Goal: Communication & Community: Answer question/provide support

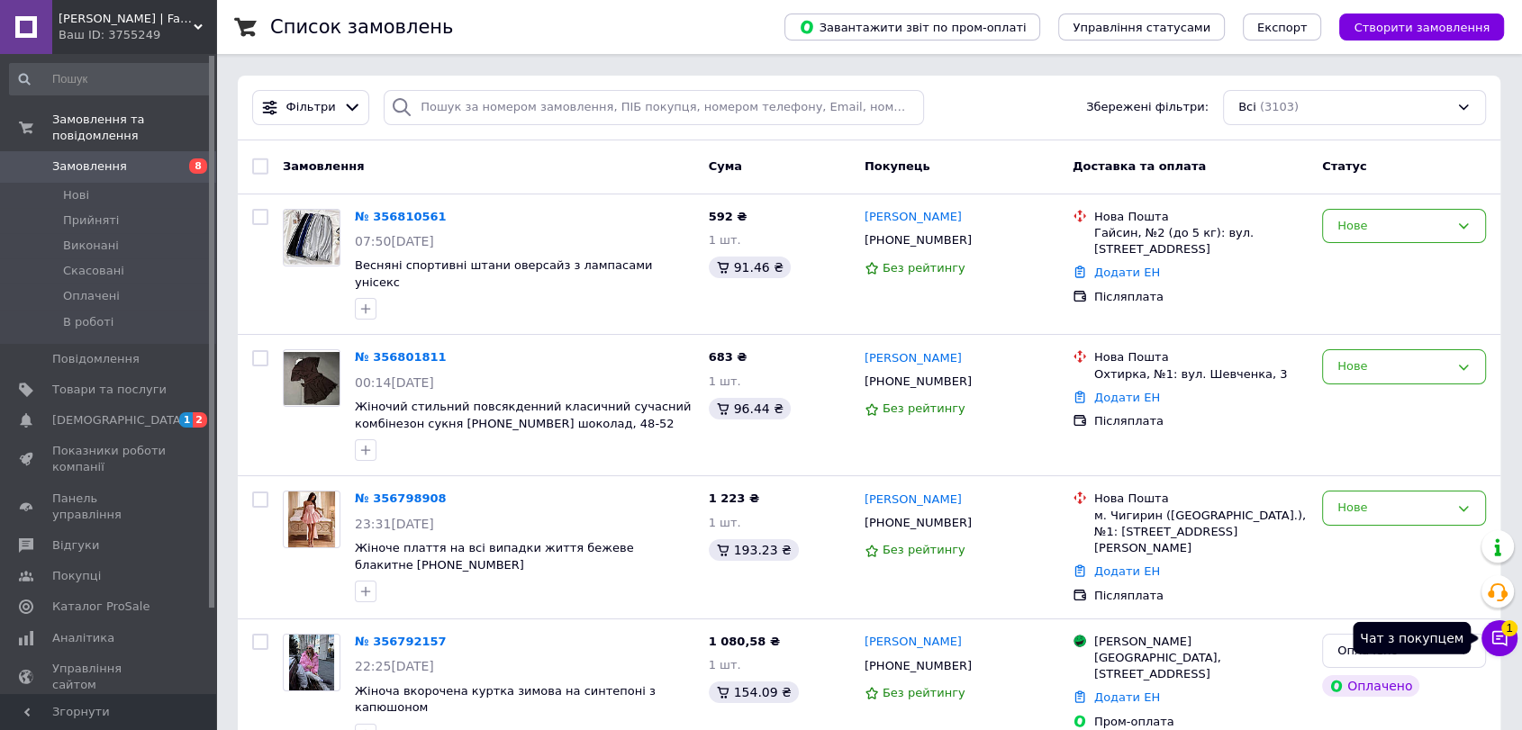
click at [756, 641] on icon at bounding box center [1499, 638] width 18 height 18
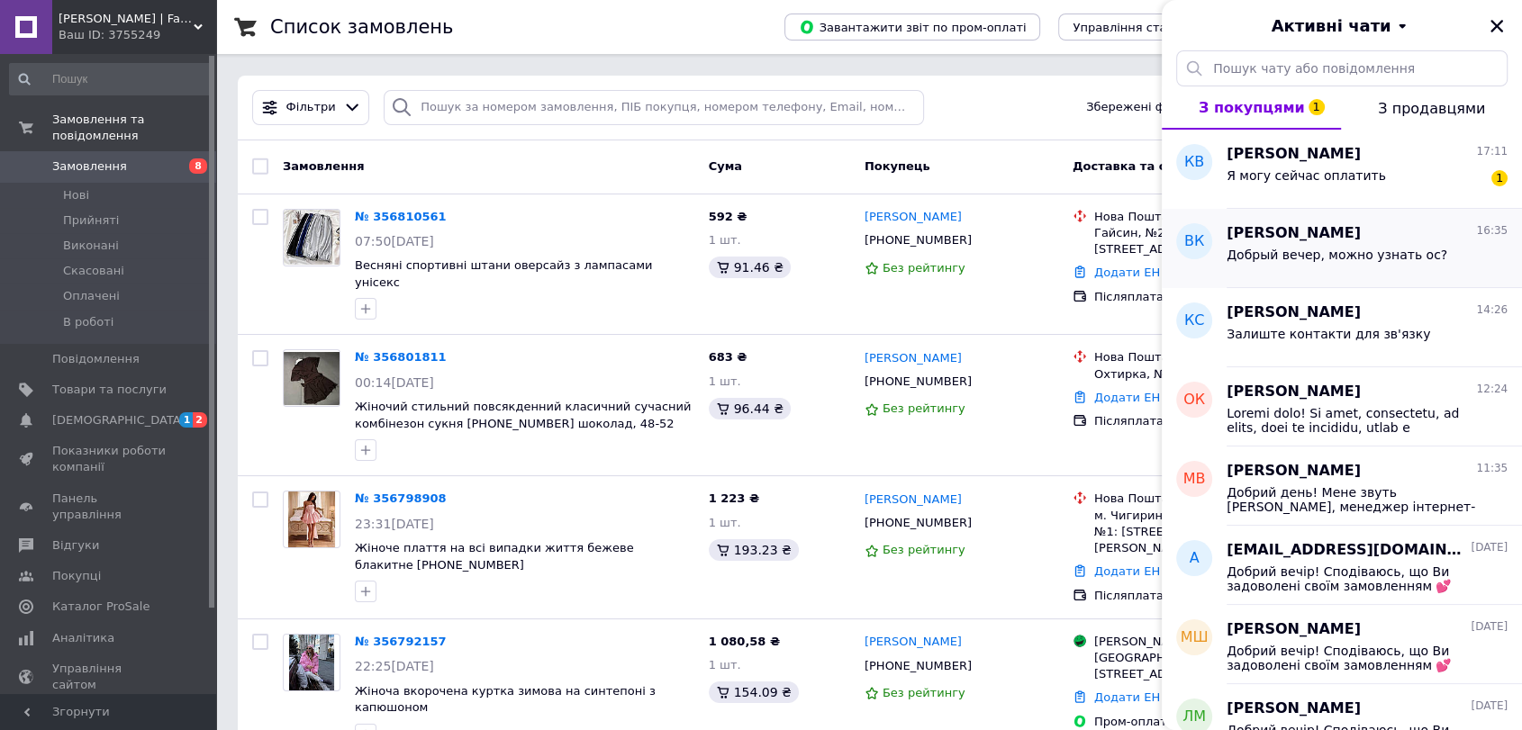
click at [756, 246] on div "Добрый вечер, можно узнать ос?" at bounding box center [1366, 258] width 281 height 29
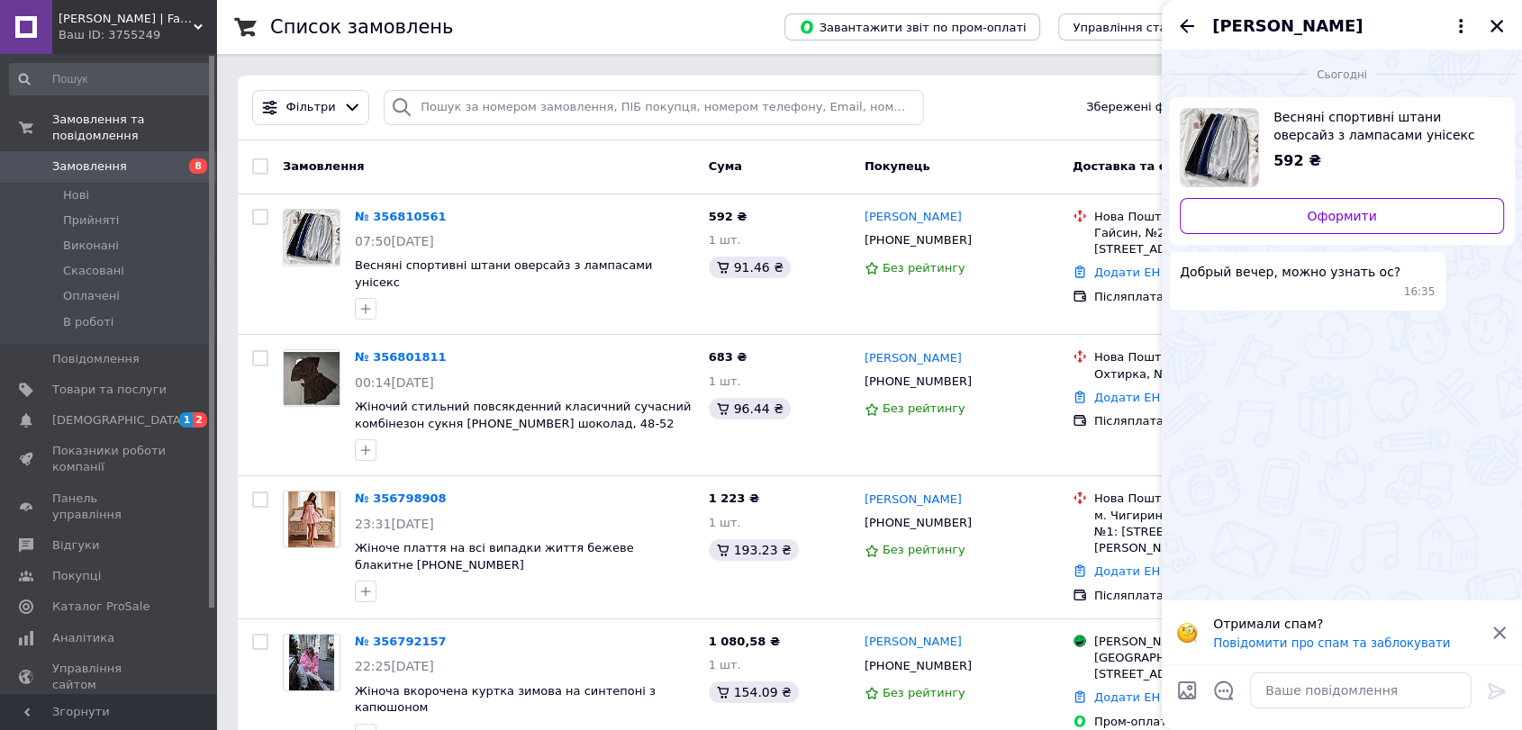
click at [756, 134] on span "Весняні спортивні штани оверсайз з лампасами унісекс" at bounding box center [1381, 126] width 216 height 36
click at [756, 694] on input "Завантажити файли" at bounding box center [1187, 691] width 22 height 22
type input "C:\fakepath\Screenshot_20231029_231130_monobank.jpg"
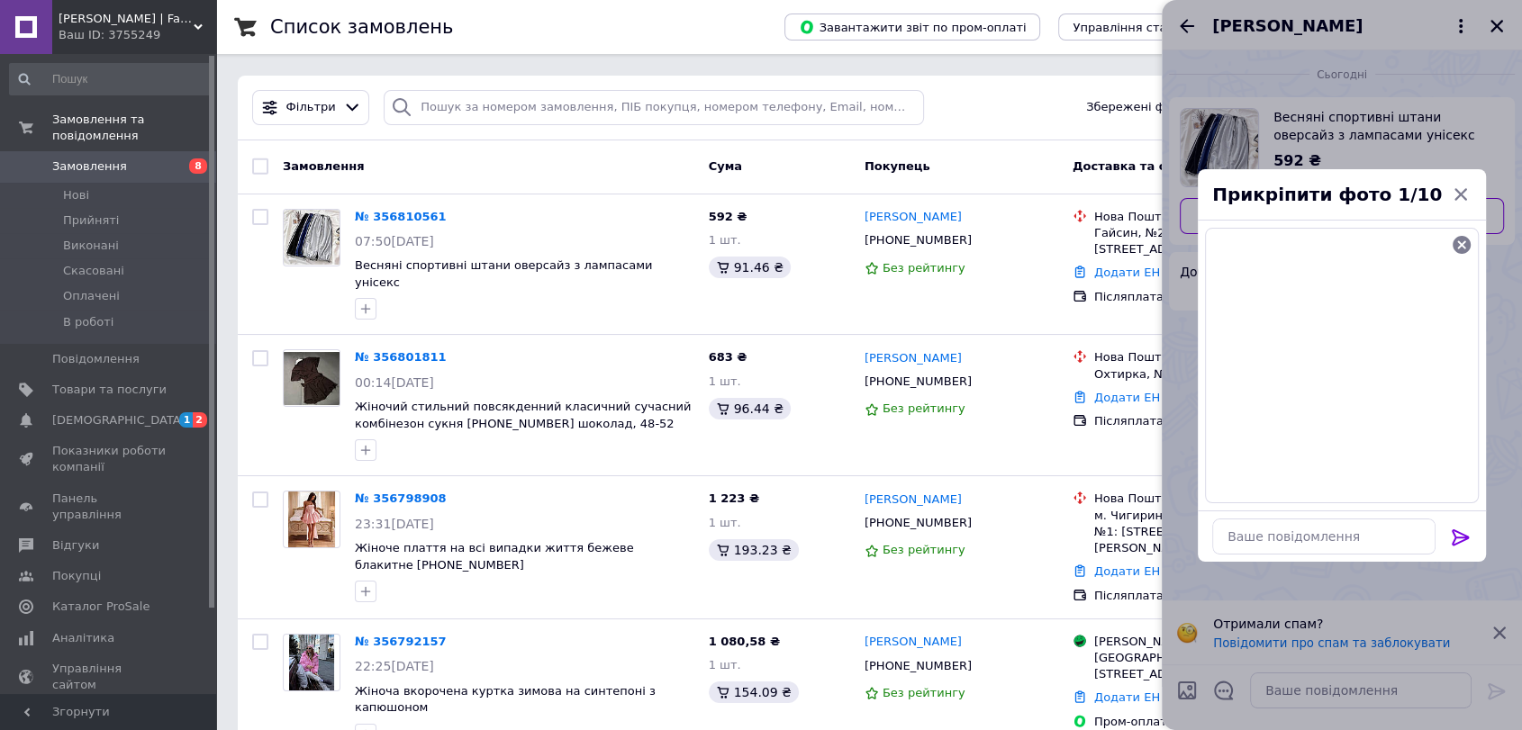
click at [756, 534] on icon at bounding box center [1459, 537] width 17 height 16
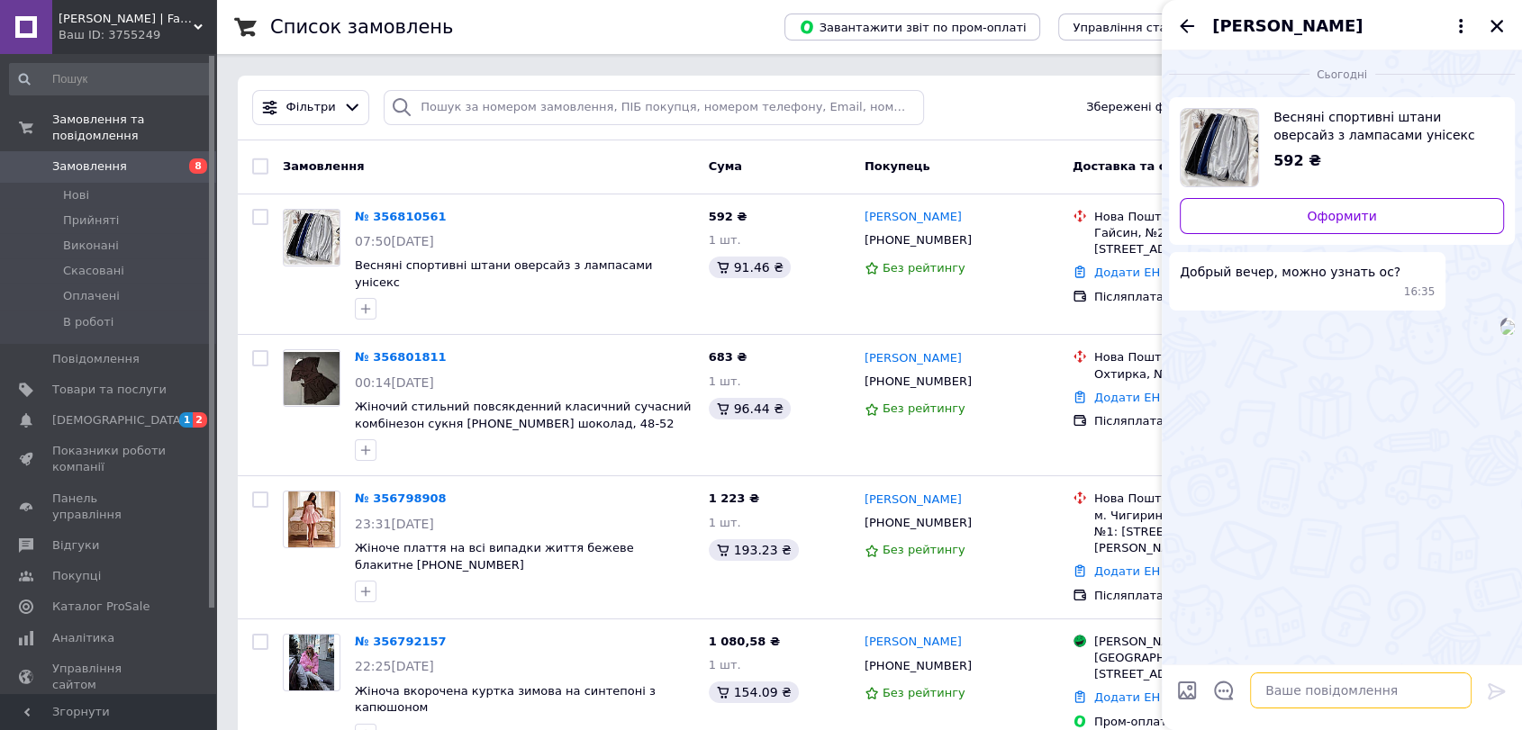
click at [756, 677] on textarea at bounding box center [1360, 691] width 221 height 36
type textarea "Добрий день. Який колір та розмір ви хочете отримати?"
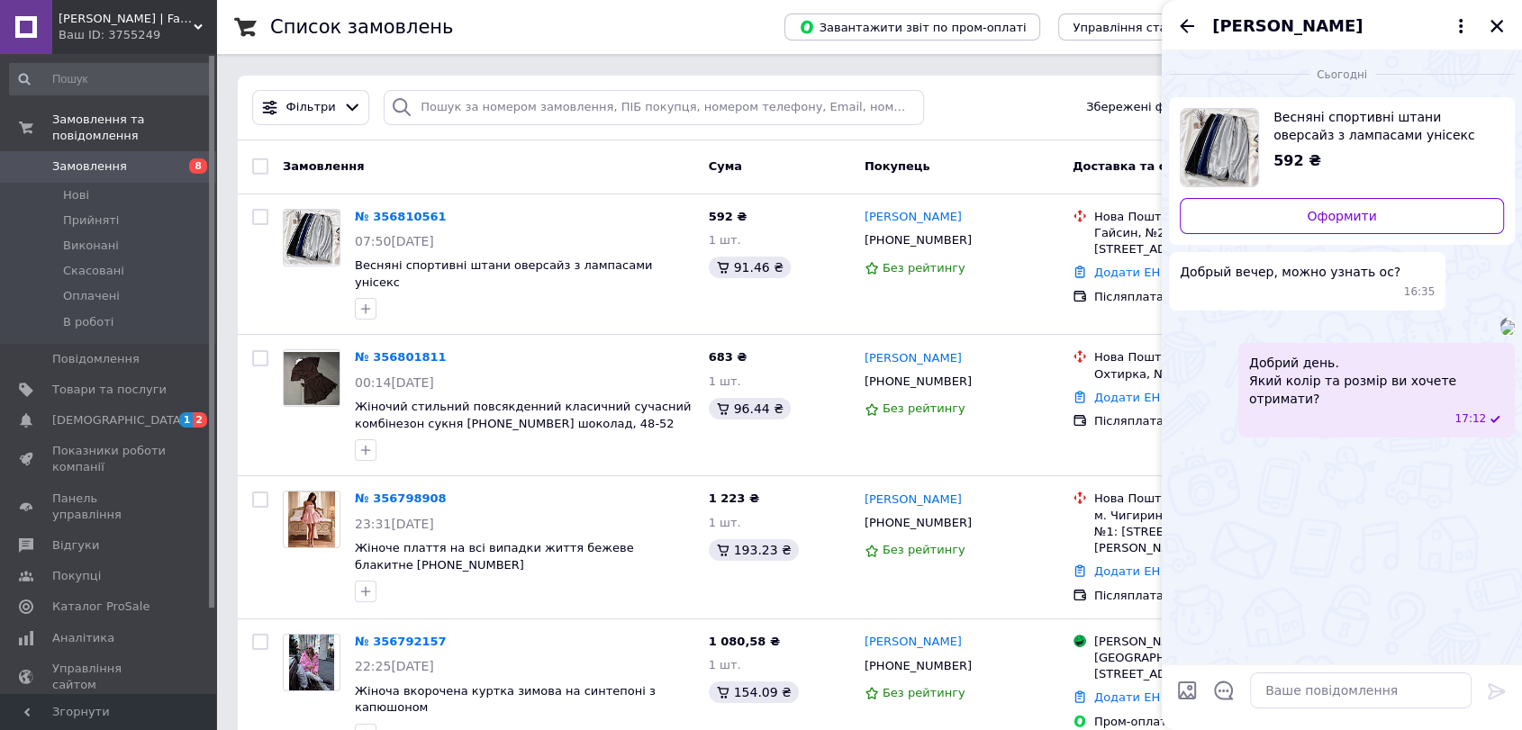
click at [756, 25] on div "[PERSON_NAME]" at bounding box center [1342, 25] width 360 height 50
click at [756, 31] on icon "Назад" at bounding box center [1187, 26] width 14 height 14
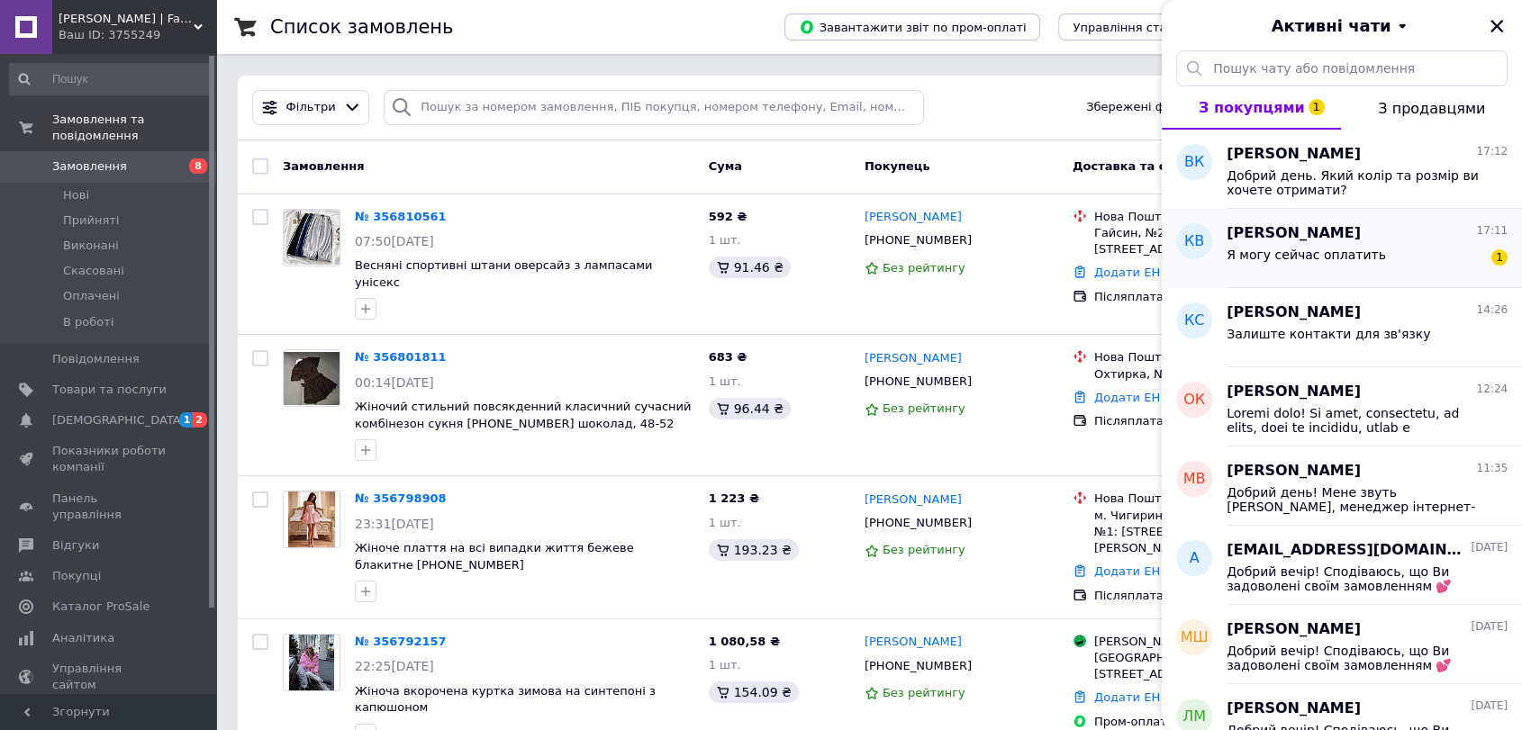
click at [756, 259] on span "Я могу сейчас оплатить" at bounding box center [1305, 255] width 159 height 14
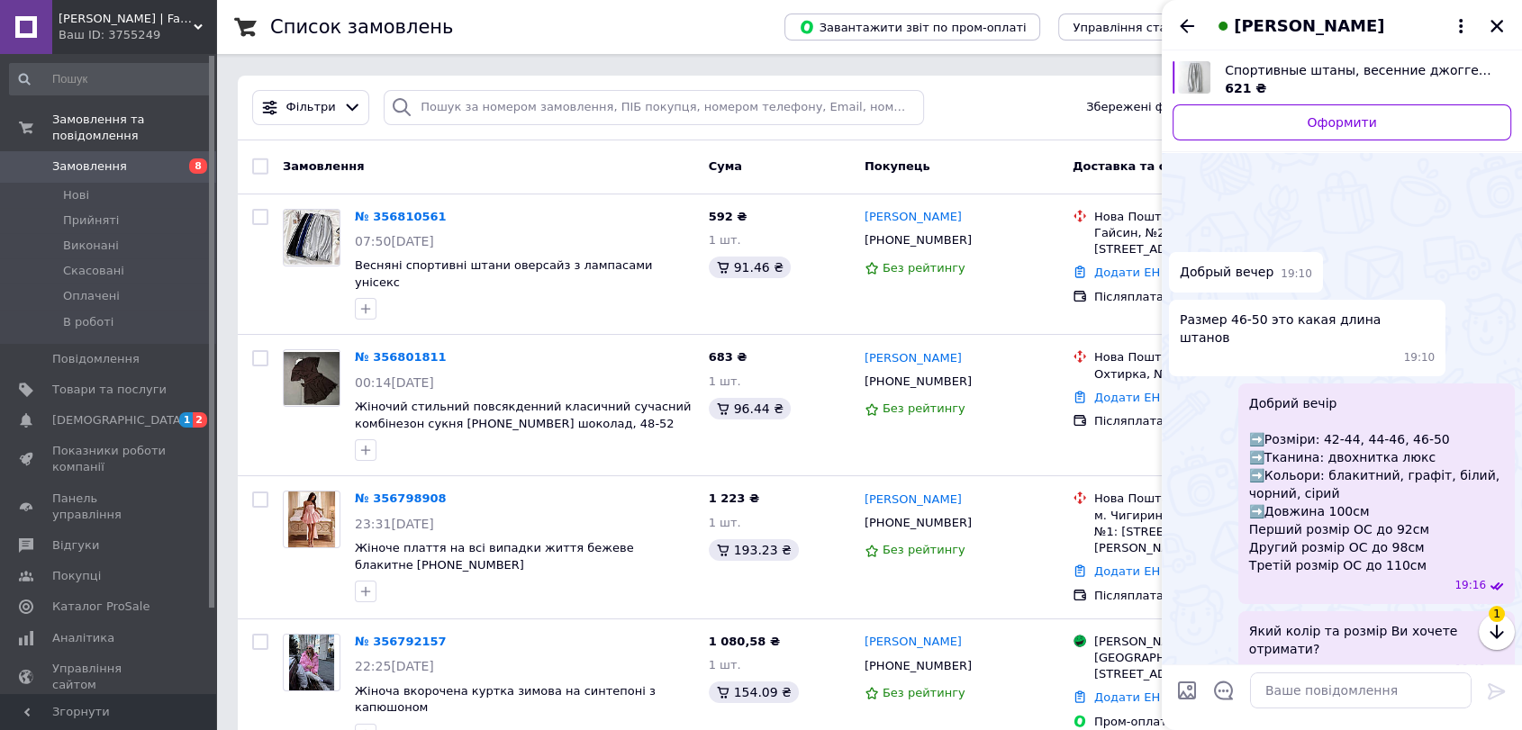
scroll to position [1015, 0]
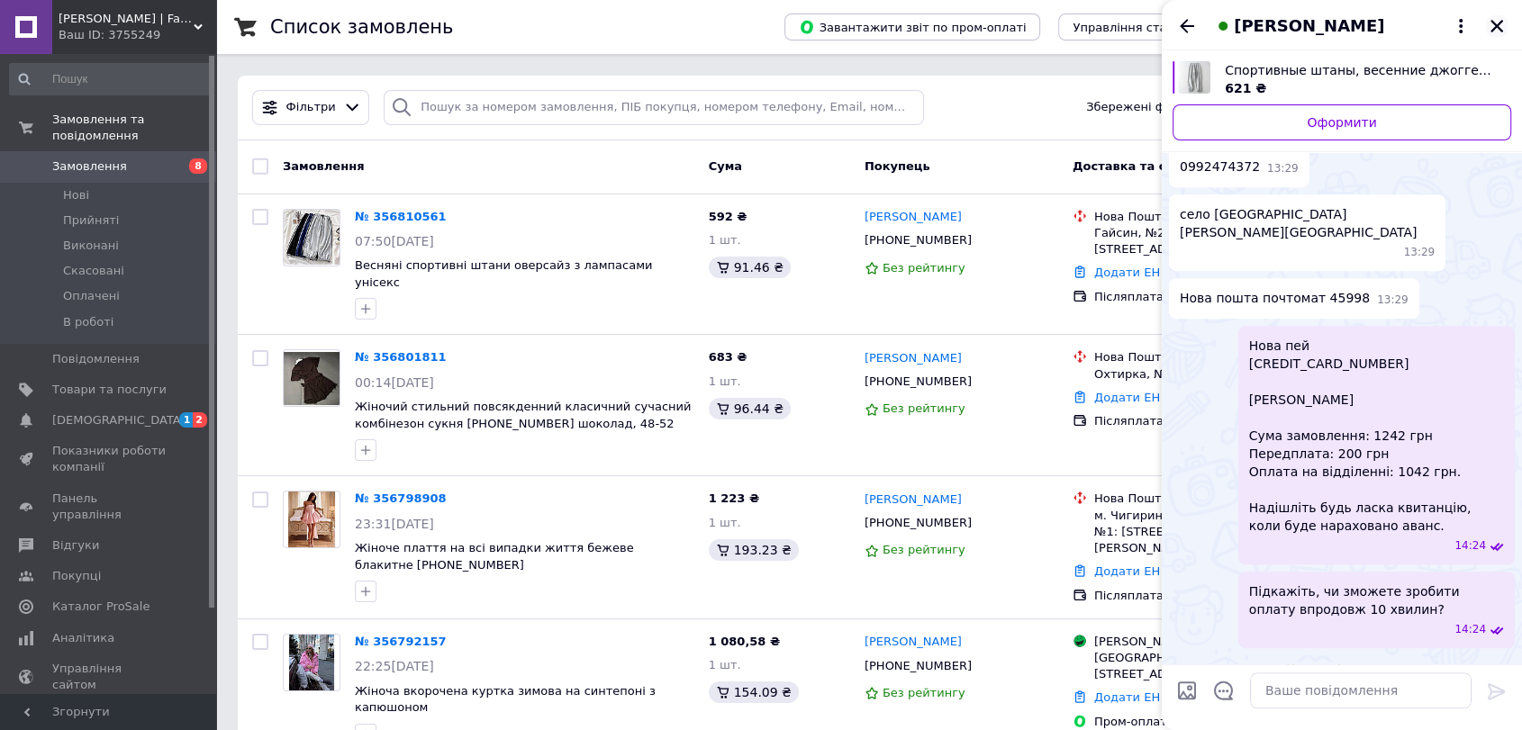
click at [756, 30] on icon "Закрити" at bounding box center [1496, 26] width 13 height 13
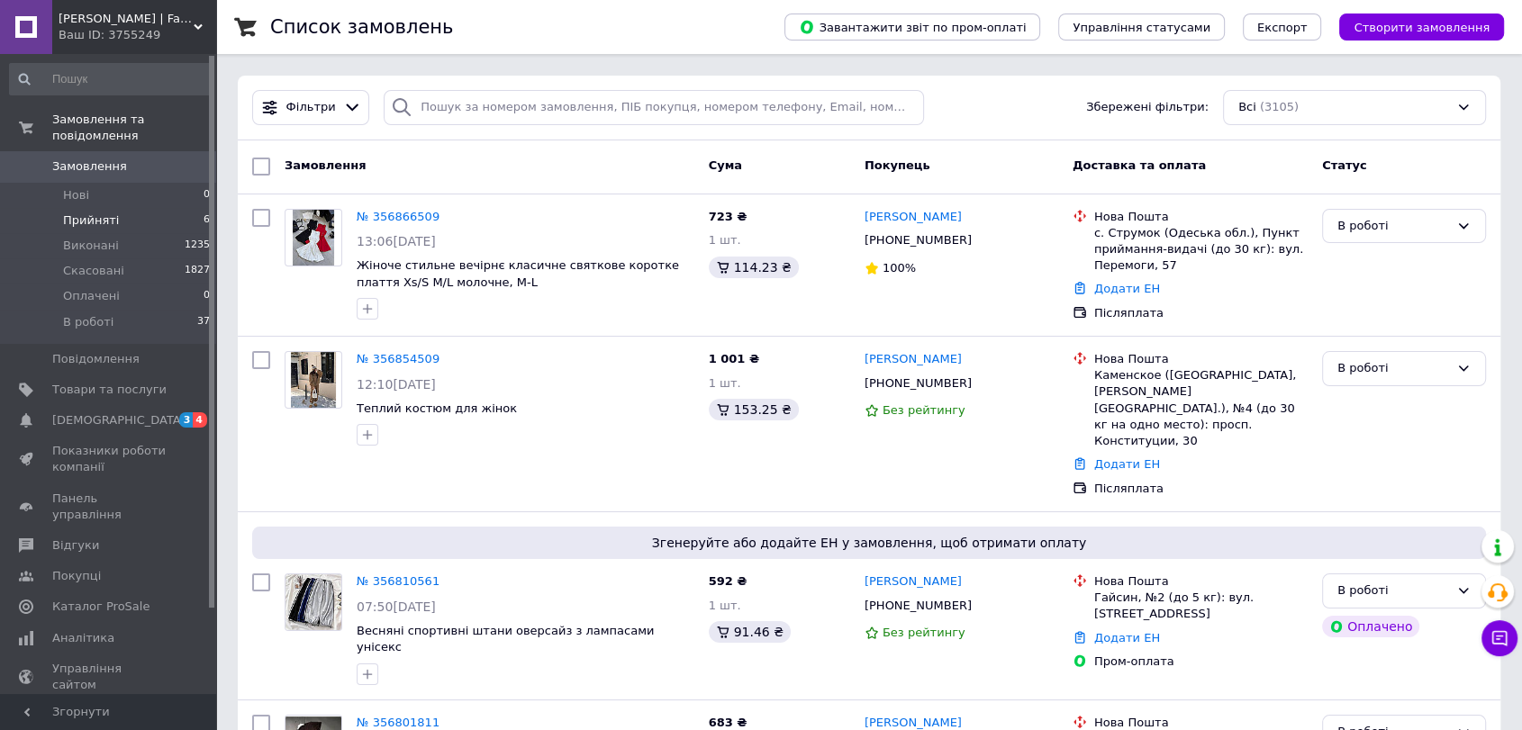
click at [117, 208] on li "Прийняті 6" at bounding box center [110, 220] width 221 height 25
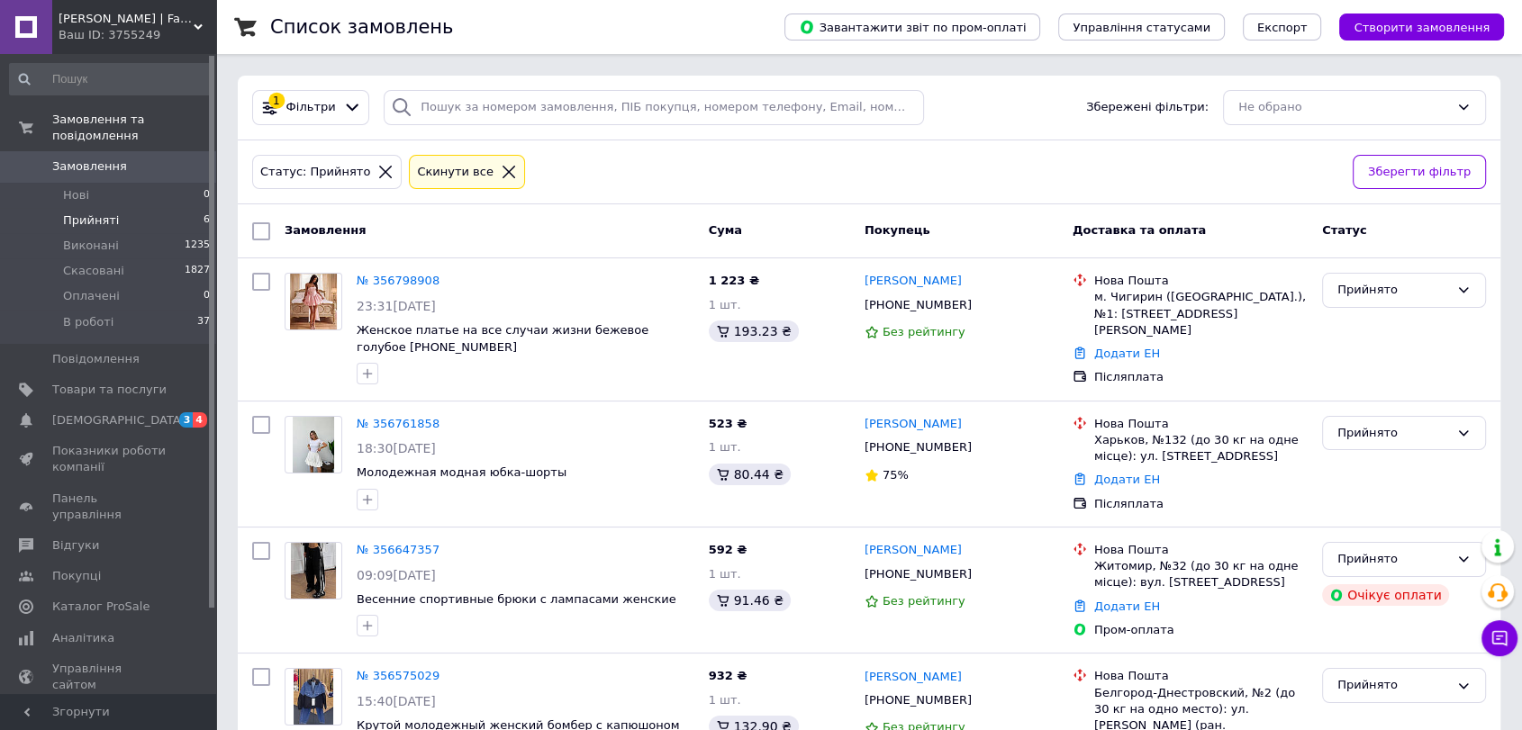
click at [137, 158] on span "Замовлення" at bounding box center [109, 166] width 114 height 16
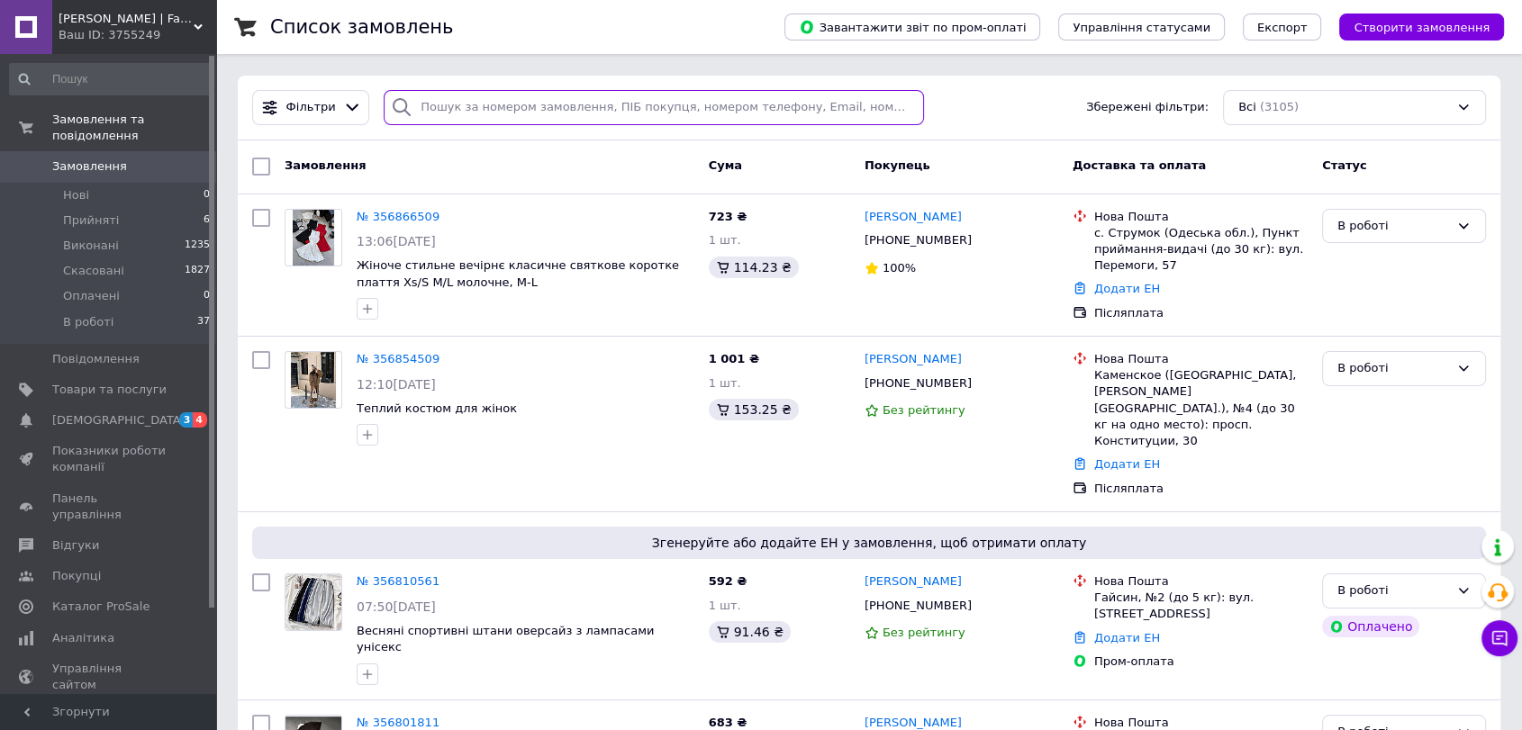
click at [461, 109] on input "search" at bounding box center [654, 107] width 540 height 35
paste input "20451221680400"
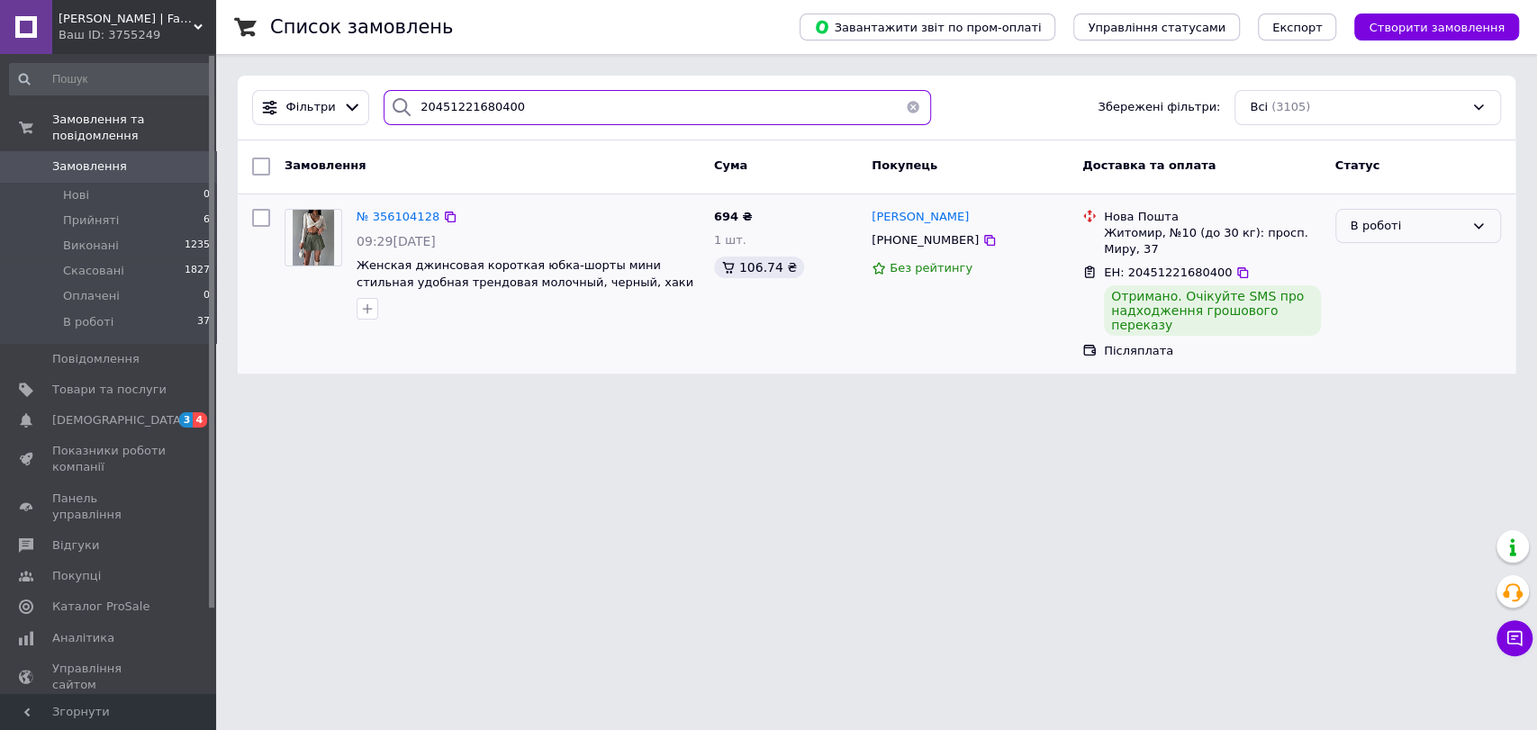
type input "20451221680400"
click at [1383, 229] on div "В роботі" at bounding box center [1407, 226] width 113 height 19
click at [1387, 293] on li "Виконано" at bounding box center [1418, 296] width 164 height 33
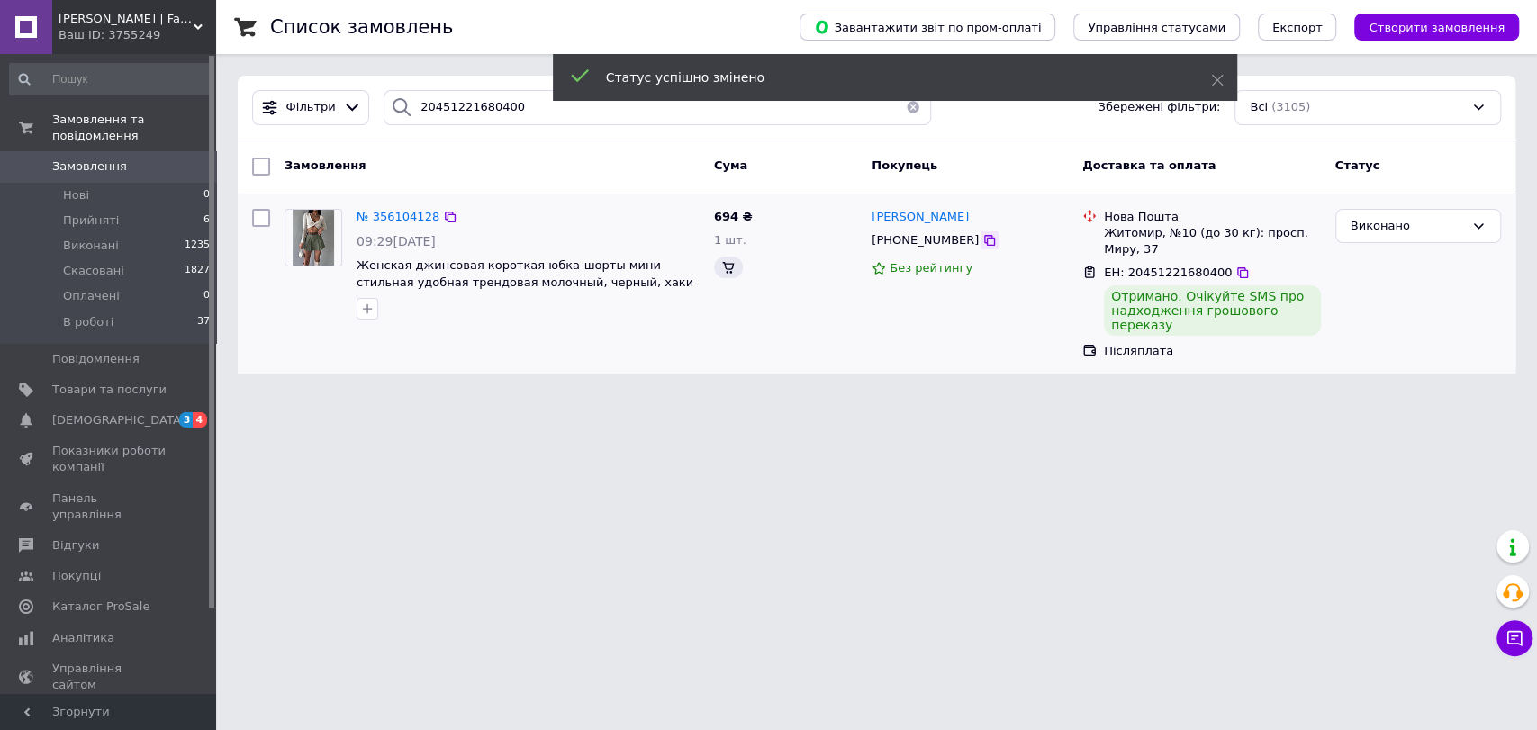
click at [982, 241] on icon at bounding box center [989, 240] width 14 height 14
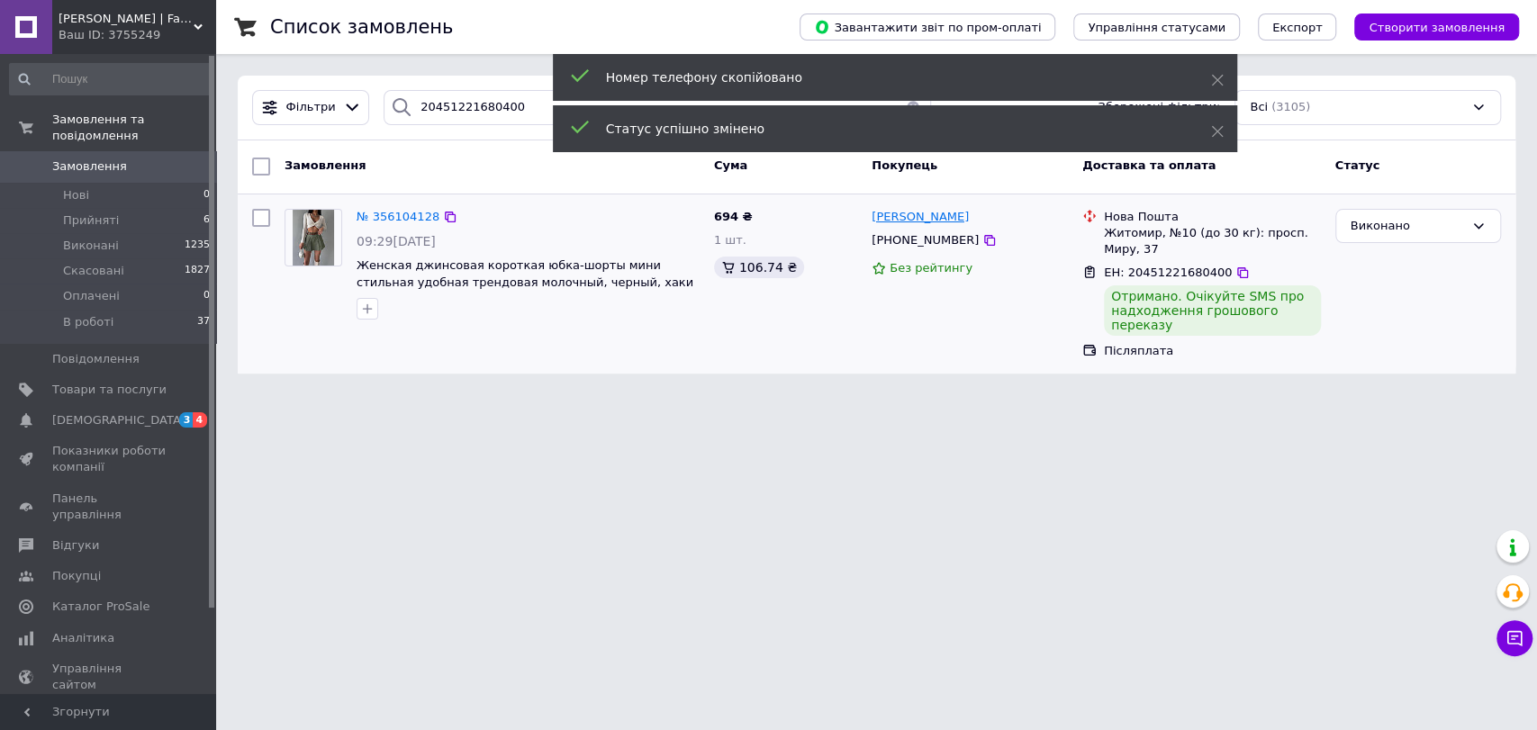
click at [910, 219] on span "[PERSON_NAME]" at bounding box center [920, 217] width 97 height 14
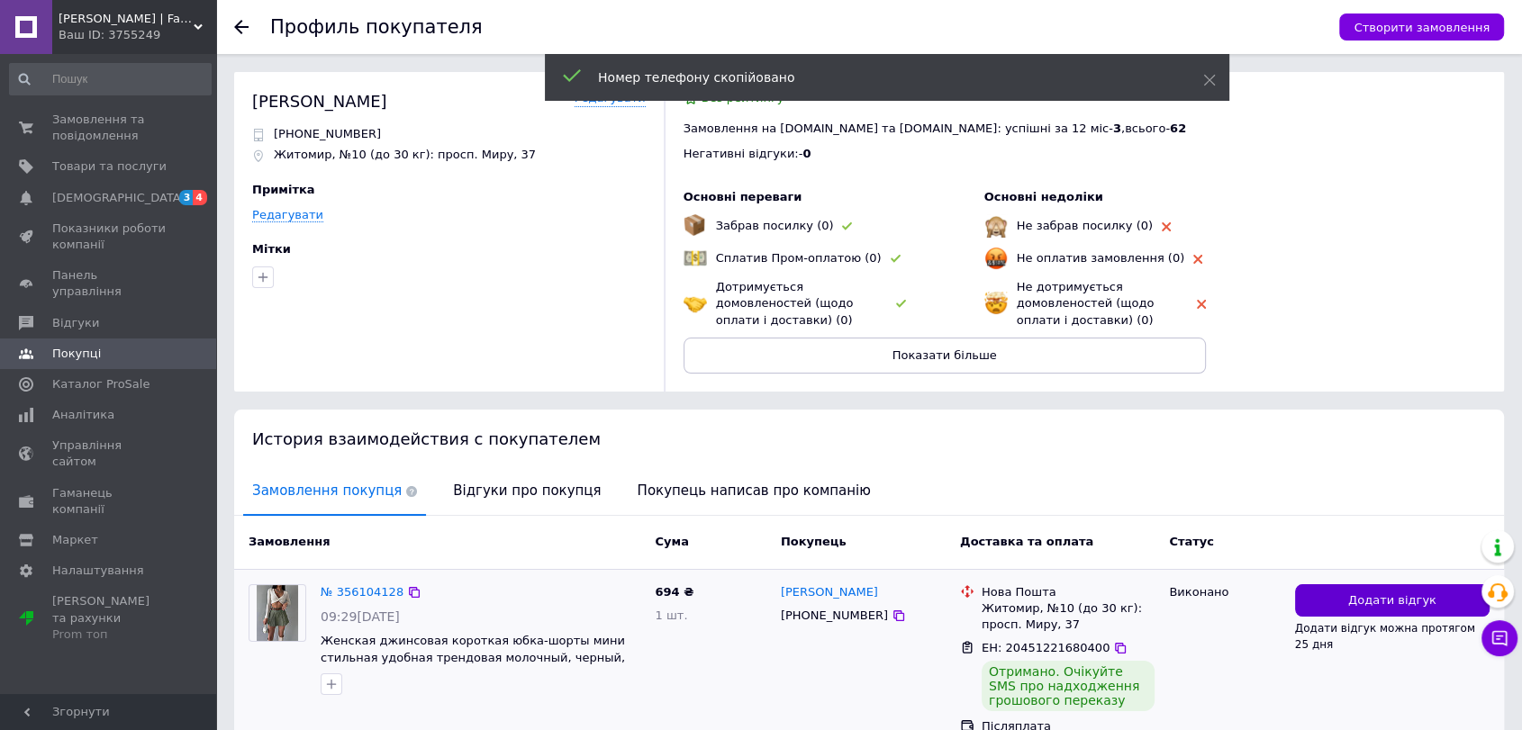
click at [1361, 608] on button "Додати відгук" at bounding box center [1392, 600] width 194 height 33
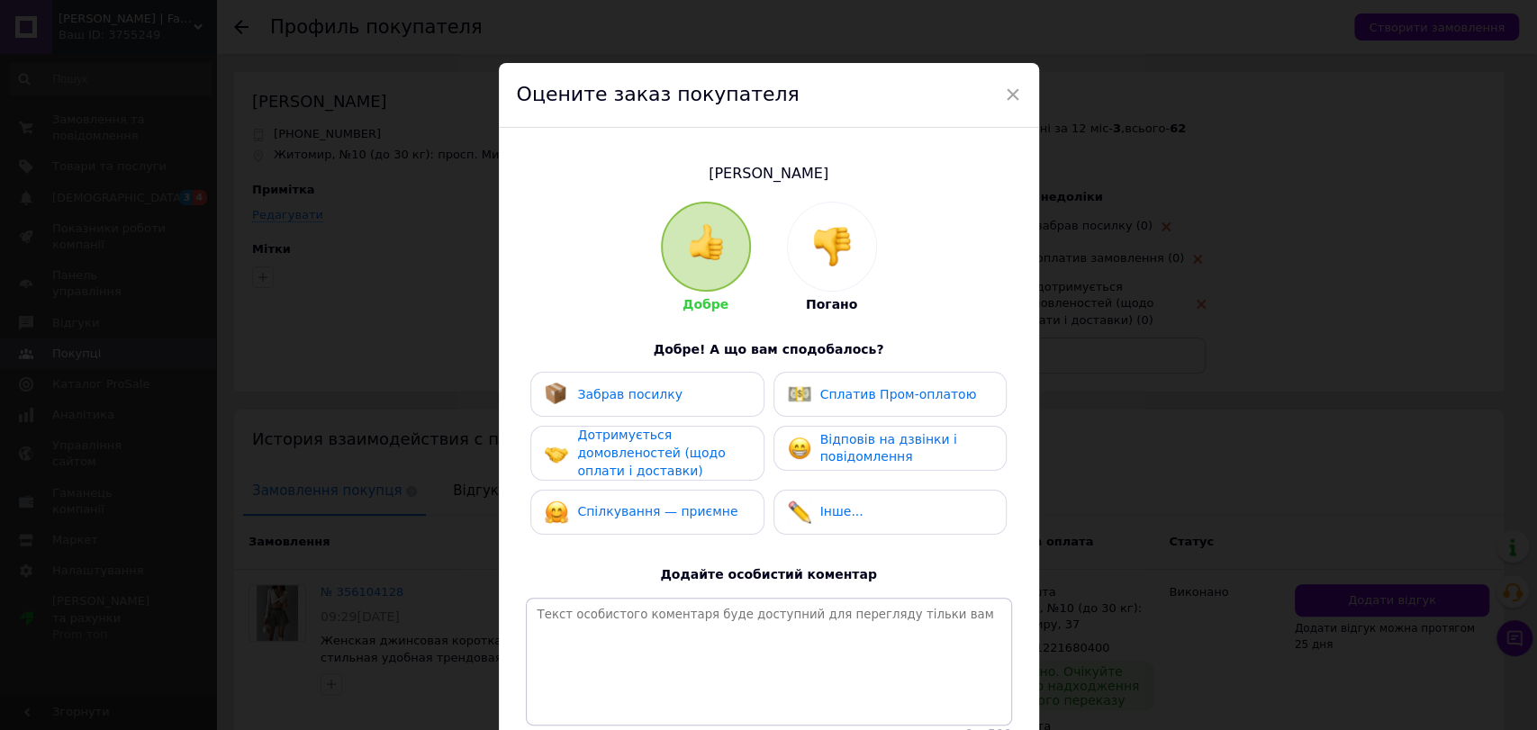
click at [651, 392] on span "Забрав посилку" at bounding box center [629, 394] width 105 height 14
click at [651, 464] on span "Дотримується домовленостей (щодо оплати і доставки)" at bounding box center [651, 453] width 148 height 50
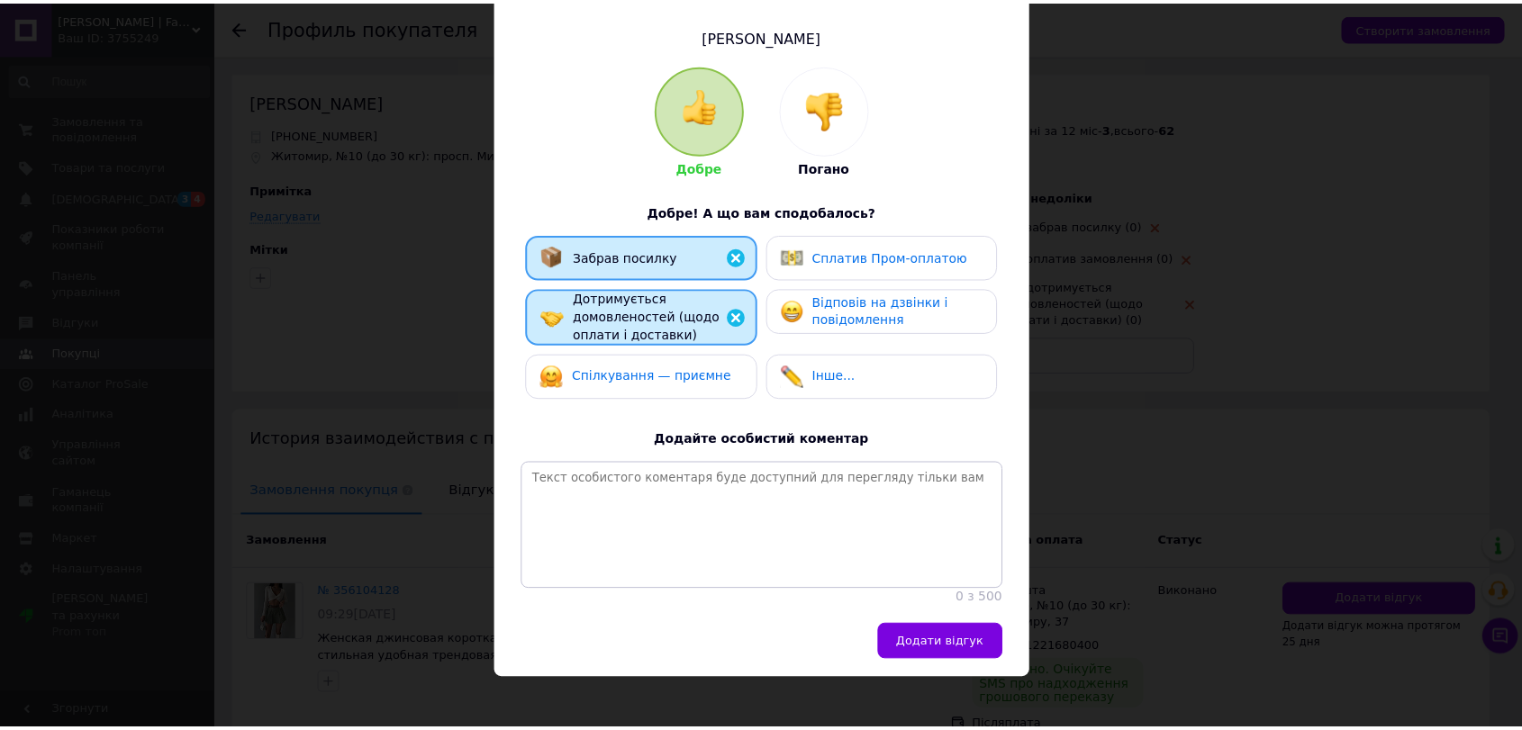
scroll to position [169, 0]
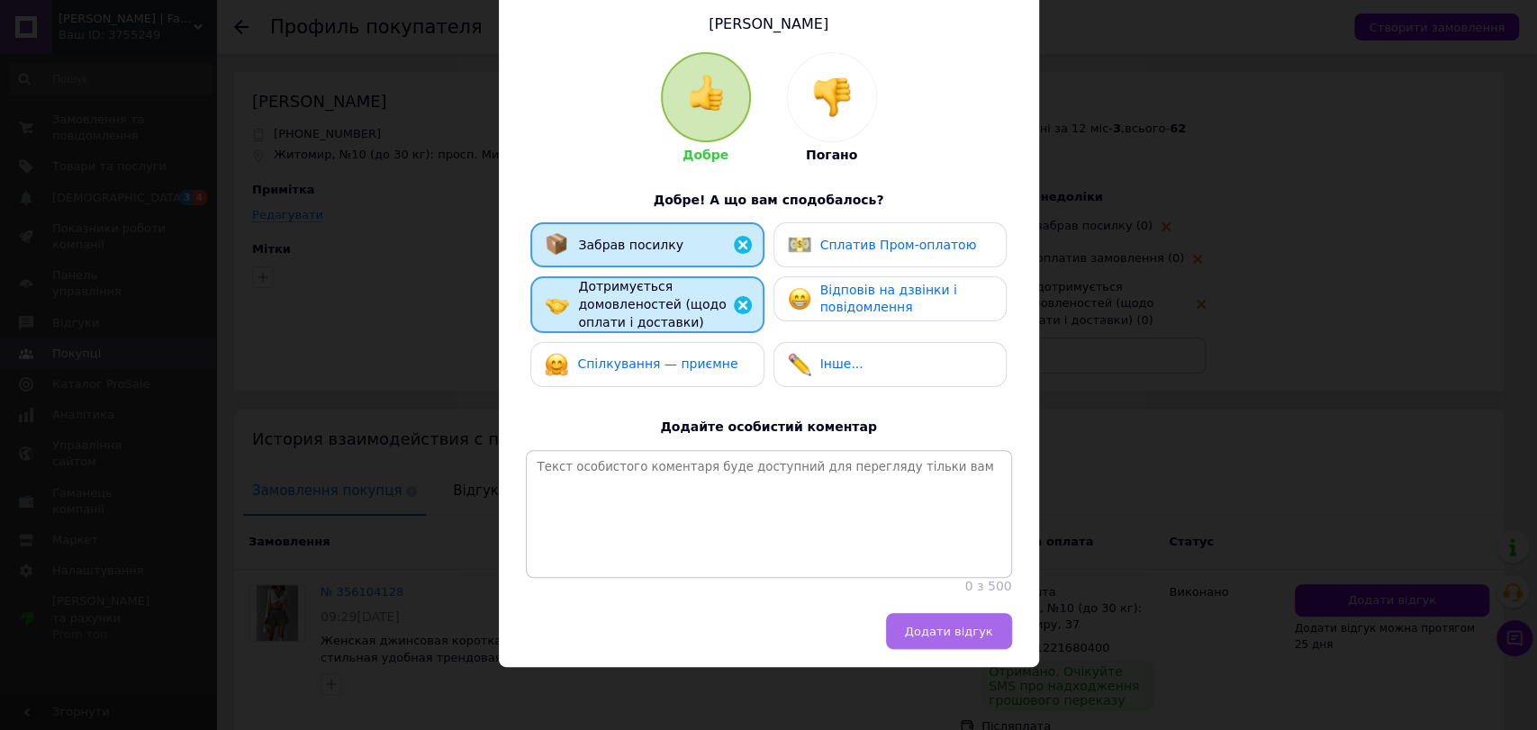
click at [987, 616] on button "Додати відгук" at bounding box center [949, 631] width 126 height 36
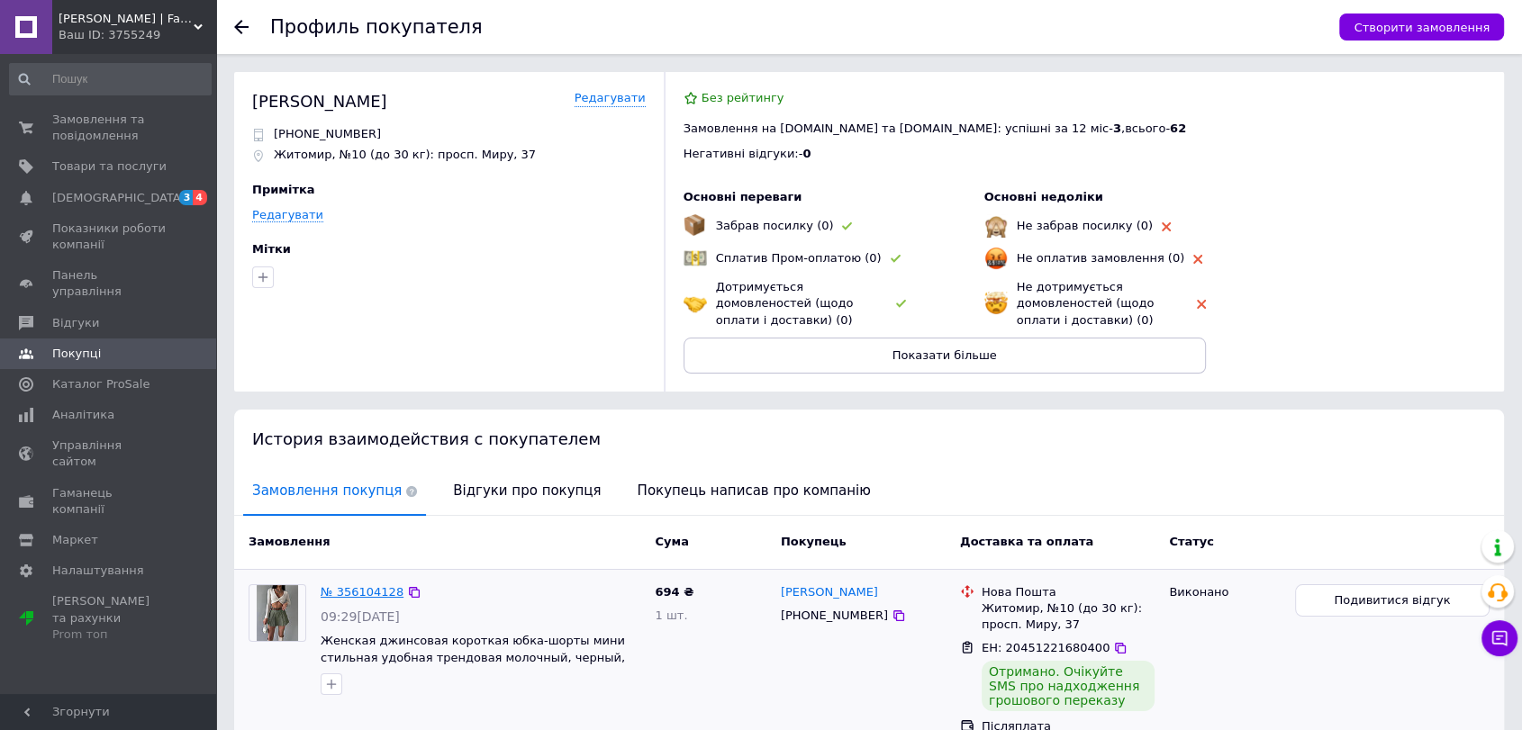
click at [367, 586] on link "№ 356104128" at bounding box center [362, 592] width 83 height 14
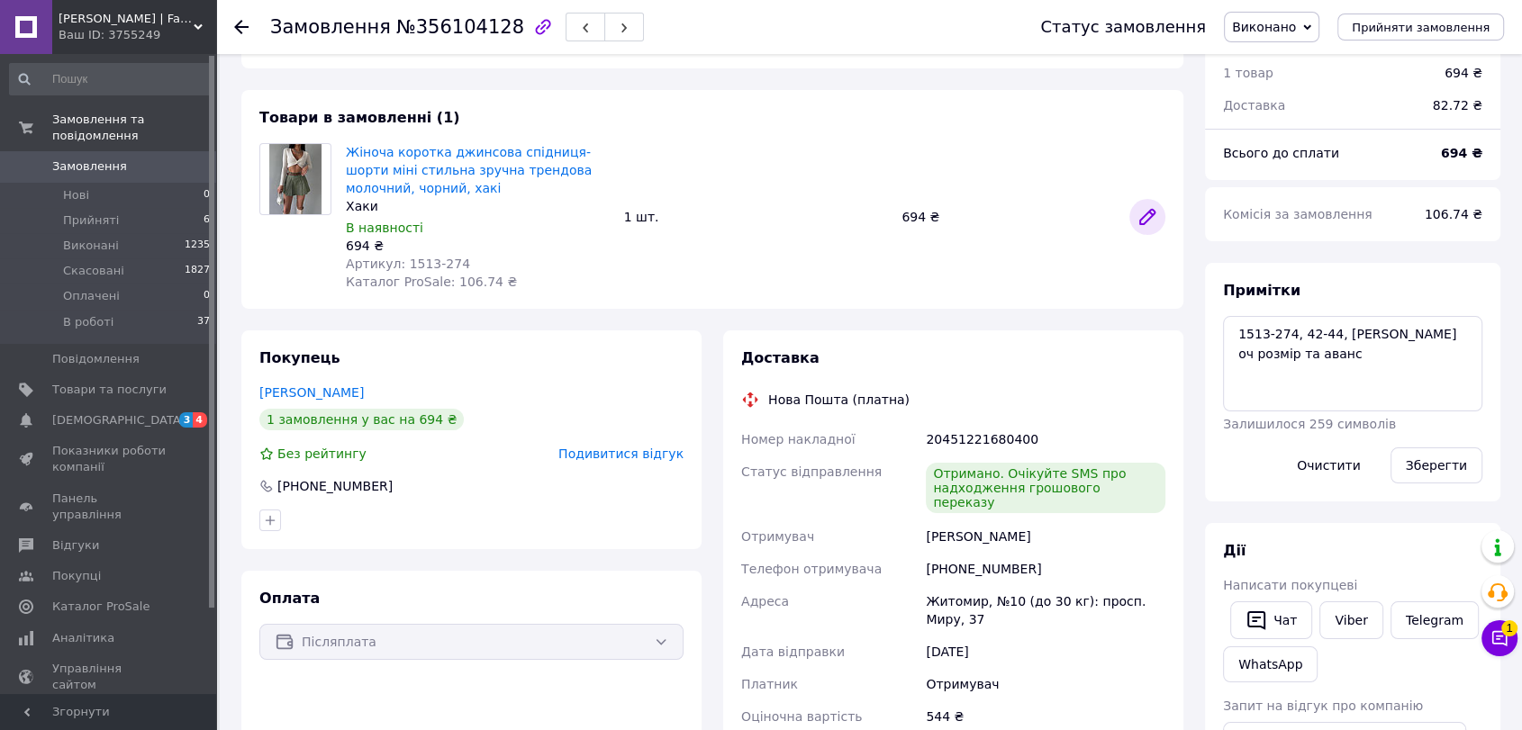
scroll to position [100, 0]
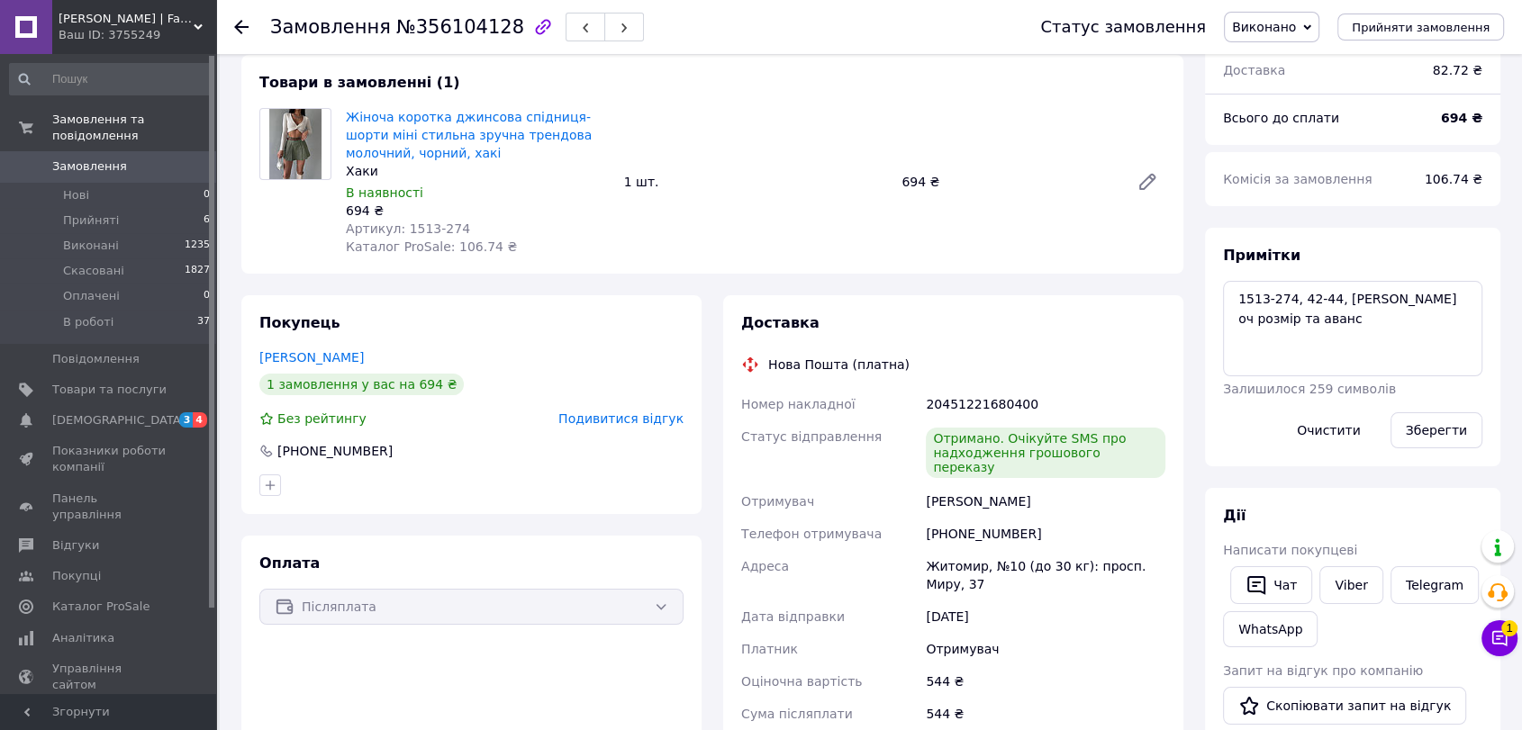
click at [1515, 631] on div "Чат з покупцем 1" at bounding box center [1499, 638] width 36 height 36
click at [1498, 646] on icon at bounding box center [1499, 638] width 18 height 18
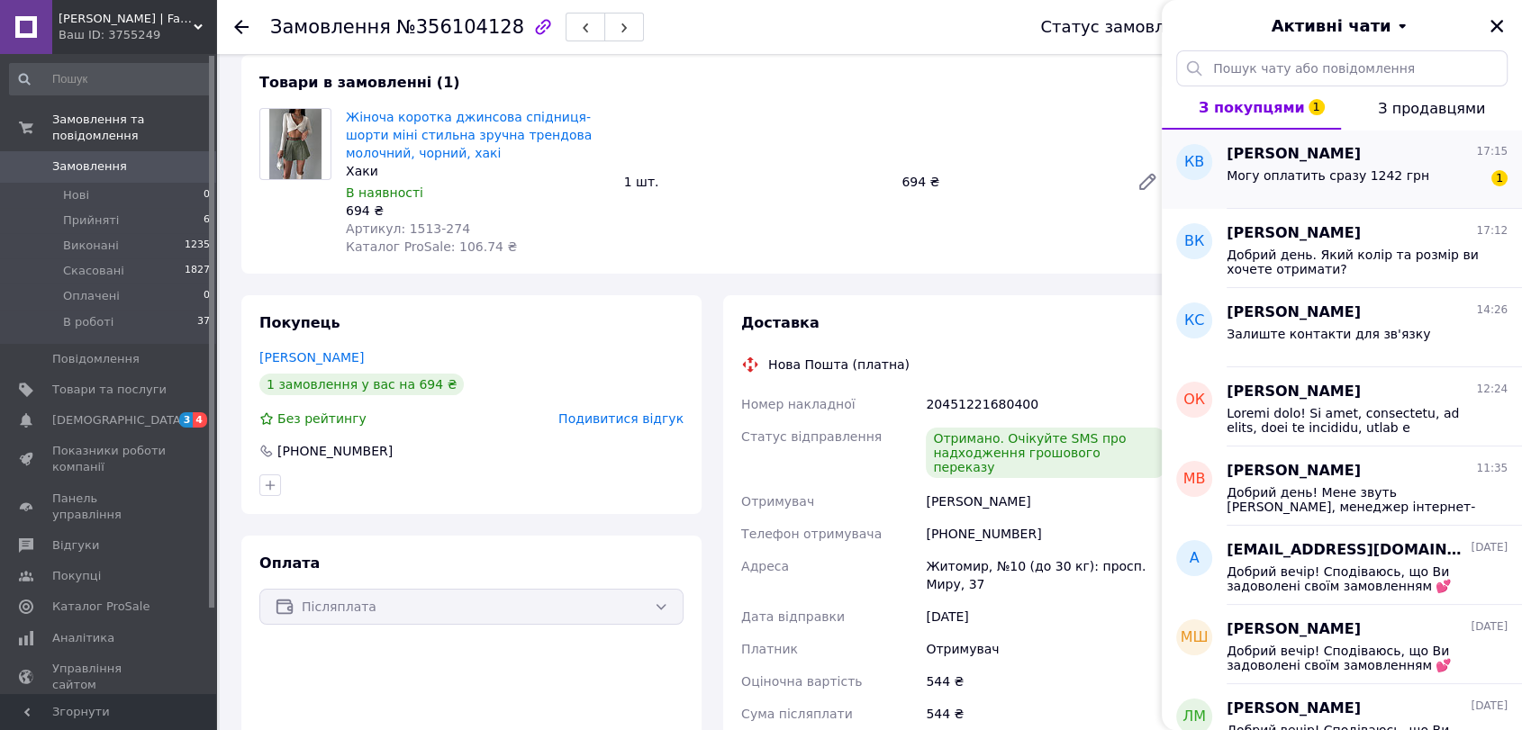
click at [1345, 176] on span "Могу оплатить сразу 1242 грн" at bounding box center [1327, 175] width 203 height 14
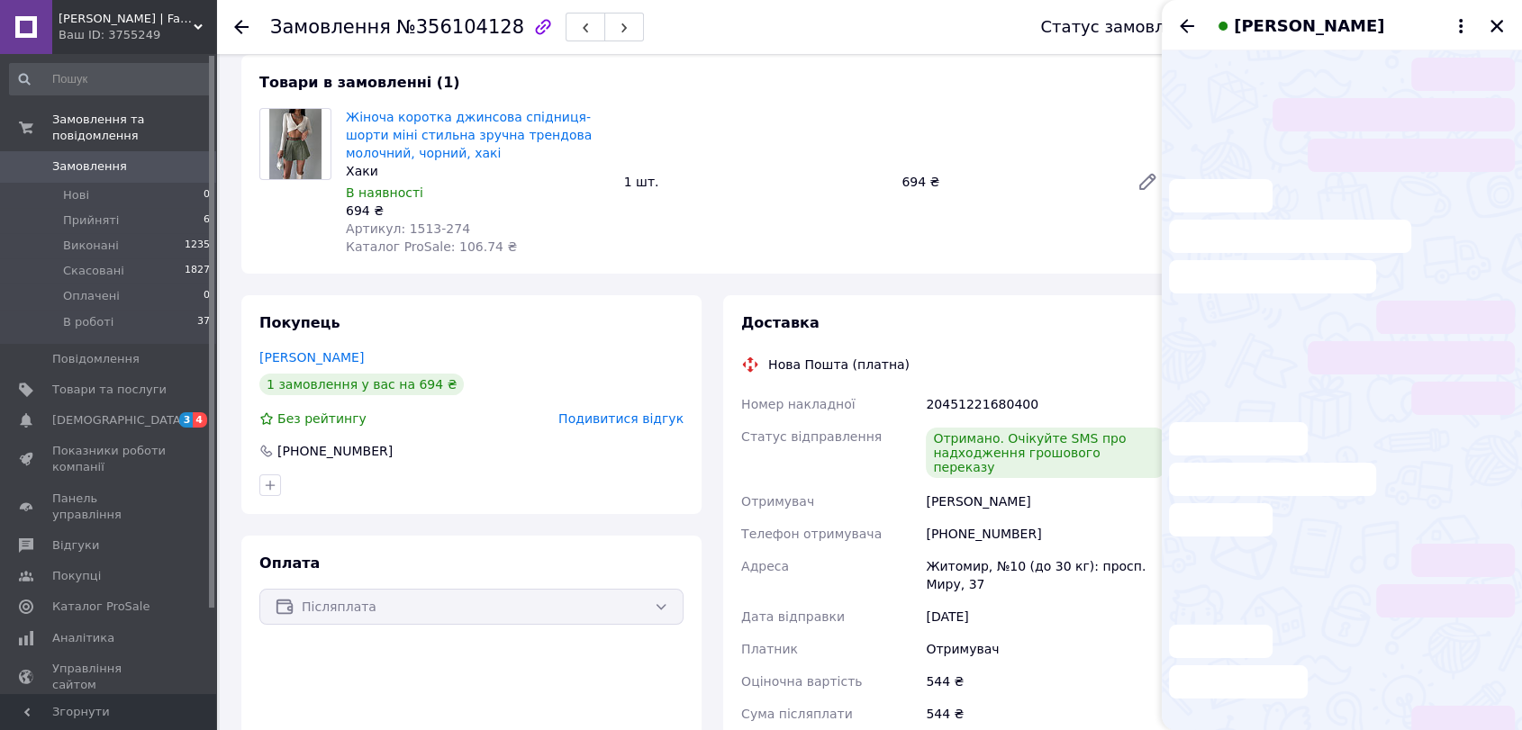
scroll to position [1062, 0]
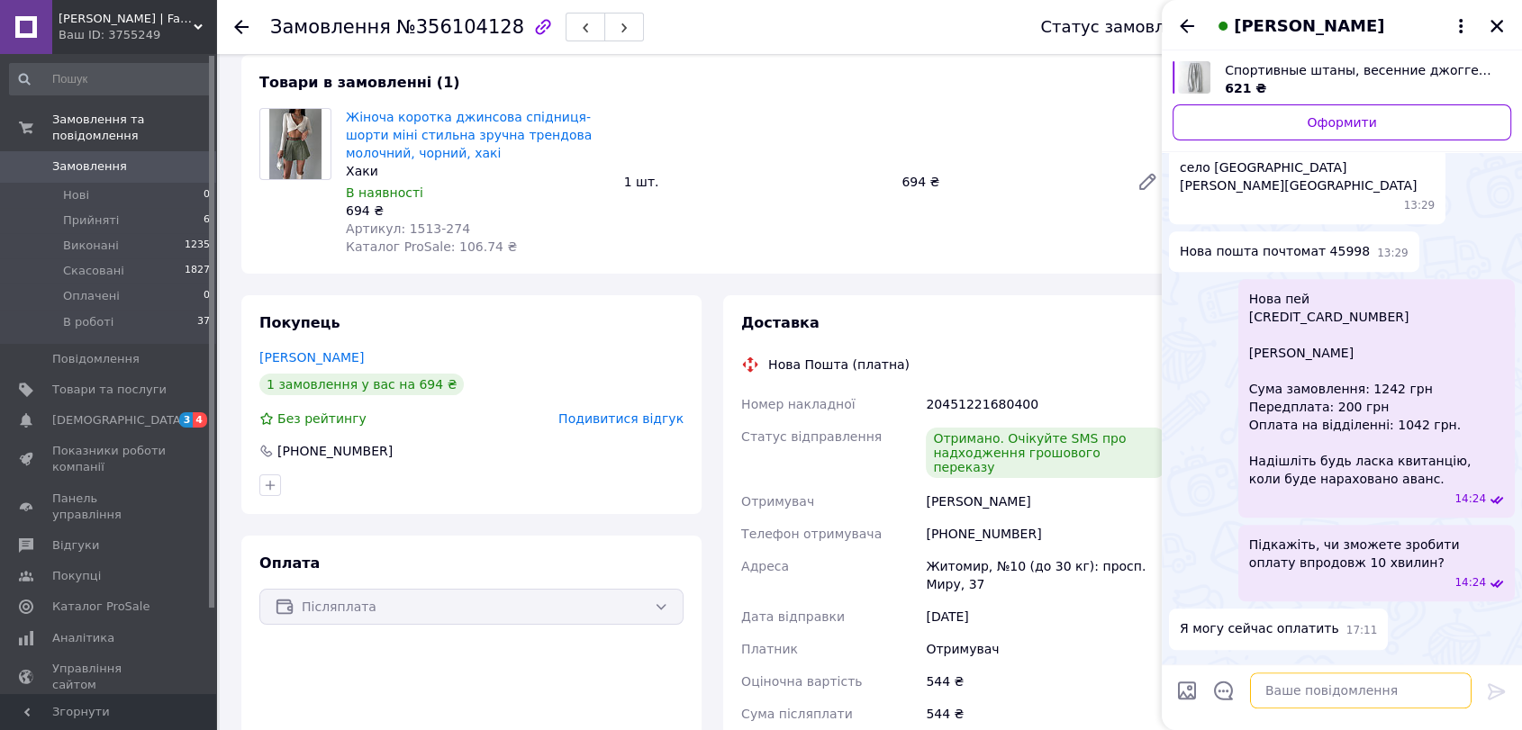
click at [1318, 696] on textarea at bounding box center [1360, 691] width 221 height 36
type textarea "ч"
type textarea "дякую за довіру. очікую"
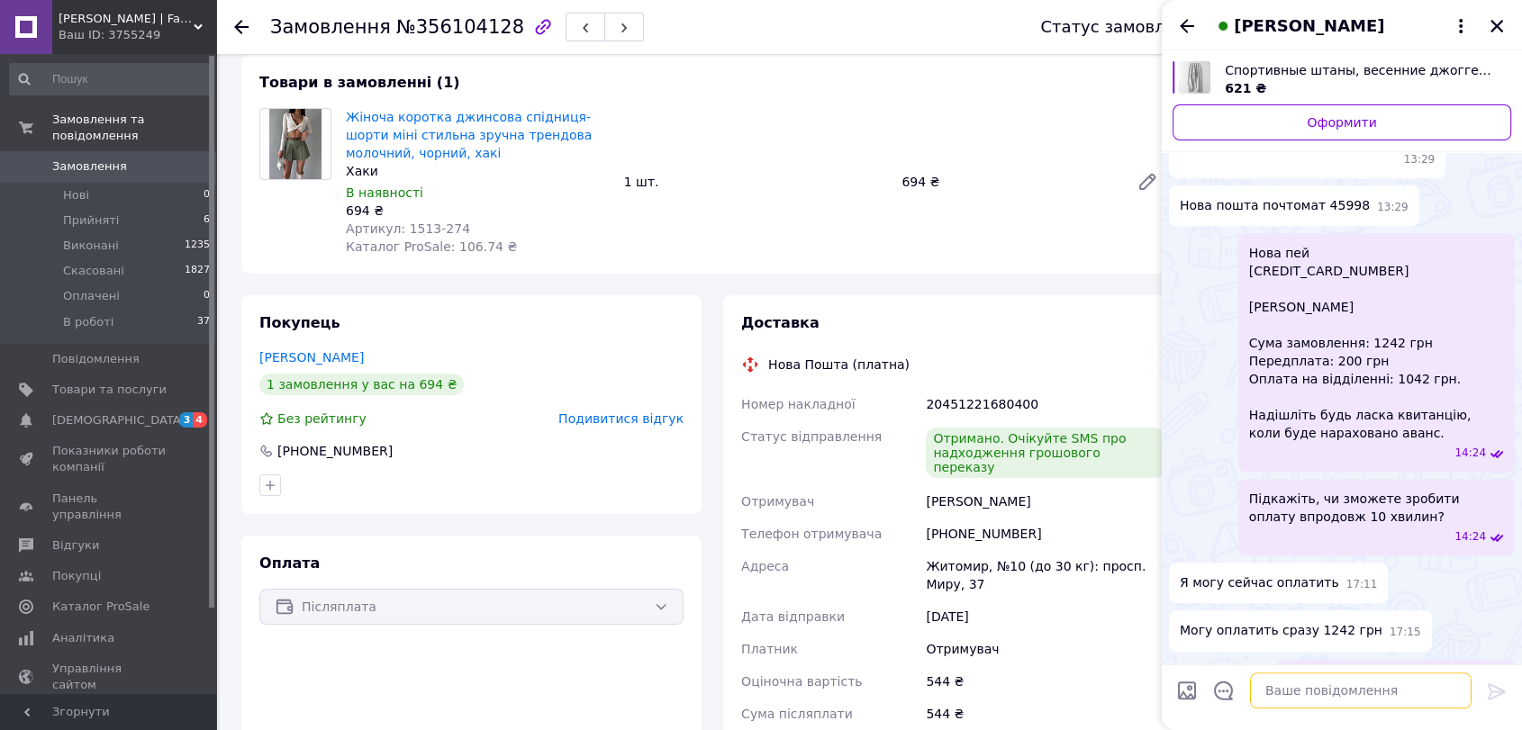
scroll to position [1031, 0]
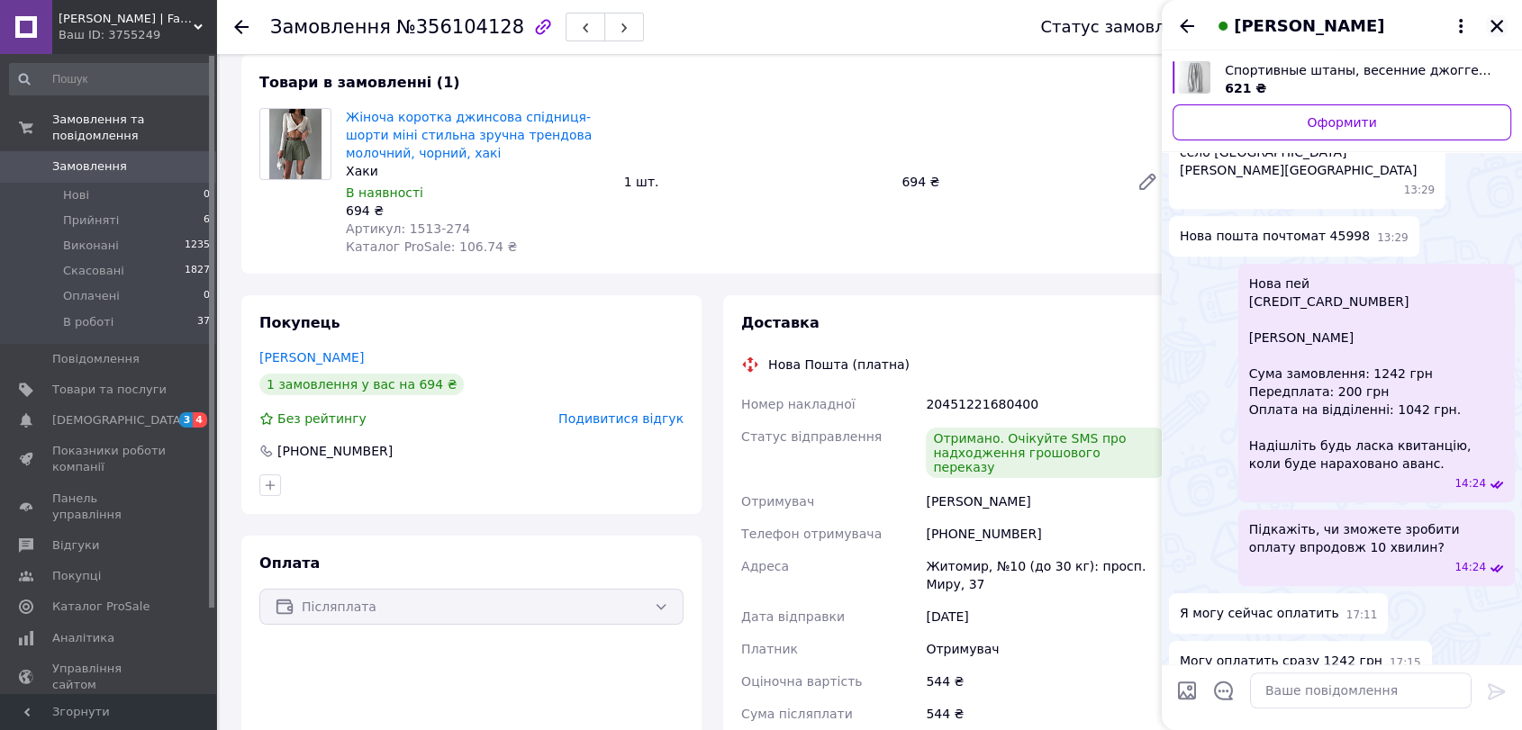
click at [1496, 19] on icon "Закрити" at bounding box center [1496, 26] width 16 height 16
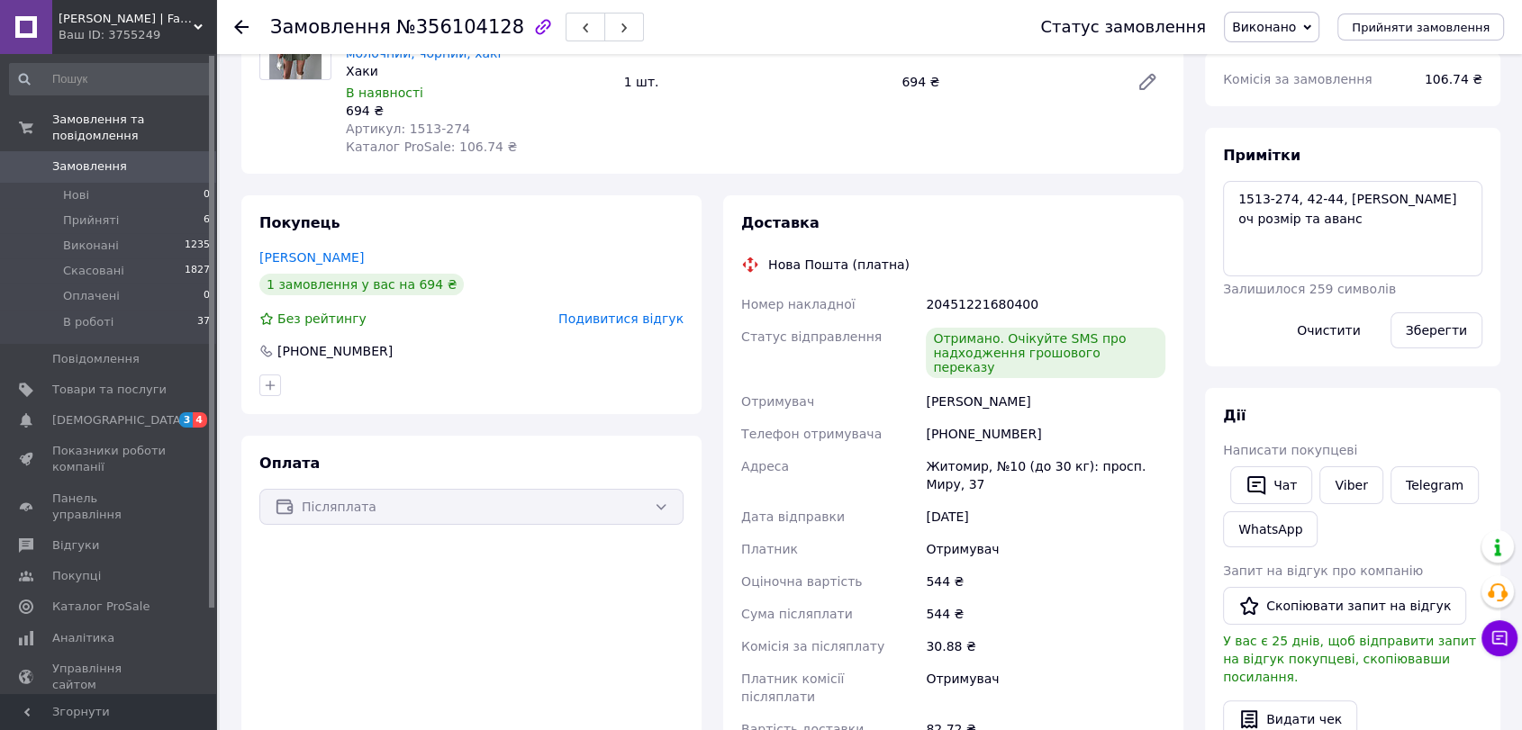
scroll to position [400, 0]
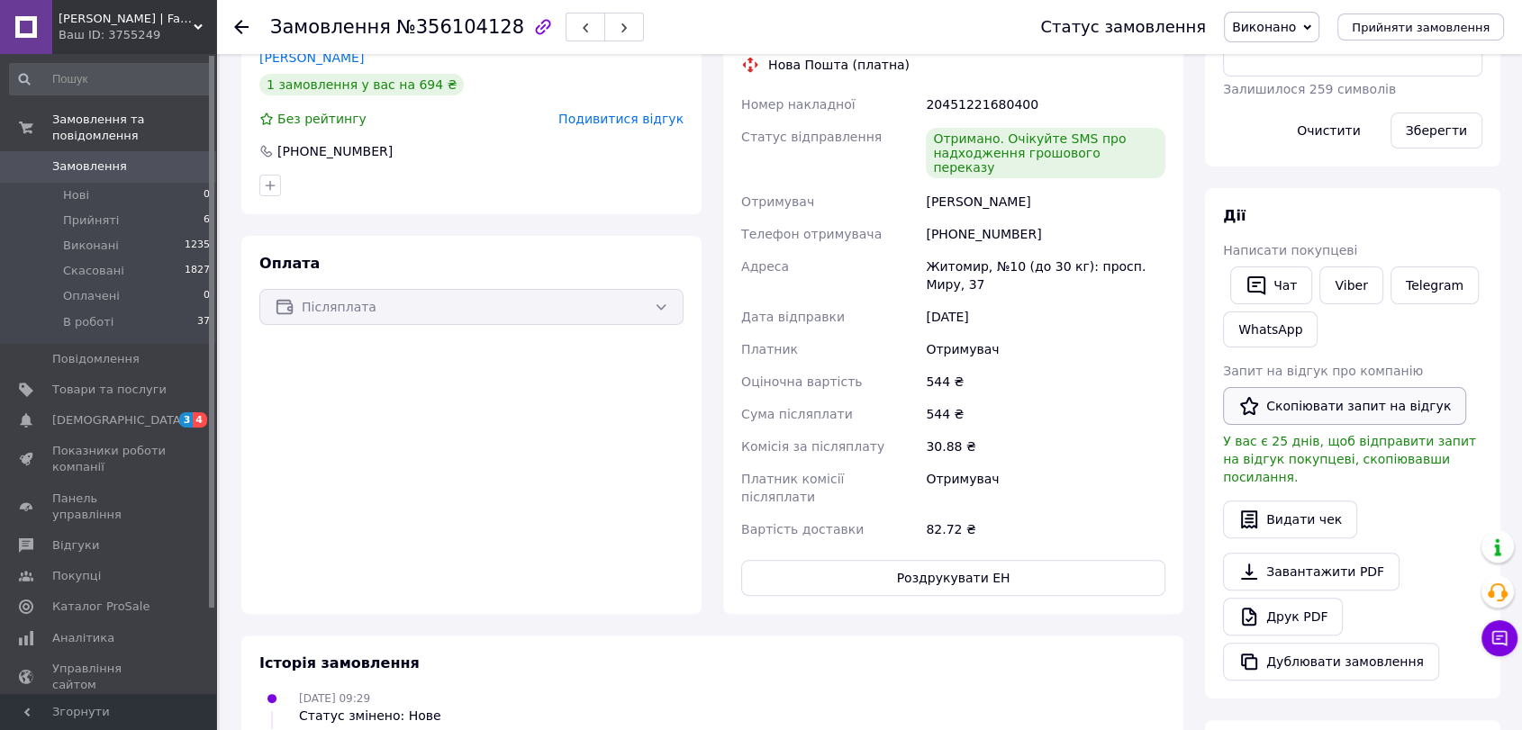
click at [1381, 416] on button "Скопіювати запит на відгук" at bounding box center [1344, 406] width 243 height 38
click at [1274, 291] on button "Чат" at bounding box center [1271, 286] width 82 height 38
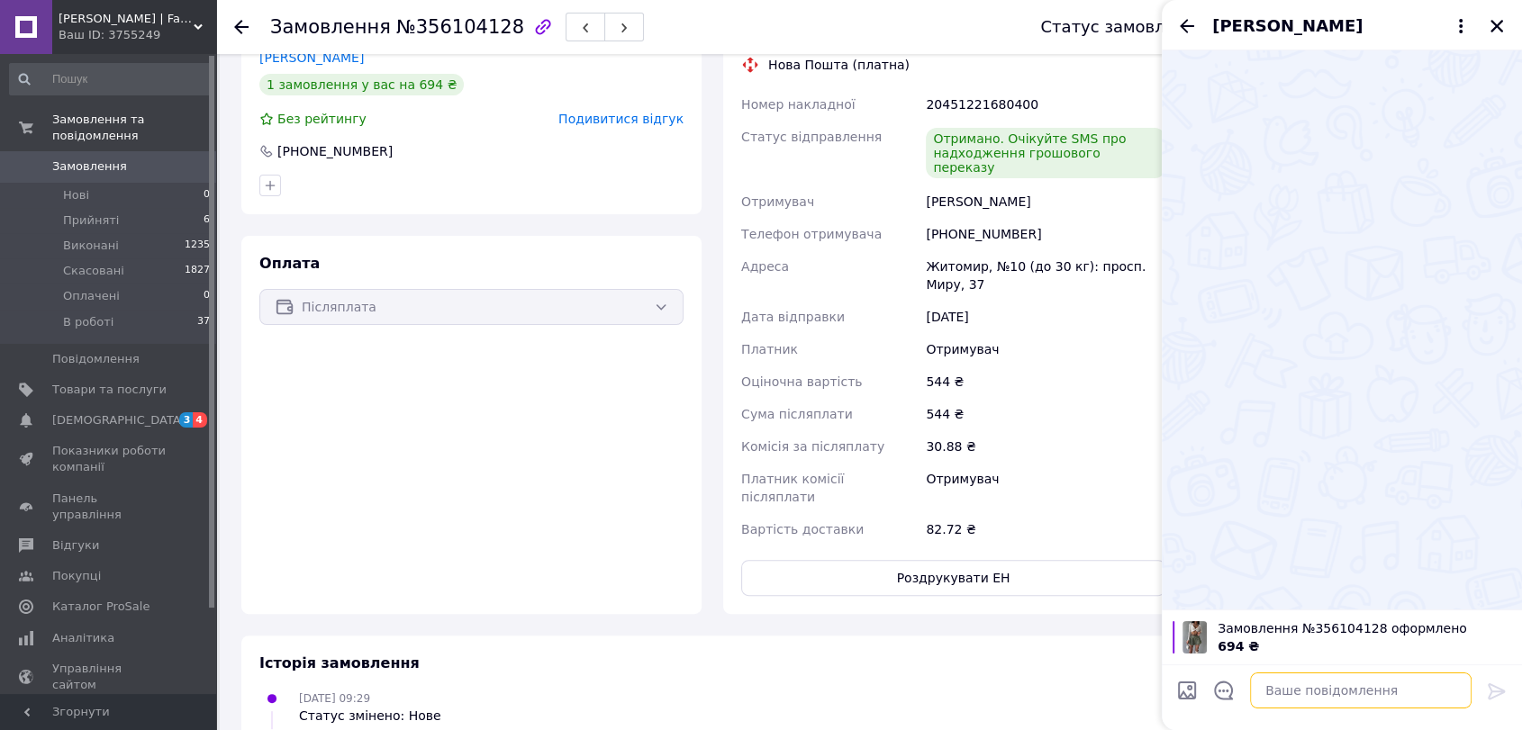
click at [1324, 692] on textarea at bounding box center [1360, 691] width 221 height 36
paste textarea "Добрий вечір! Сподіваюсь, що Ви задоволені своїм замовленням 💕 Мені дуже важлив…"
type textarea "Добрий вечір! Сподіваюсь, що Ви задоволені своїм замовленням 💕 Мені дуже важлив…"
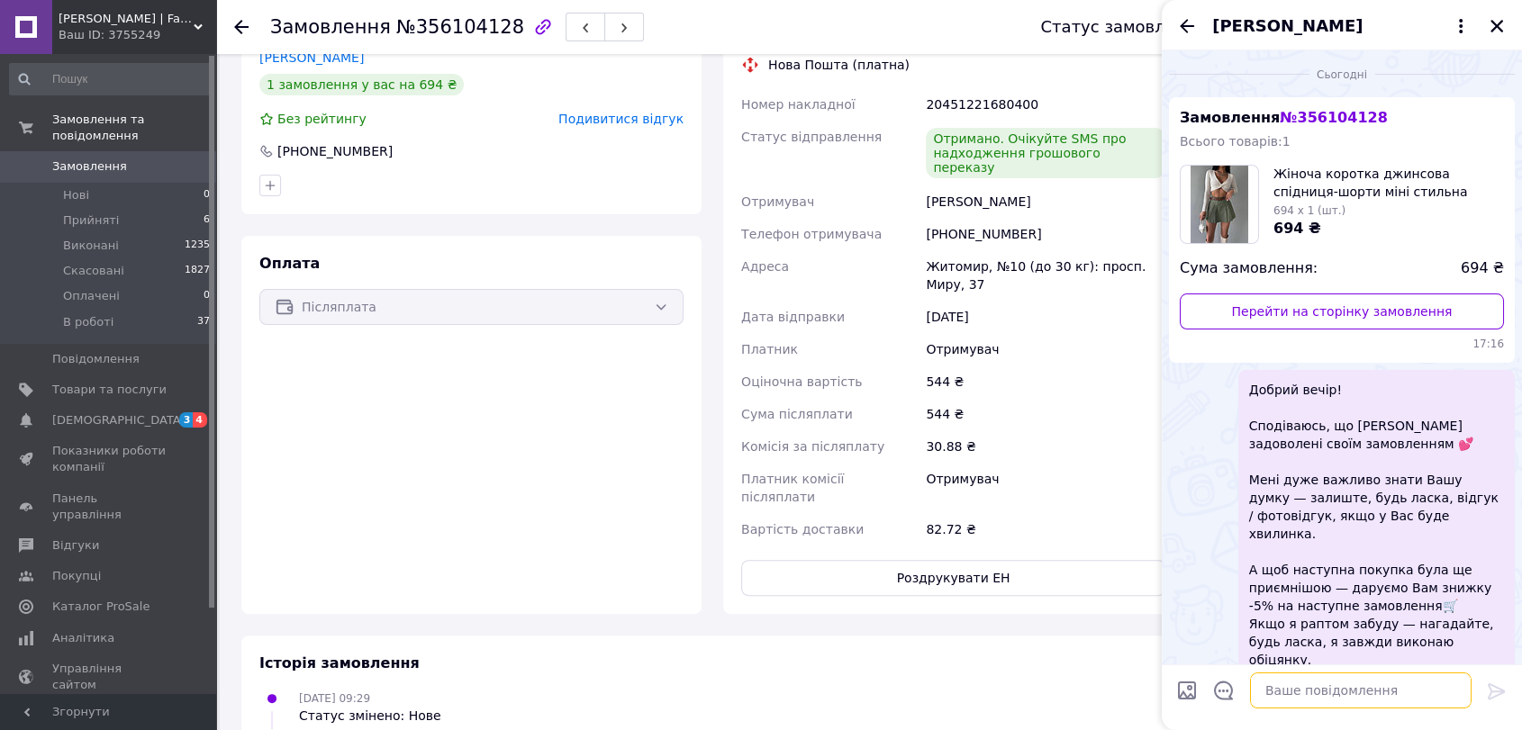
scroll to position [217, 0]
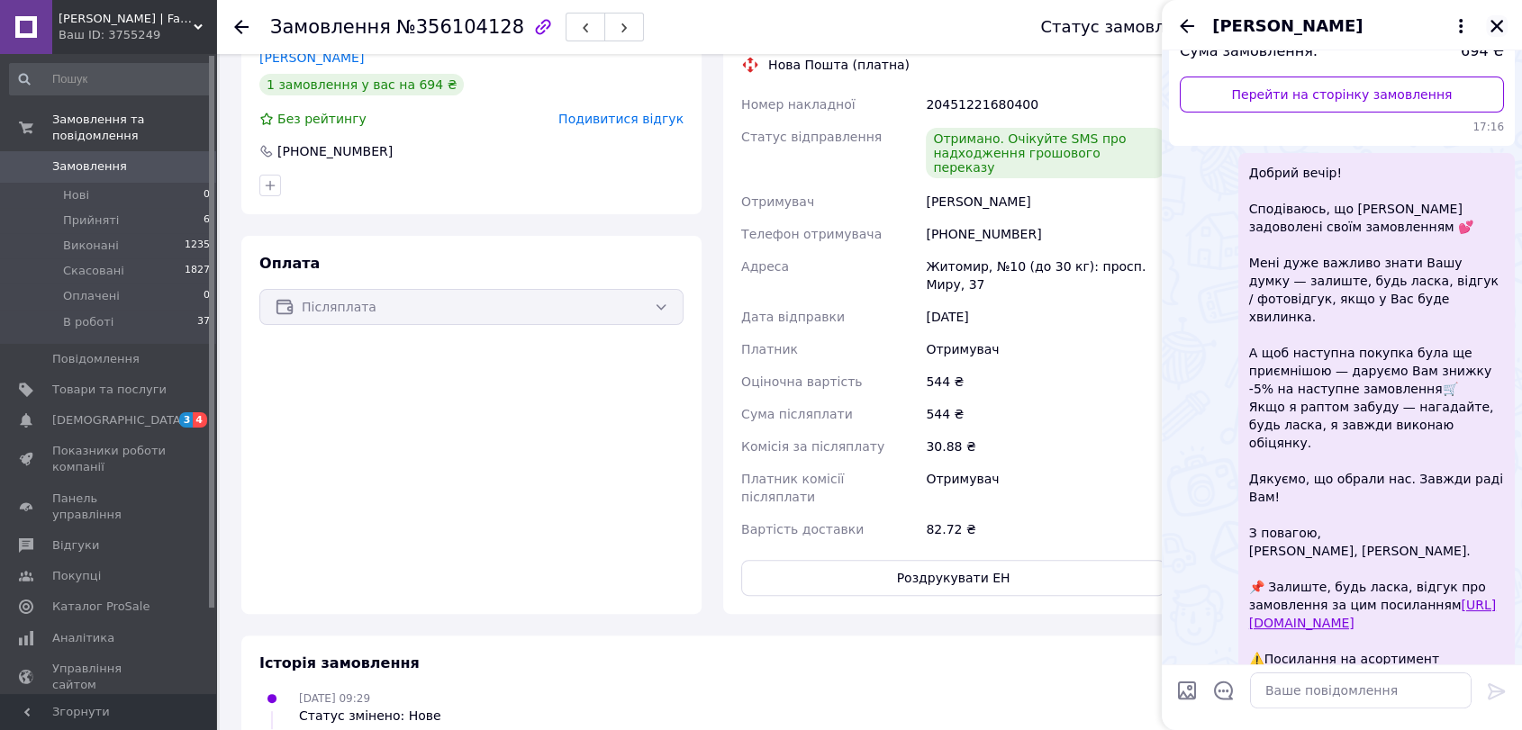
click at [1491, 16] on button "Закрити" at bounding box center [1497, 26] width 22 height 22
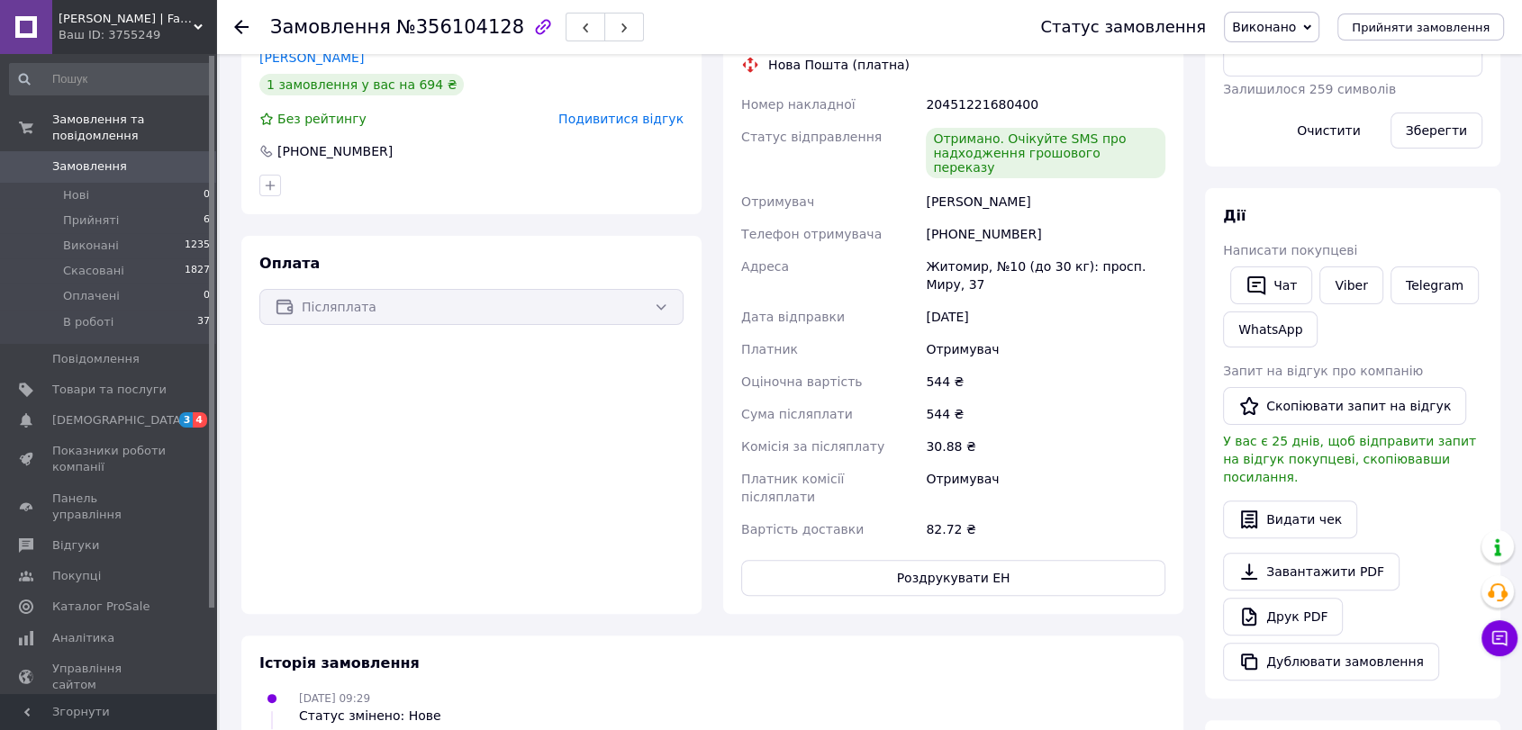
click at [133, 158] on span "Замовлення" at bounding box center [109, 166] width 114 height 16
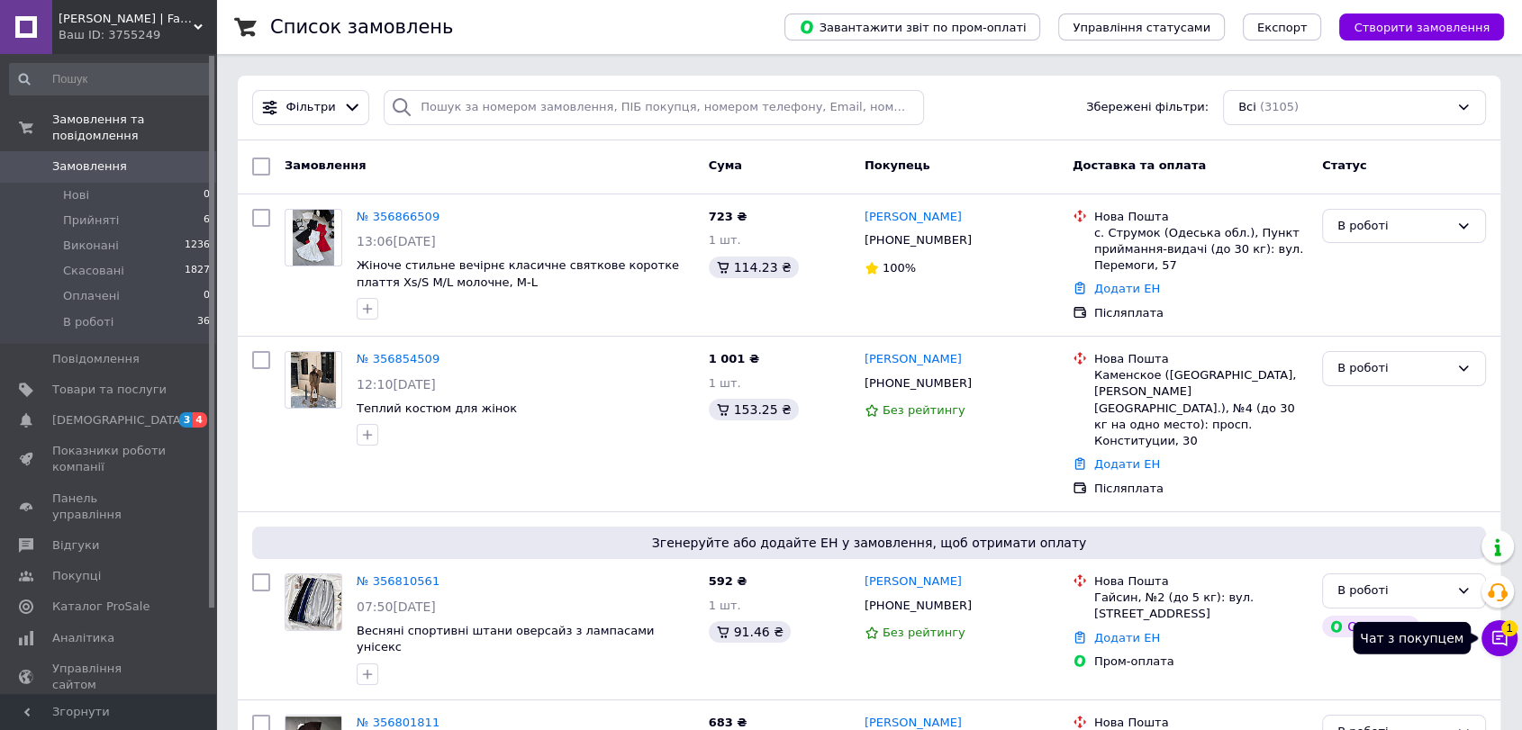
click at [1502, 633] on span "1" at bounding box center [1509, 628] width 16 height 16
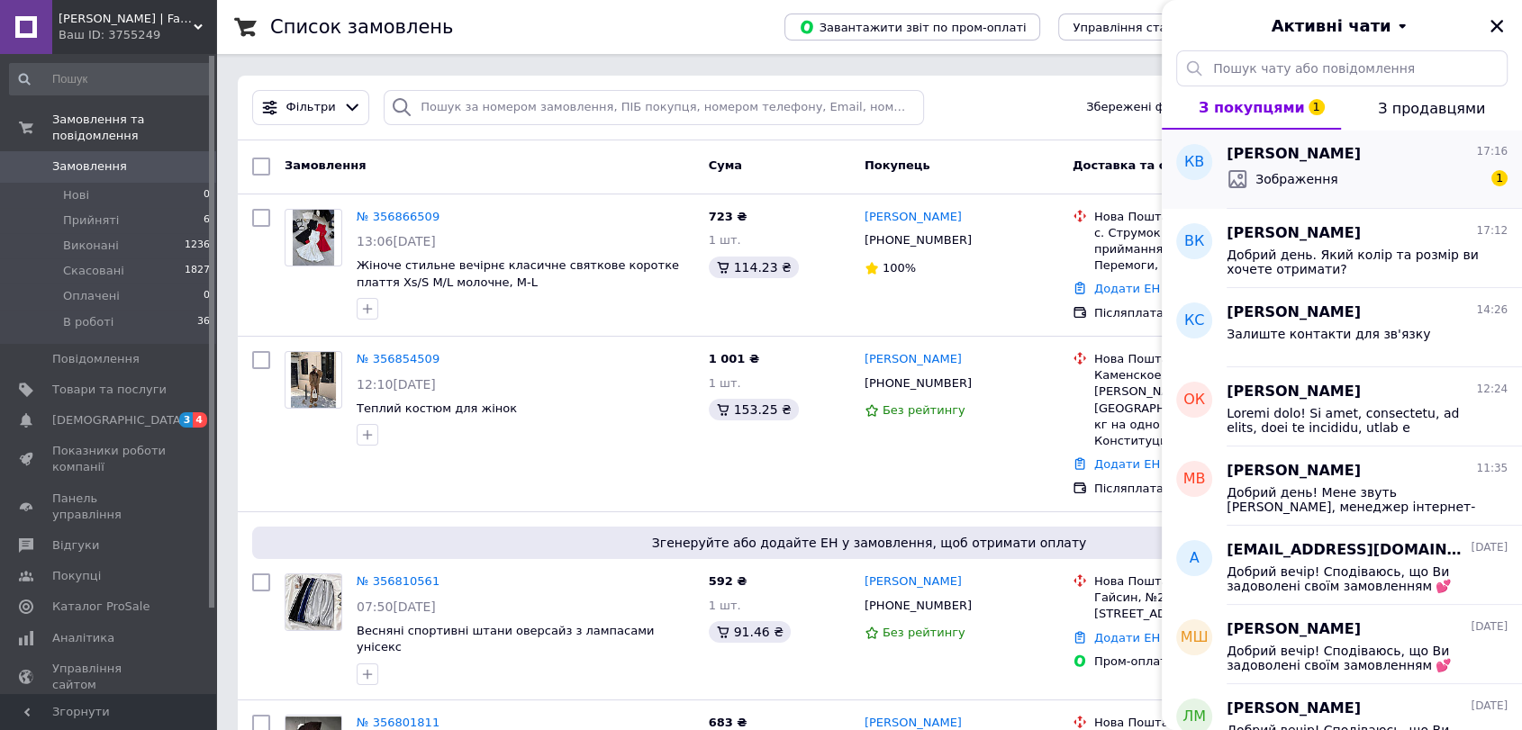
click at [1321, 170] on span "Зображення" at bounding box center [1296, 179] width 83 height 18
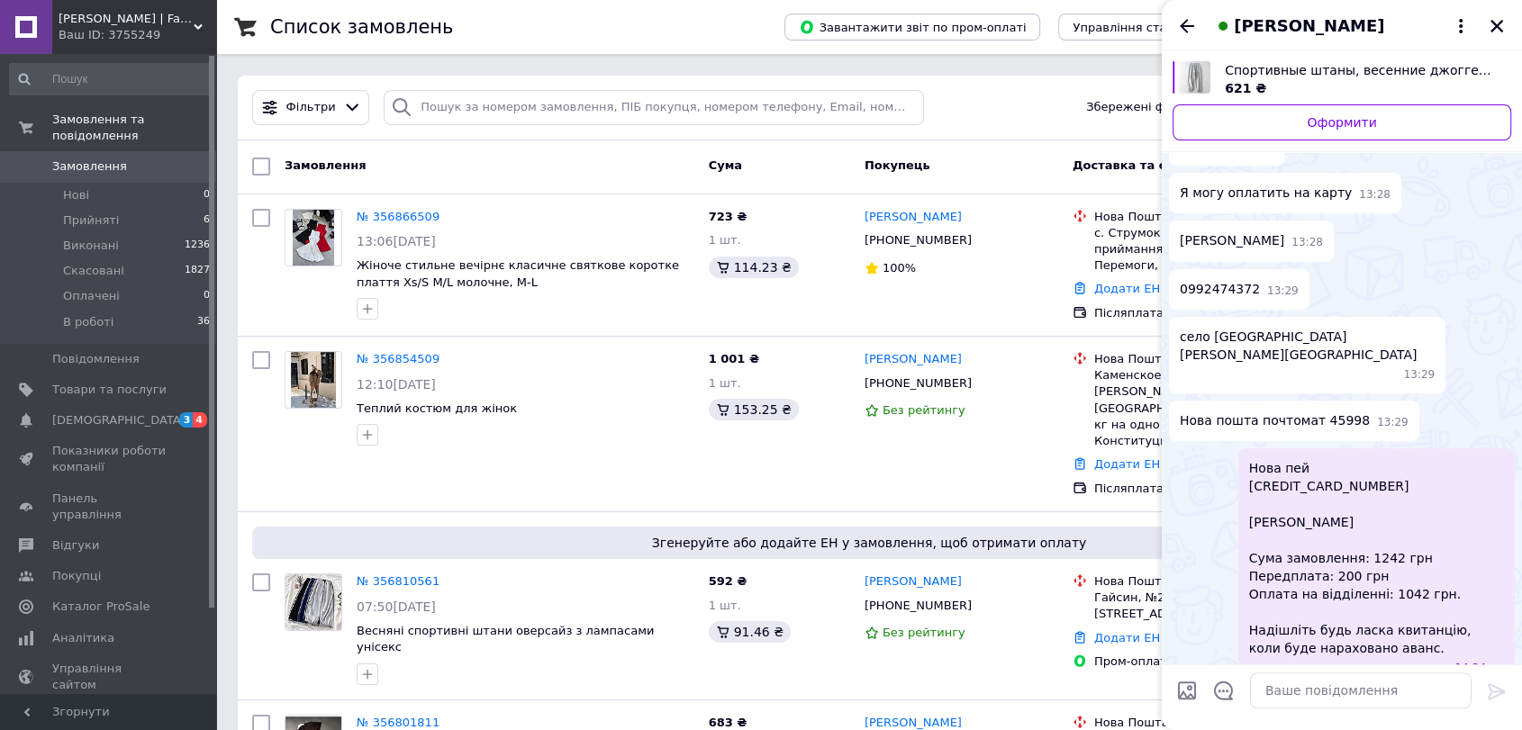
scroll to position [729, 0]
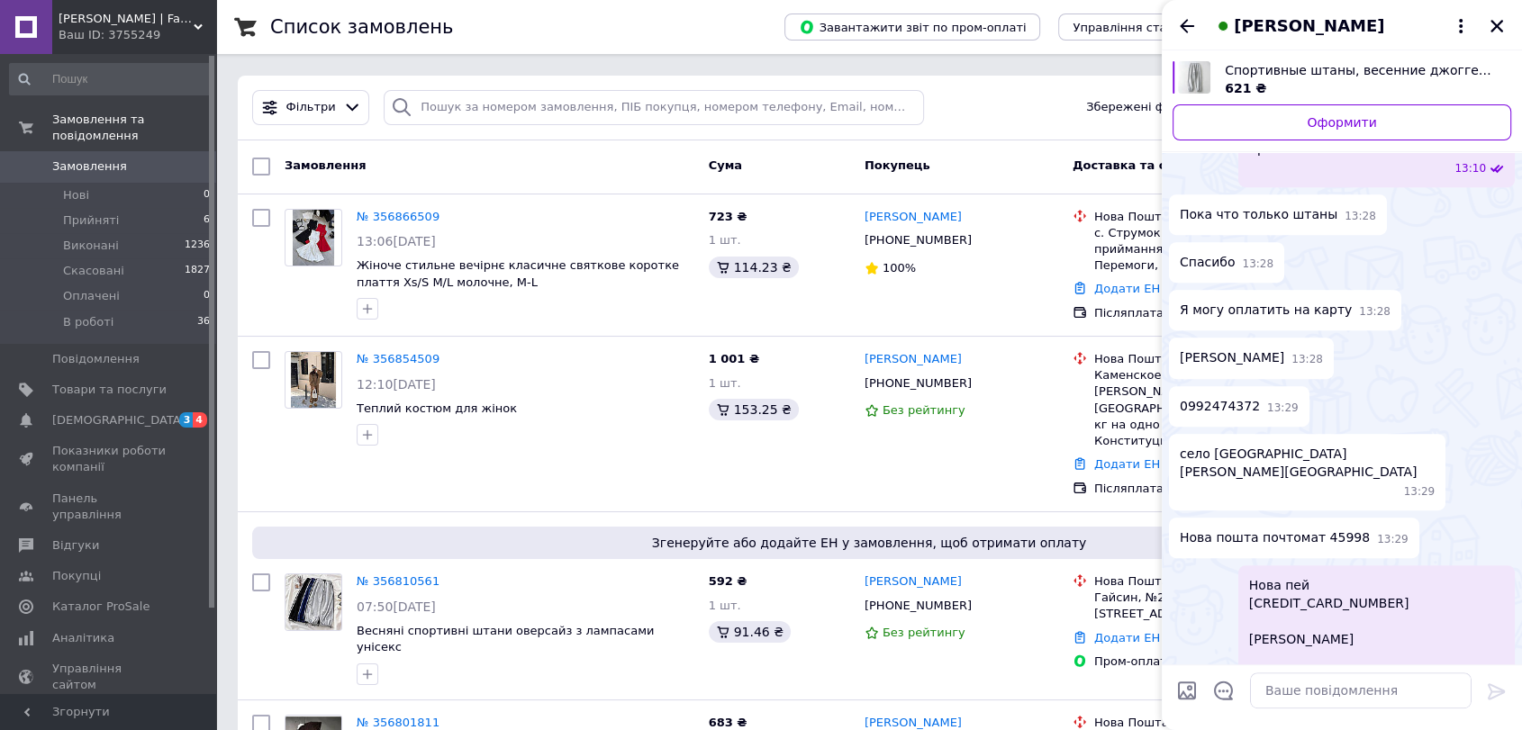
click at [1210, 397] on span "0992474372" at bounding box center [1220, 406] width 80 height 19
copy span "0992474372"
click at [1269, 348] on span "Володина Екатерина" at bounding box center [1232, 357] width 104 height 19
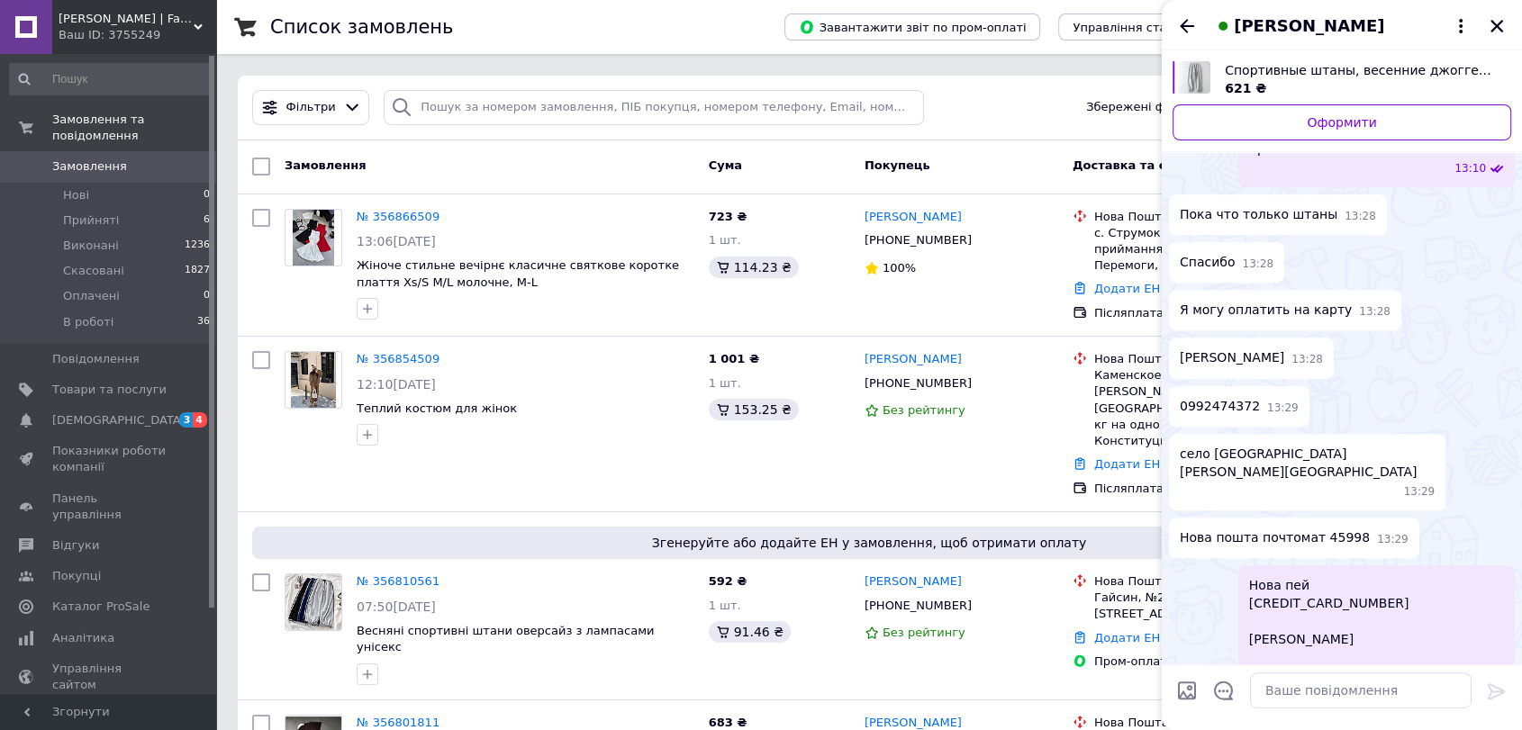
click at [1269, 348] on span "Володина Екатерина" at bounding box center [1232, 357] width 104 height 19
copy span "Володина Екатерина"
click at [1256, 445] on span "село Татаров, Ивано-Франковская обл" at bounding box center [1307, 463] width 255 height 36
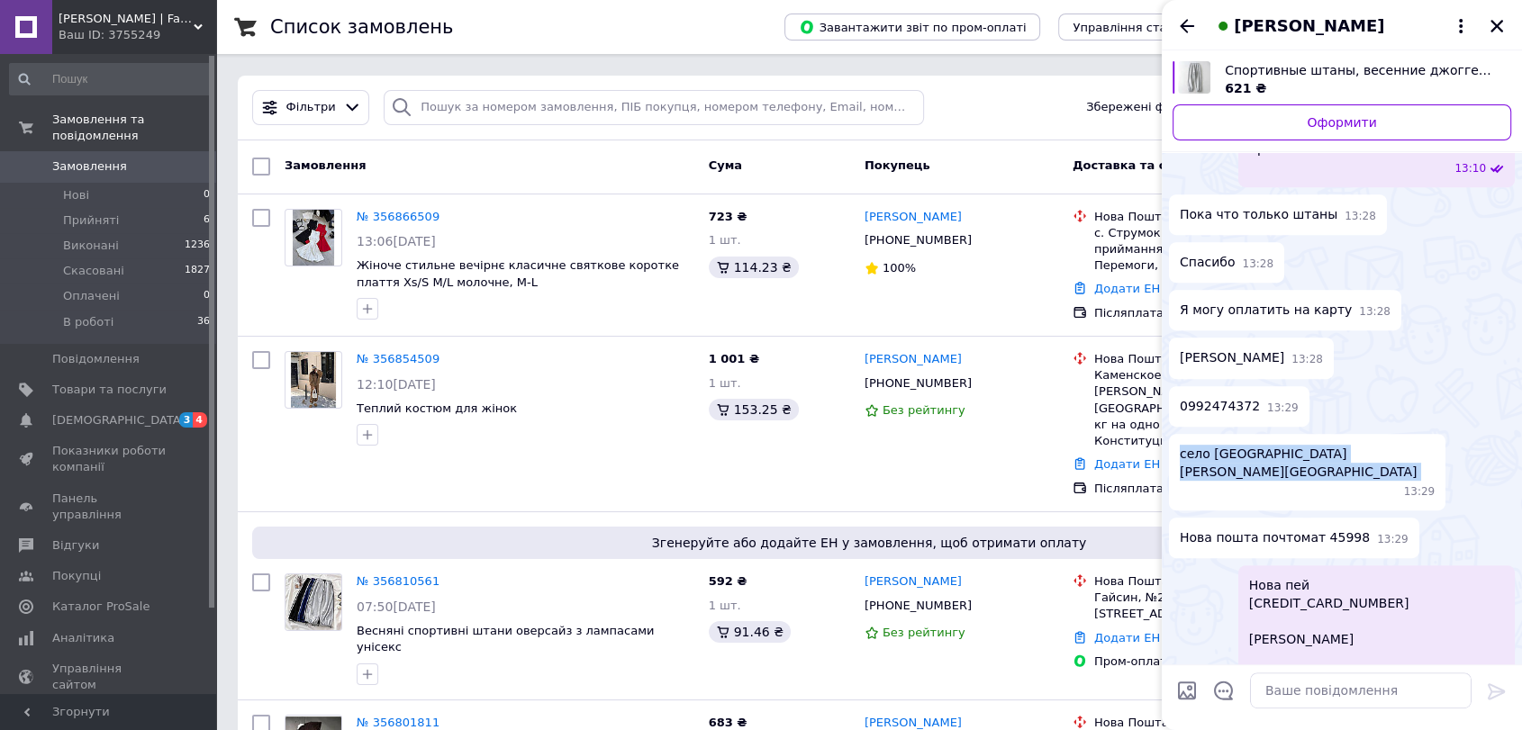
click at [1256, 445] on span "село Татаров, Ивано-Франковская обл" at bounding box center [1307, 463] width 255 height 36
copy span "село Татаров, Ивано-Франковская обл"
click at [1304, 682] on textarea at bounding box center [1360, 691] width 221 height 36
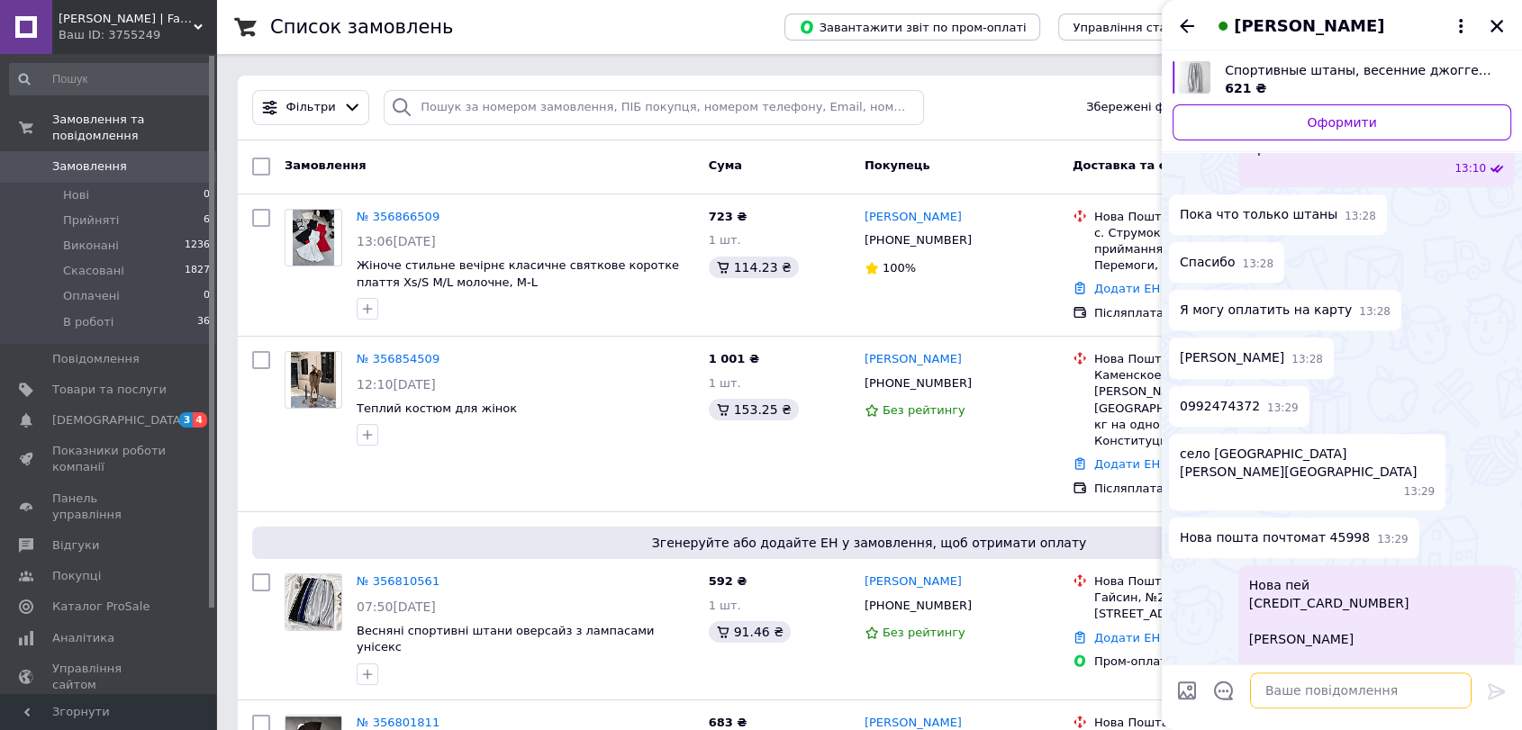
paste textarea "село Татаров, Ивано-Франковская обл"
click at [1327, 529] on span "Нова пошта почтомат 45998" at bounding box center [1275, 538] width 190 height 19
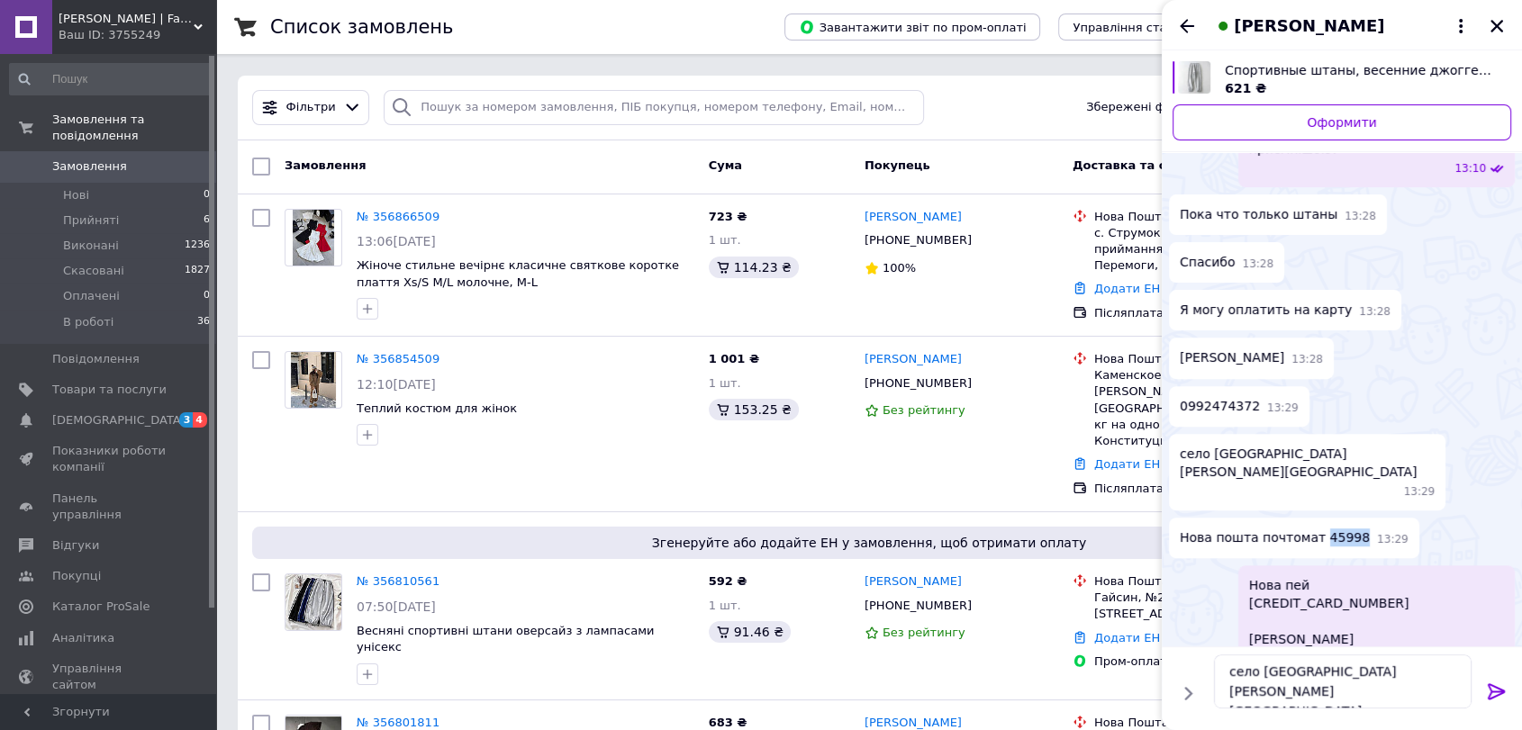
click at [1327, 529] on span "Нова пошта почтомат 45998" at bounding box center [1275, 538] width 190 height 19
drag, startPoint x: 1252, startPoint y: 461, endPoint x: 1354, endPoint y: 463, distance: 102.7
click at [1354, 518] on div "Нова пошта почтомат 45998 13:29" at bounding box center [1294, 538] width 250 height 41
copy div "почтомат 45998 1"
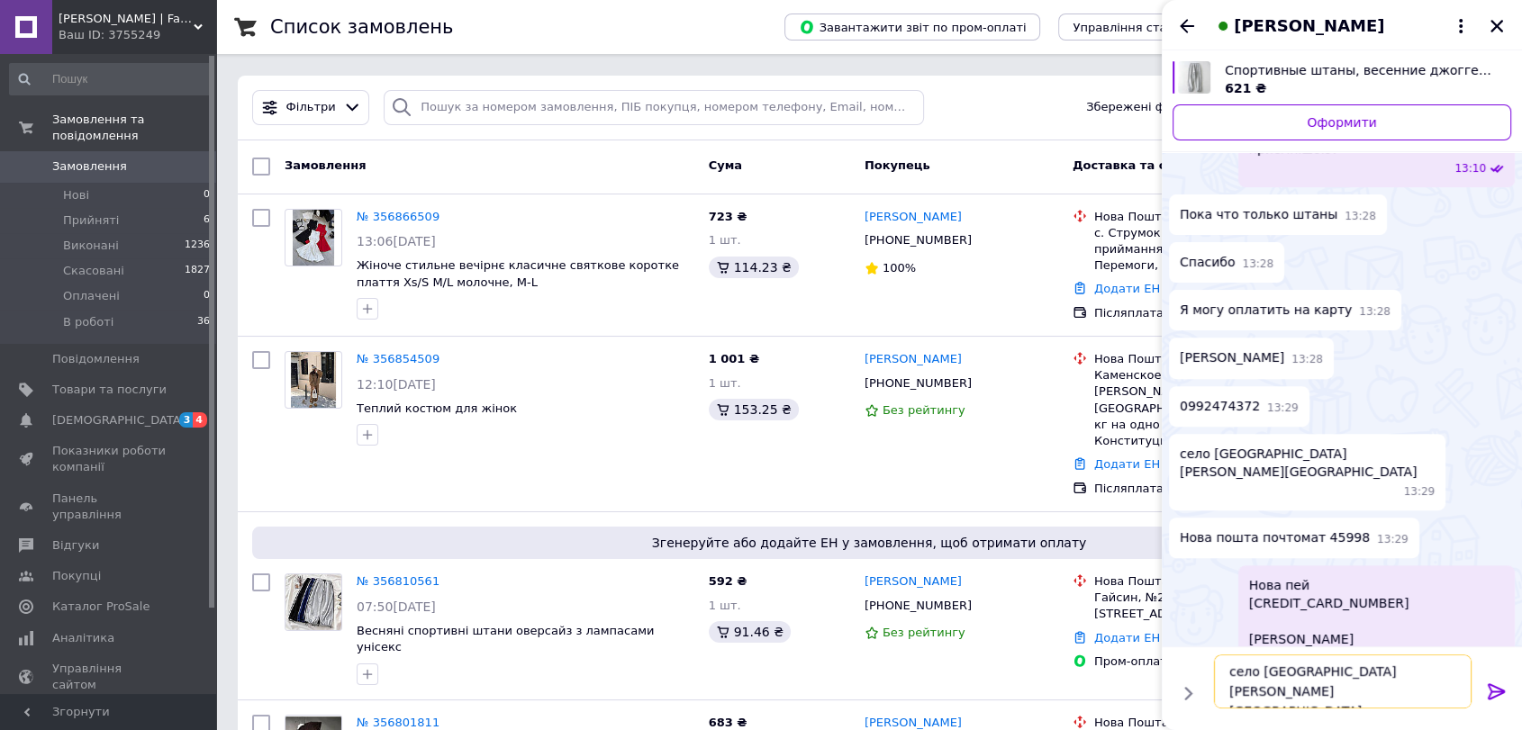
click at [1453, 678] on textarea "село Татаров, Ивано-Франковская обл" at bounding box center [1343, 682] width 258 height 54
paste textarea "почтомат 45998 1"
drag, startPoint x: 1330, startPoint y: 677, endPoint x: 1174, endPoint y: 660, distance: 156.7
click at [1174, 660] on div "село Татаров, Ивано-Франковская обл почтомат 45998 село Татаров, Ивано-Франковс…" at bounding box center [1342, 681] width 346 height 68
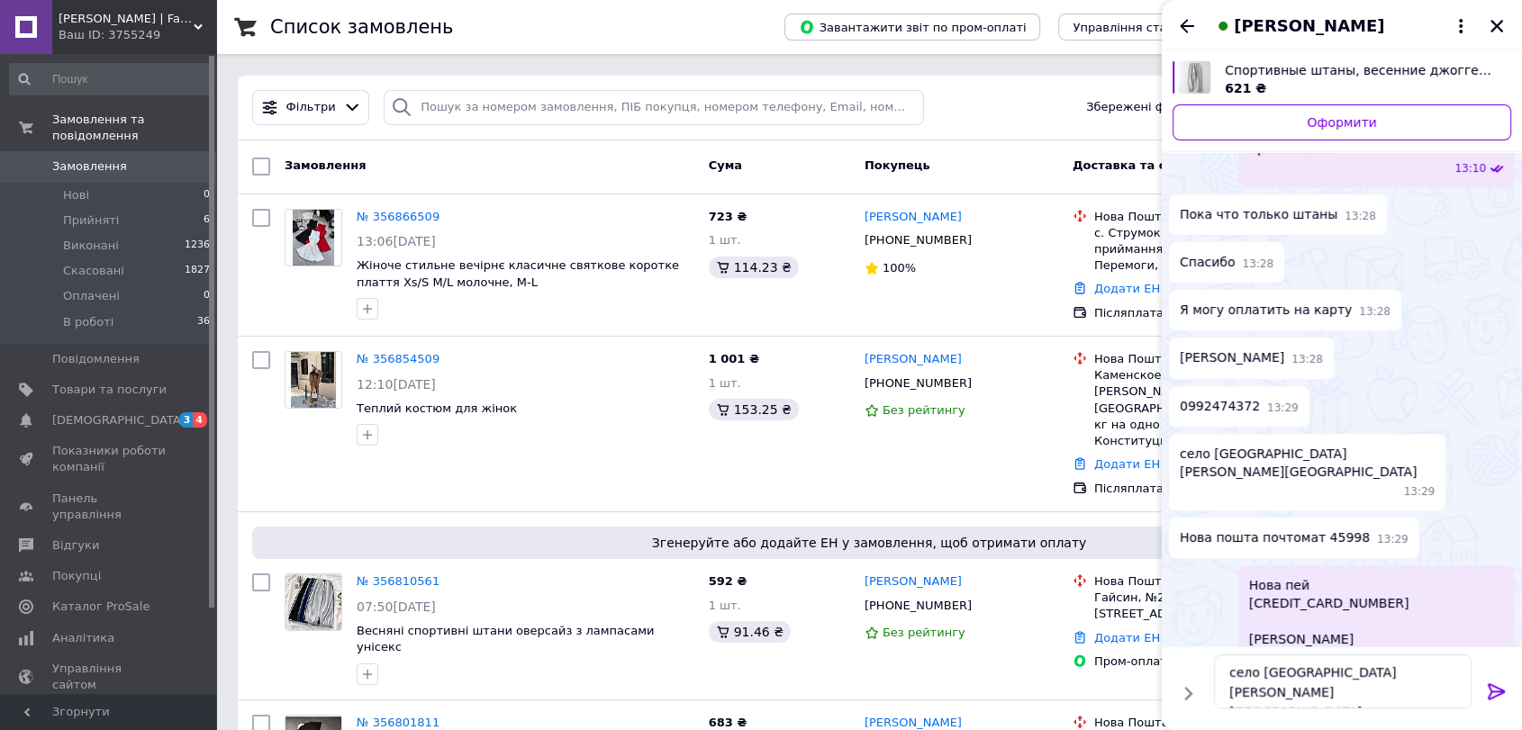
click at [1264, 86] on div "621 ₴" at bounding box center [1361, 88] width 272 height 18
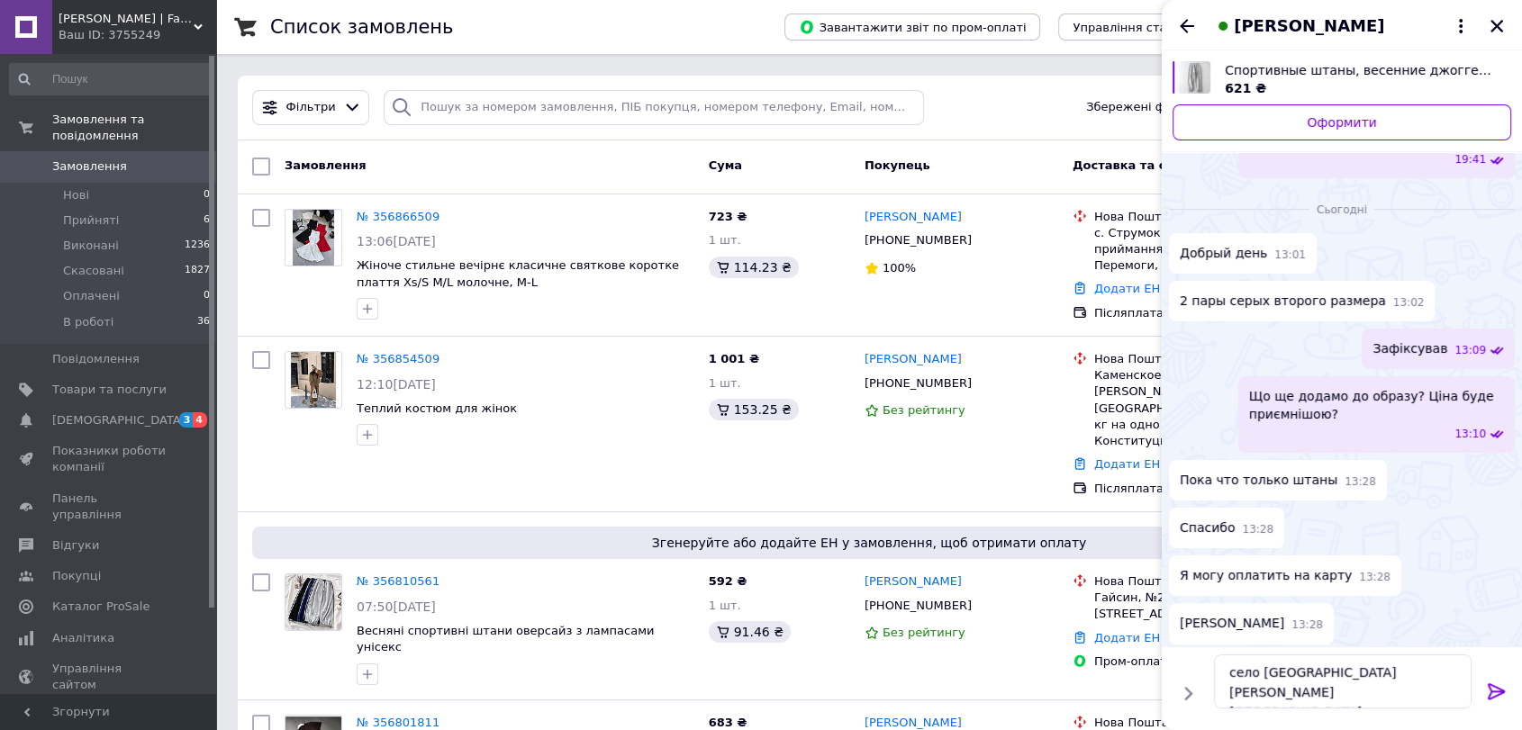
scroll to position [429, 0]
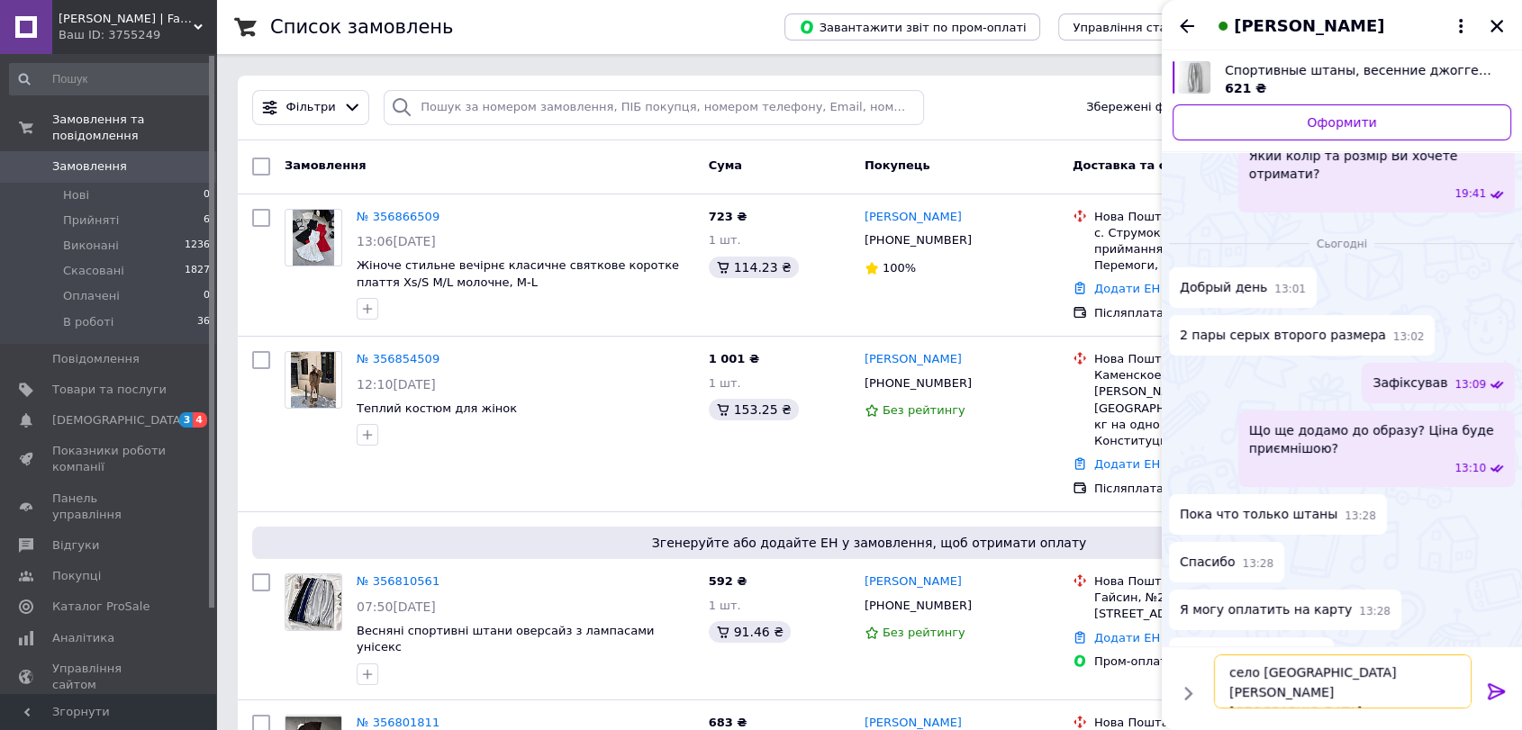
paste textarea "https://novaposhta.ua/lp/ Ви маєте можливість скористатись послугою «Легке пове…"
type textarea "https://novaposhta.ua/lp/ Ви маєте можливість скористатись послугою «Легке пове…"
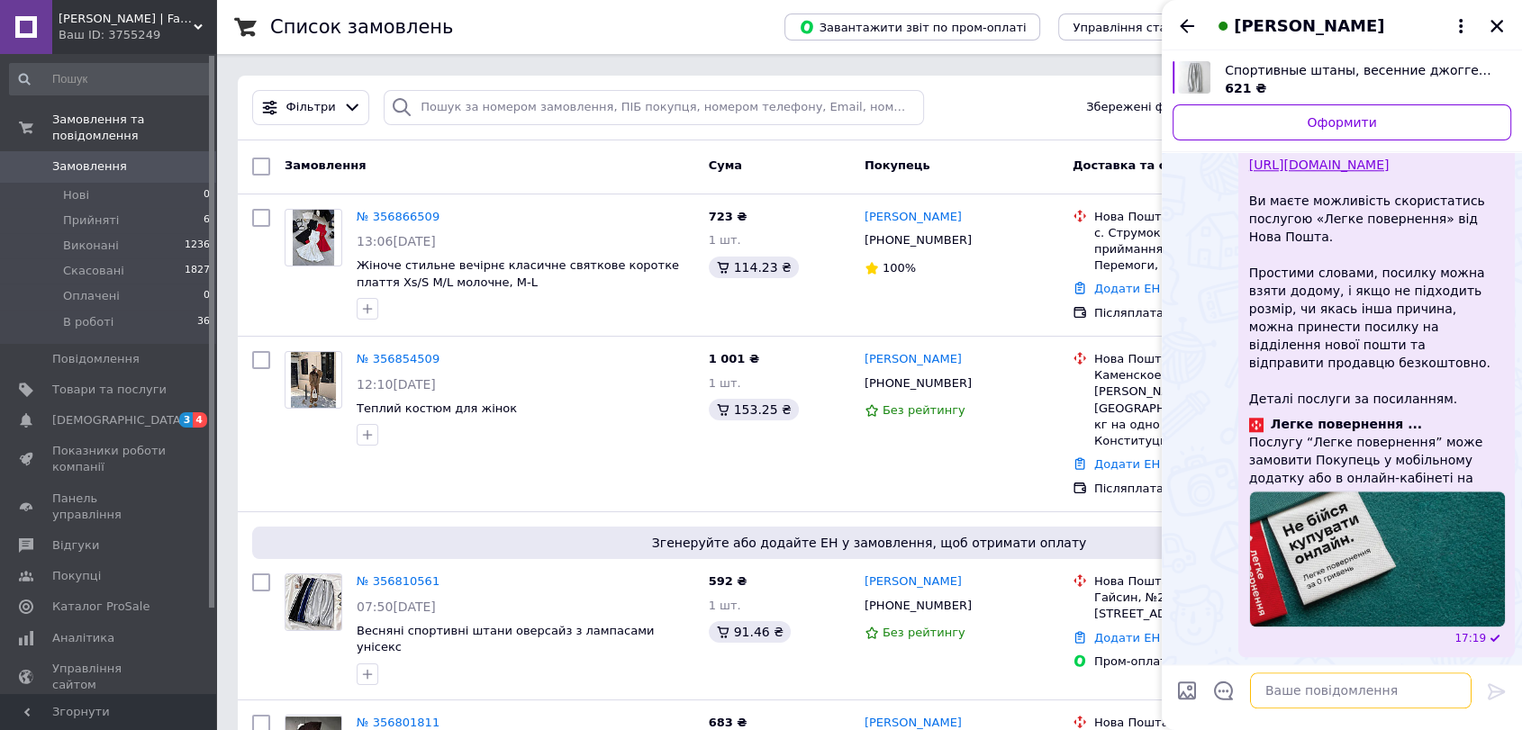
paste textarea "Замовлення прийнято! Товар: боді Розмір: 46-48 Колір: коричневий Попередньо пла…"
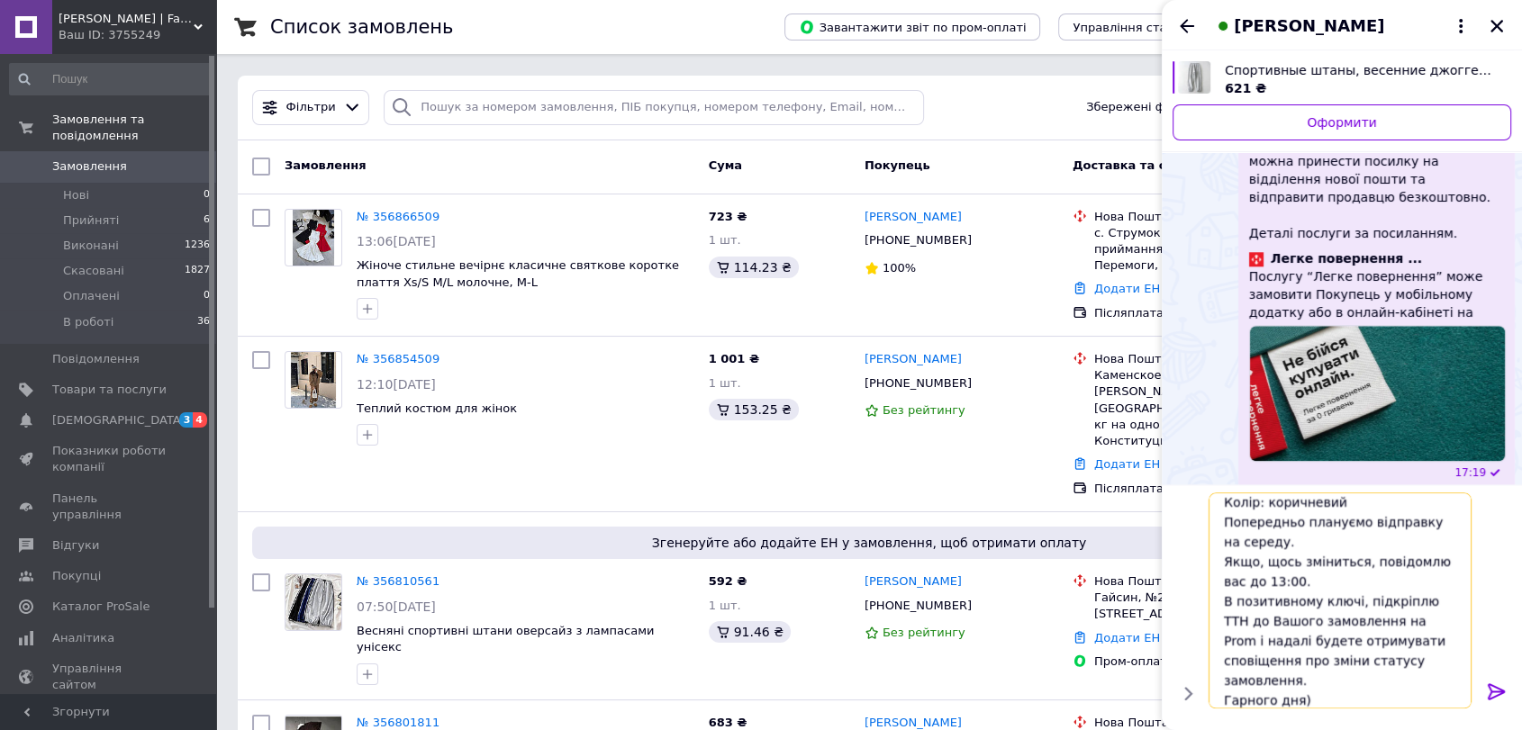
scroll to position [58, 0]
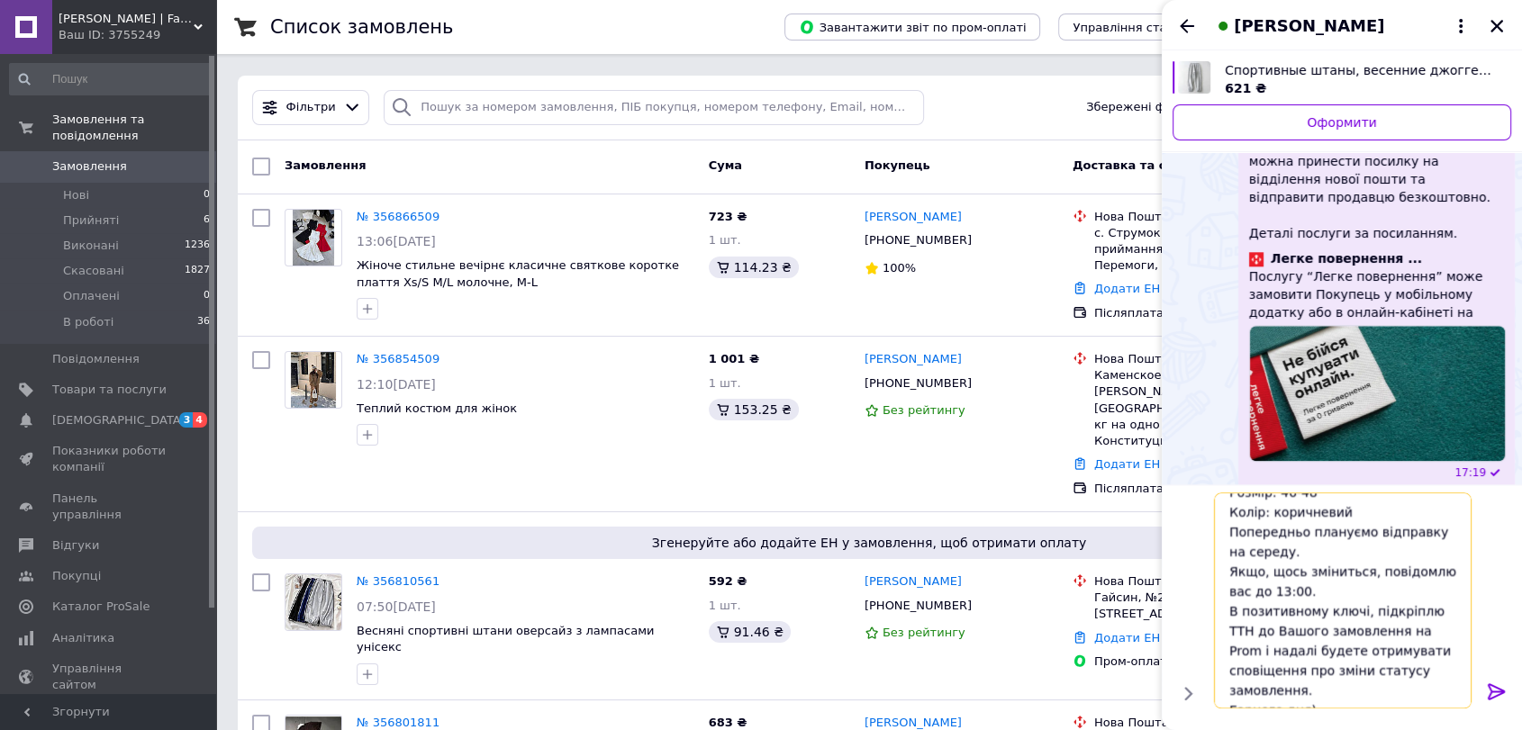
click at [1296, 513] on textarea "Замовлення прийнято! Товар: боді Розмір: 46-48 Колір: коричневий Попередньо пла…" at bounding box center [1343, 601] width 258 height 216
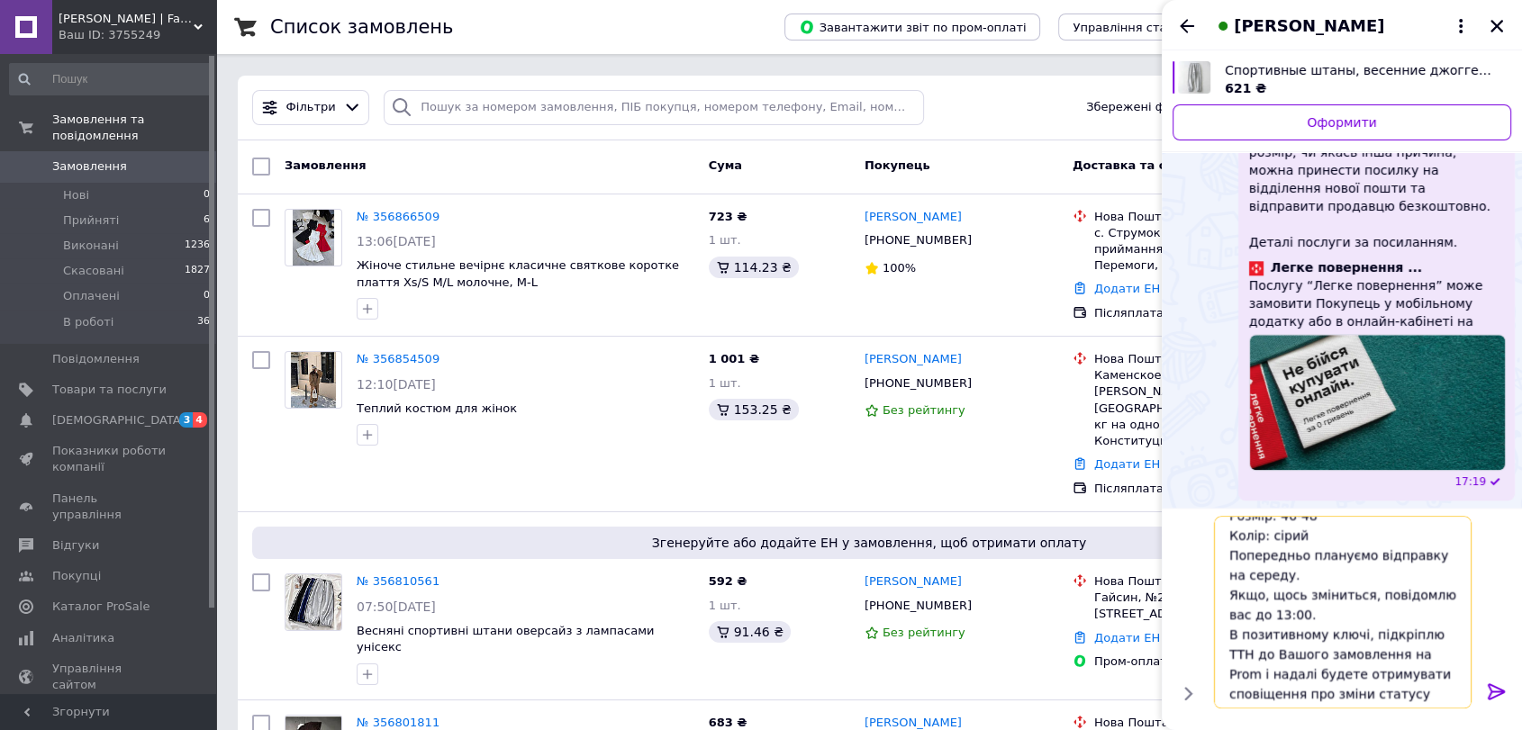
scroll to position [0, 0]
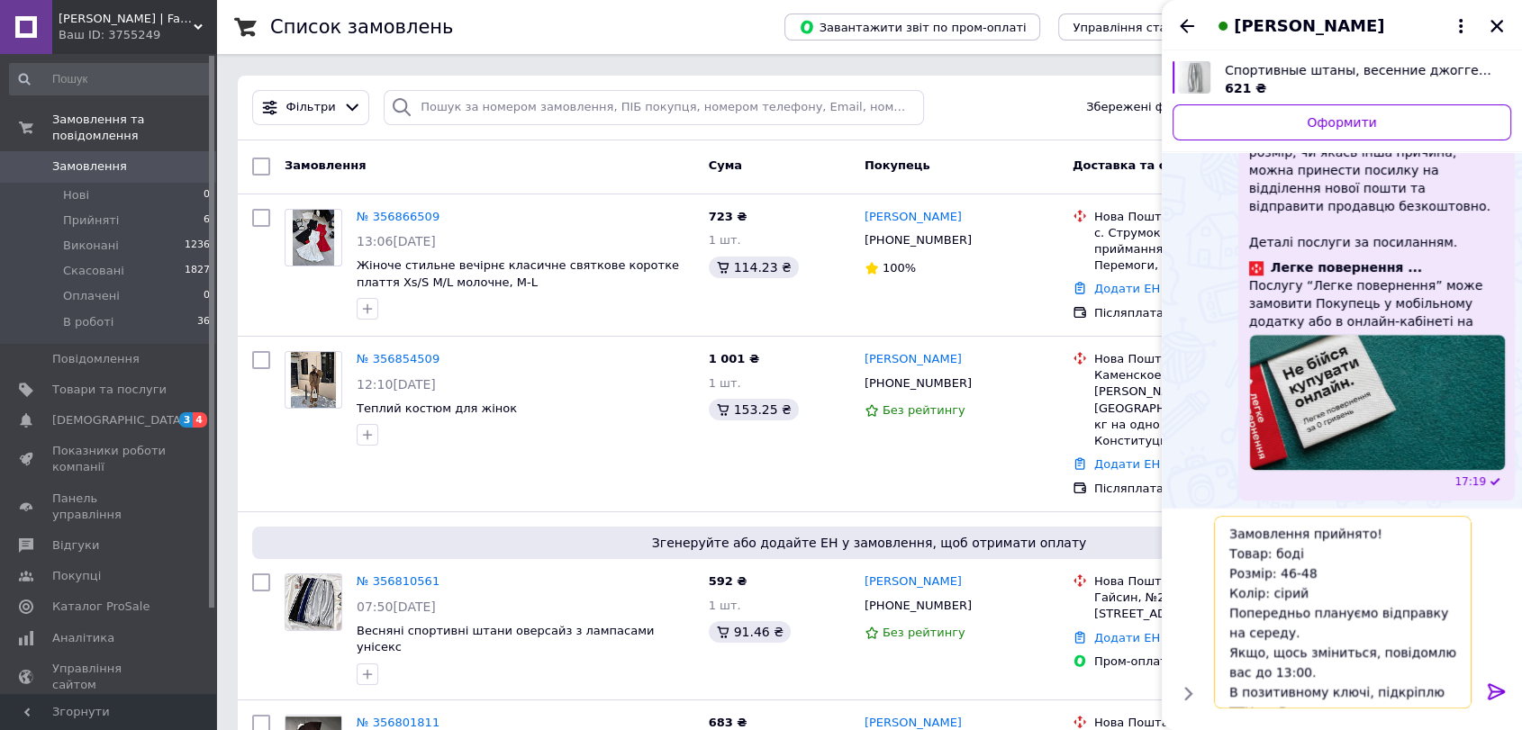
drag, startPoint x: 1307, startPoint y: 573, endPoint x: 1287, endPoint y: 573, distance: 20.7
click at [1282, 573] on textarea "Замовлення прийнято! Товар: боді Розмір: 46-48 Колір: сірий Попередньо плануємо…" at bounding box center [1343, 612] width 258 height 193
click at [1273, 555] on textarea "Замовлення прийнято! Товар: боді Розмір: 44-46 Колір: сірий Попередньо плануємо…" at bounding box center [1343, 612] width 258 height 193
type textarea "Замовлення прийнято! Товар: штани х2 Розмір: 44-46 Колір: сірий Попередньо план…"
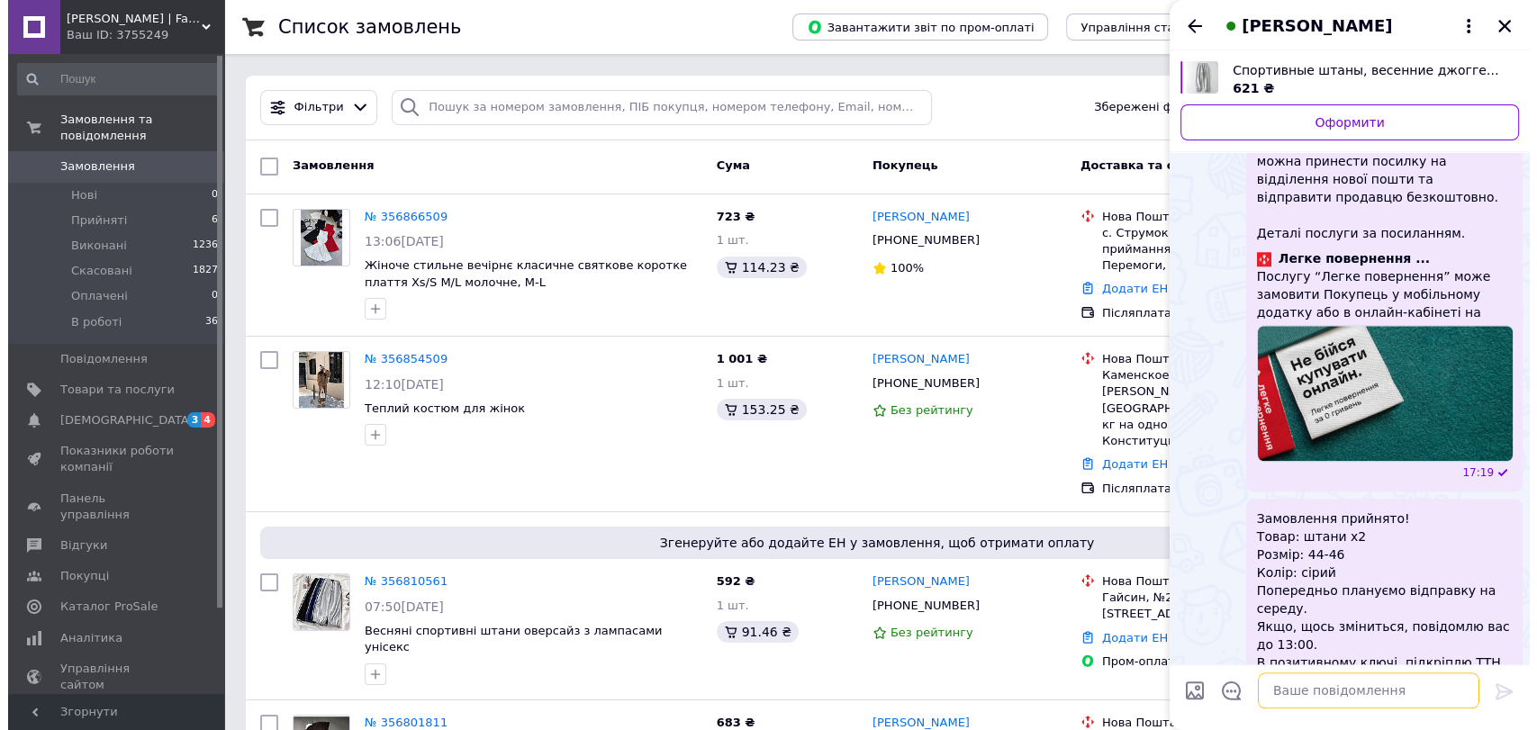
scroll to position [2074, 0]
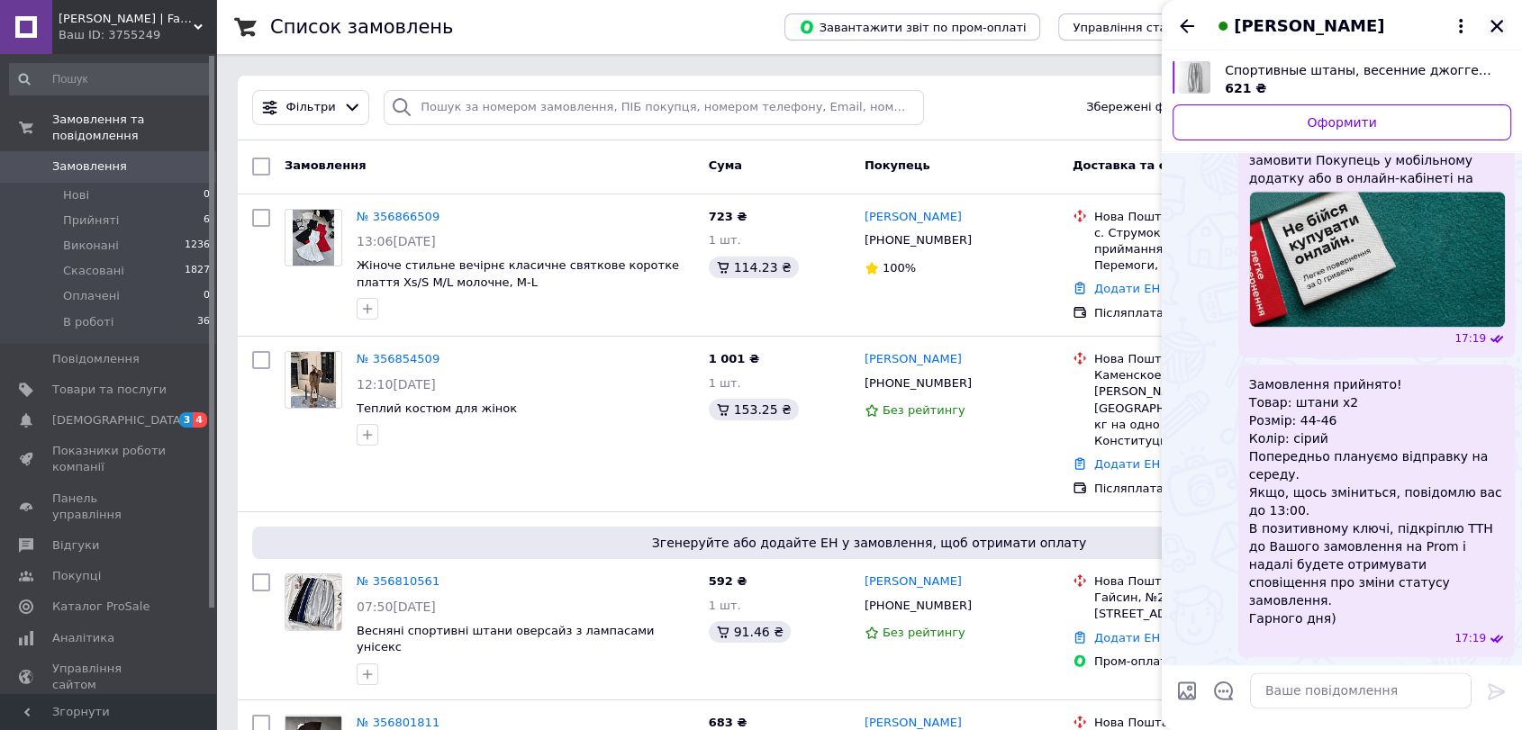
click at [1492, 23] on icon "Закрити" at bounding box center [1496, 26] width 13 height 13
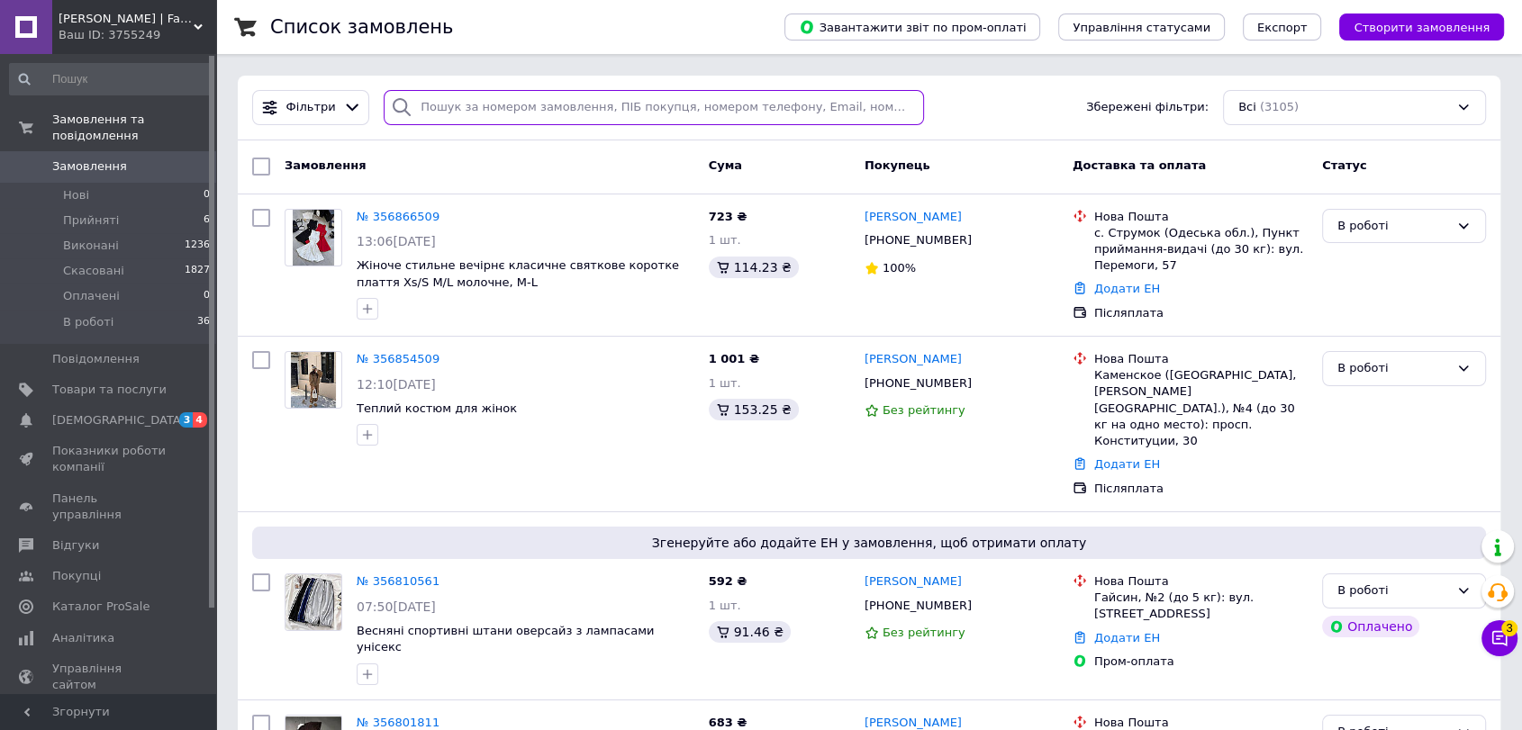
click at [577, 93] on input "search" at bounding box center [654, 107] width 540 height 35
paste input "20451223110968"
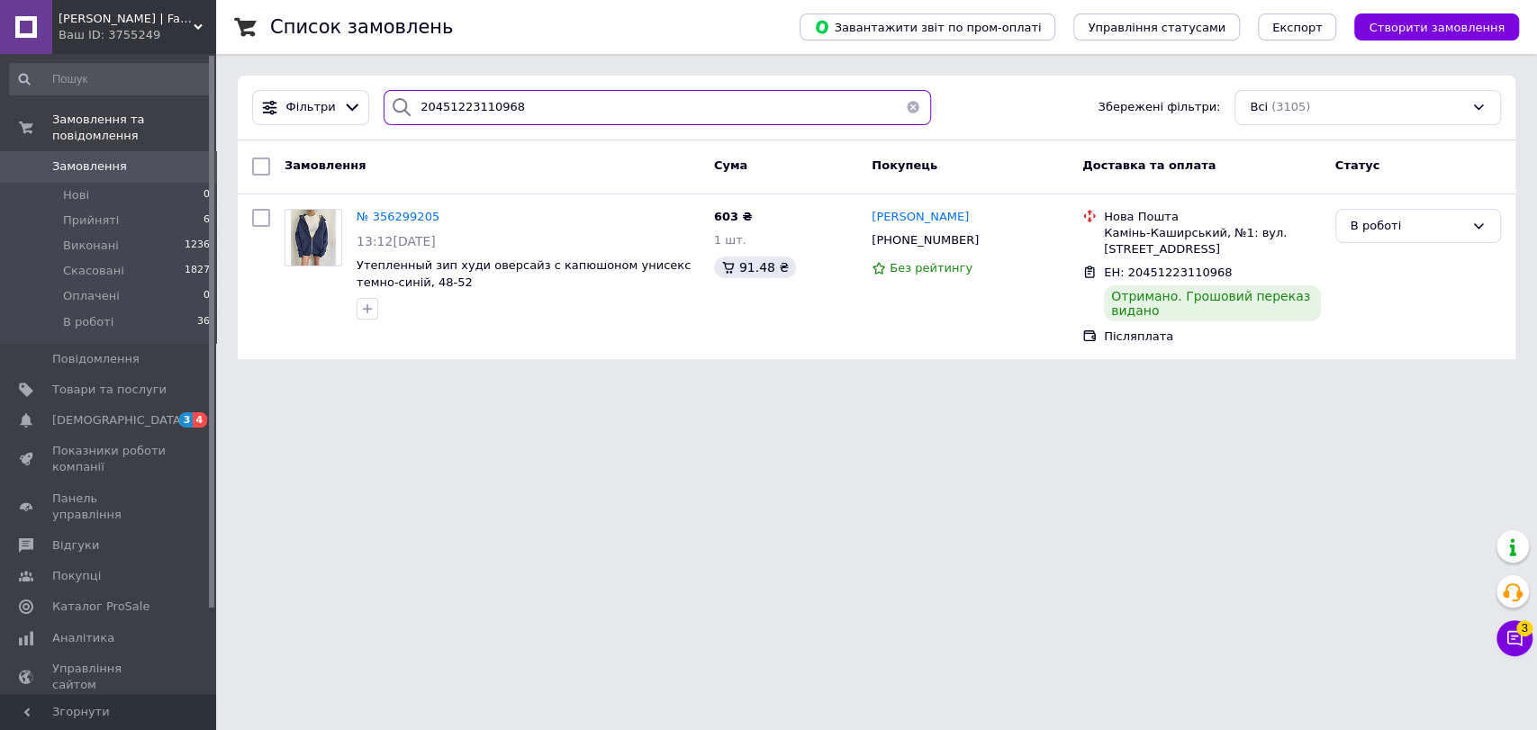
type input "20451223110968"
click at [1509, 655] on button "Чат з покупцем 3" at bounding box center [1514, 638] width 36 height 36
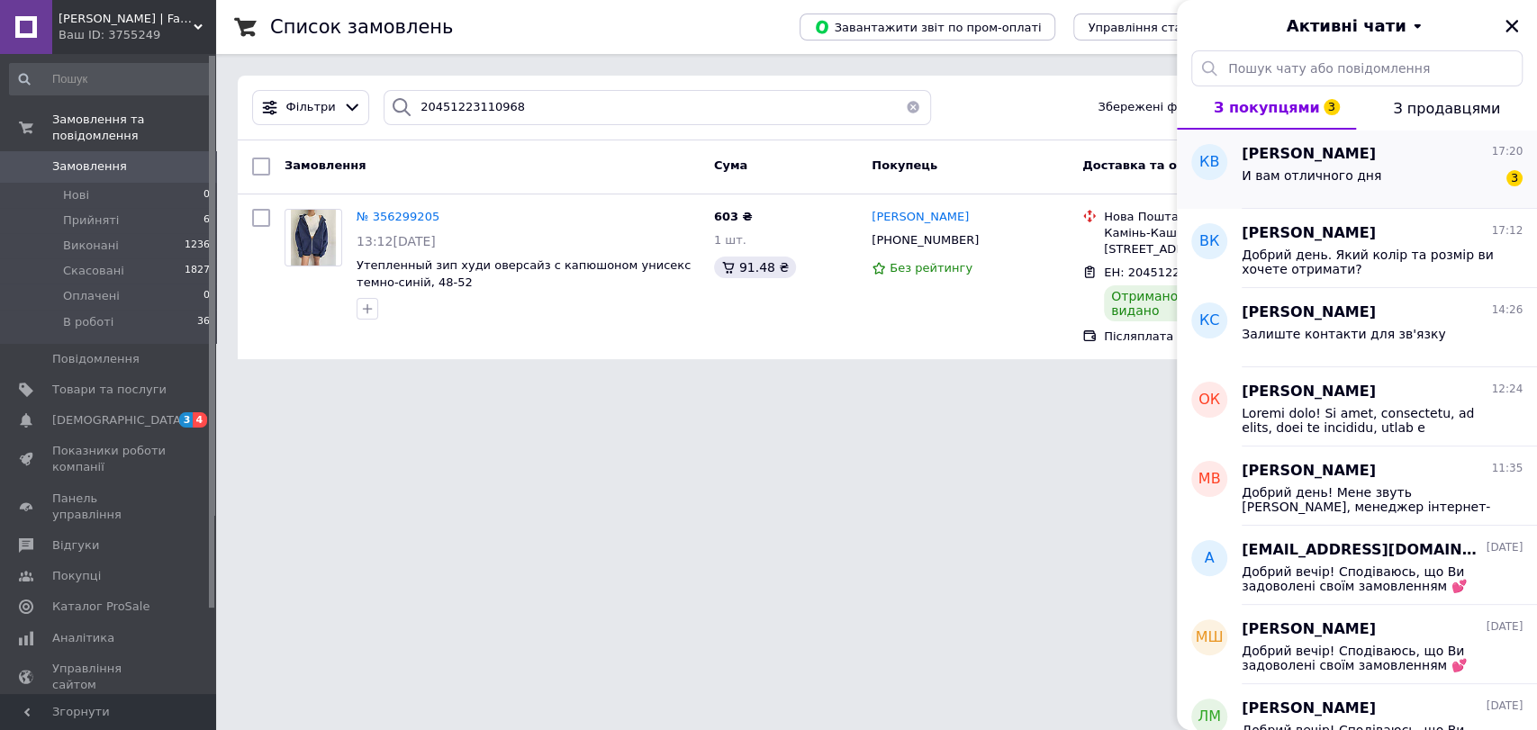
click at [1309, 188] on div "И вам отличного дня" at bounding box center [1312, 180] width 140 height 25
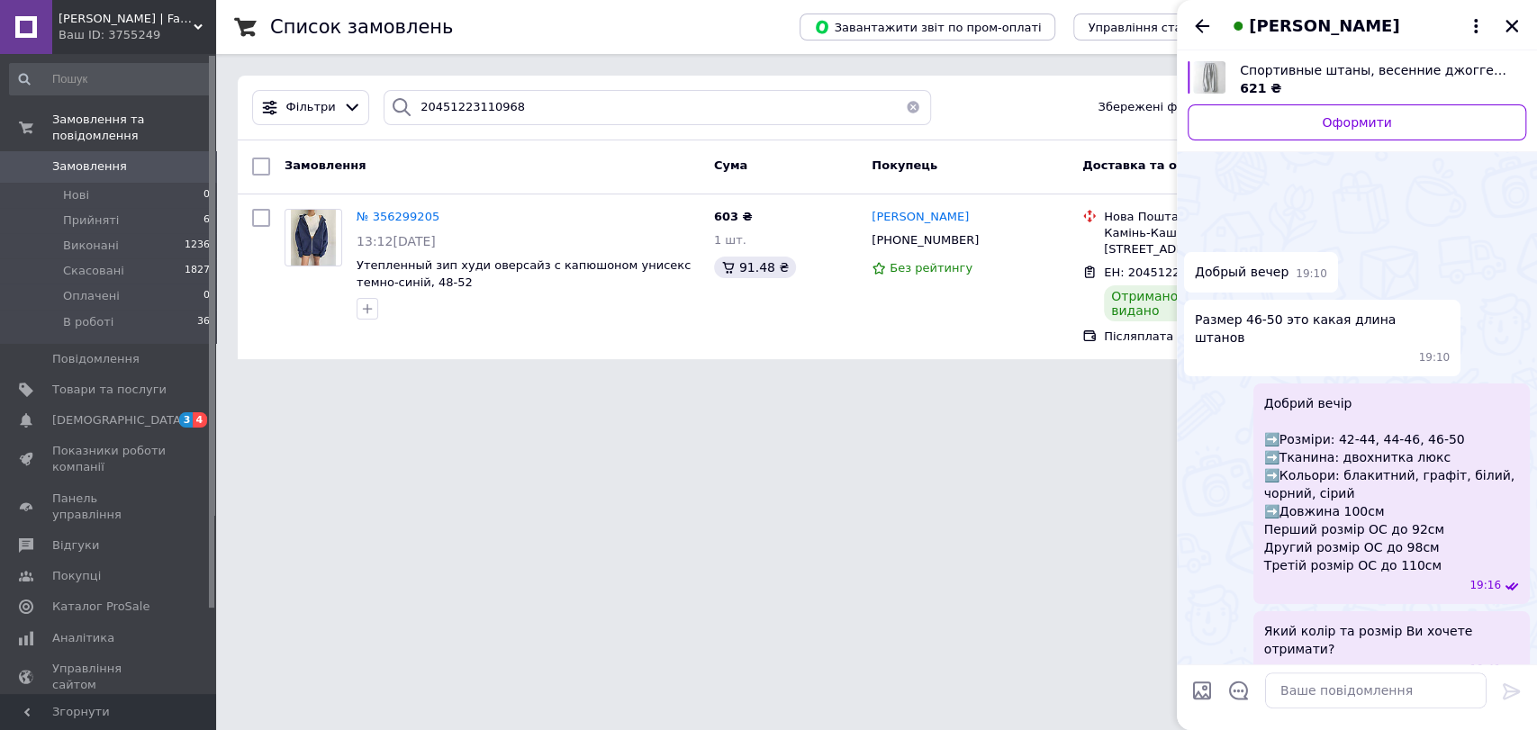
scroll to position [2296, 0]
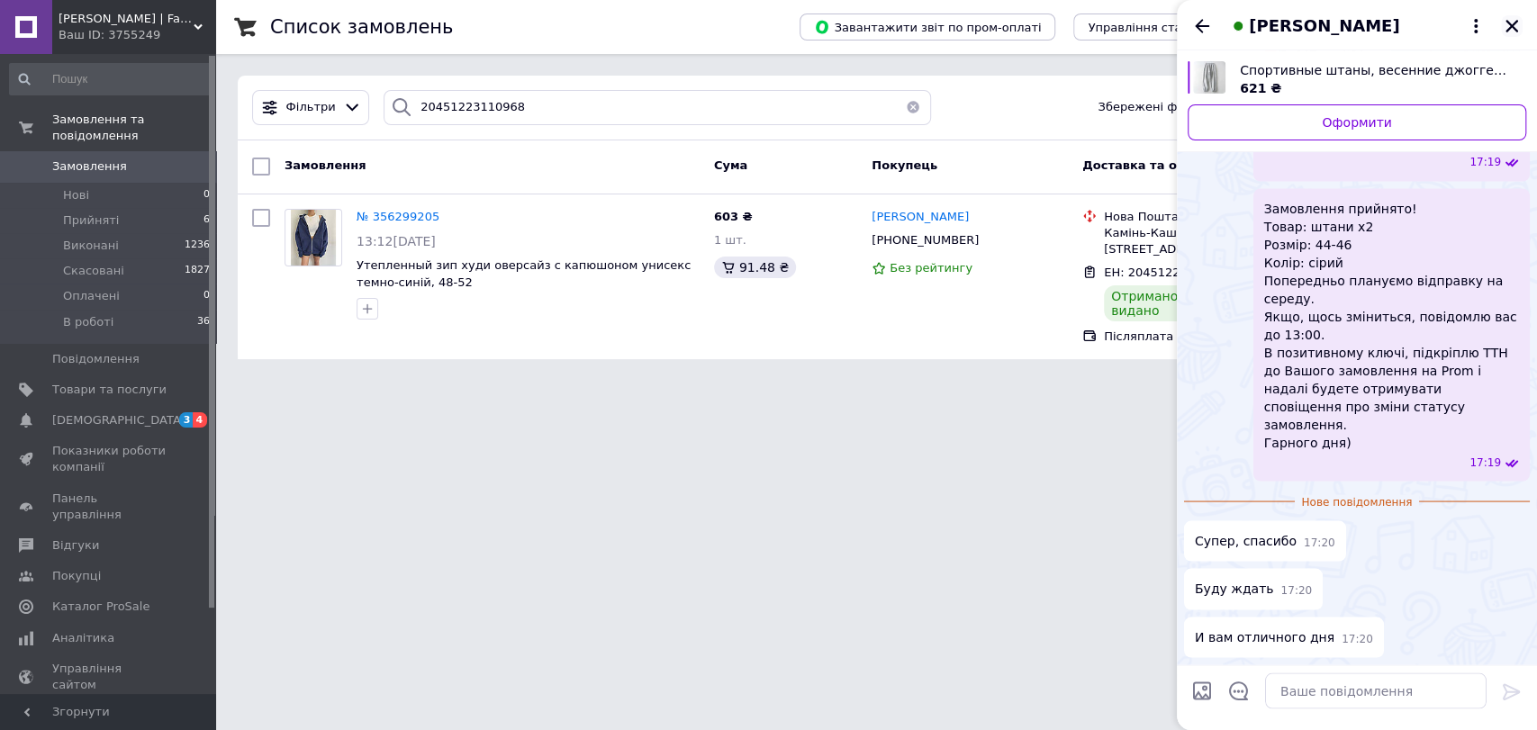
click at [1512, 20] on icon "Закрити" at bounding box center [1512, 26] width 16 height 16
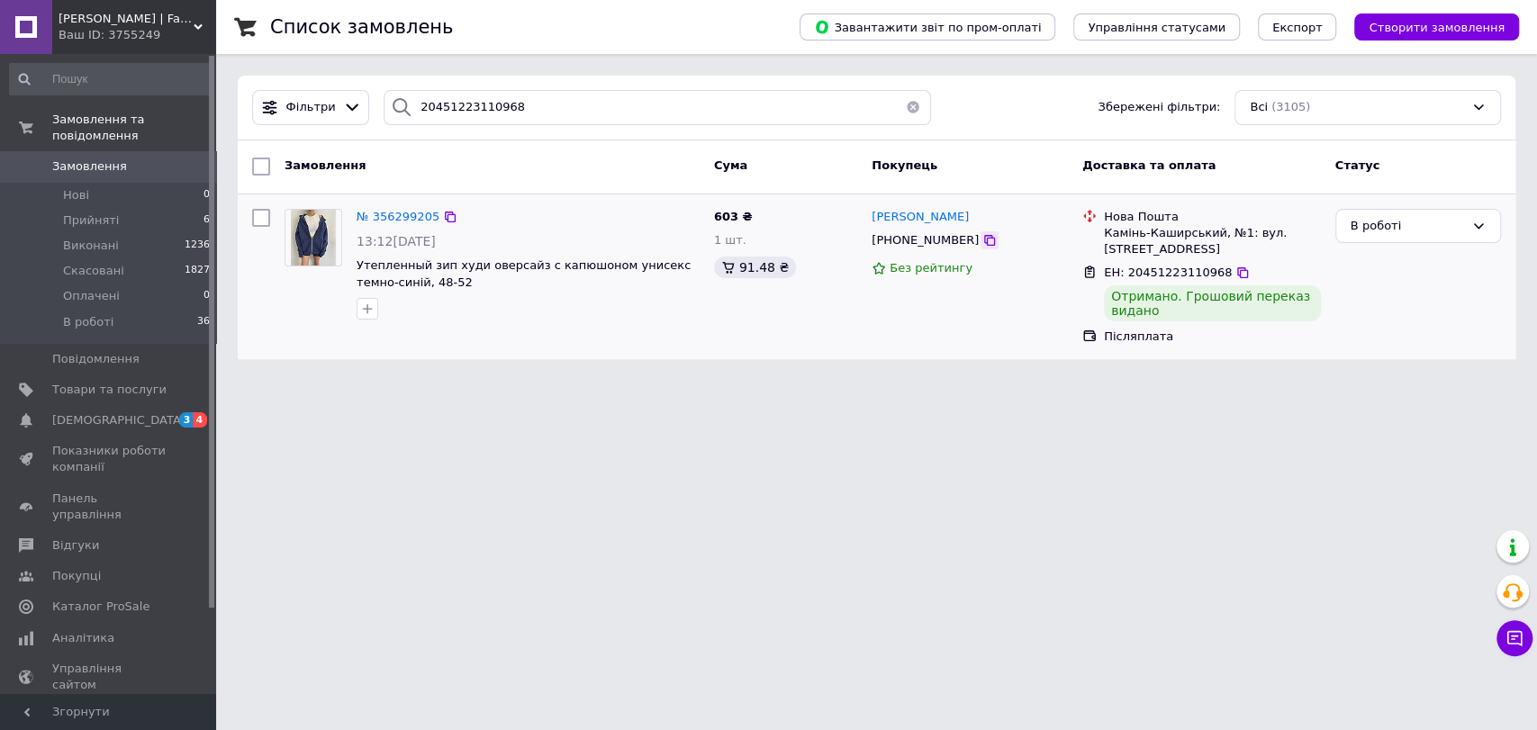
click at [982, 236] on icon at bounding box center [989, 240] width 14 height 14
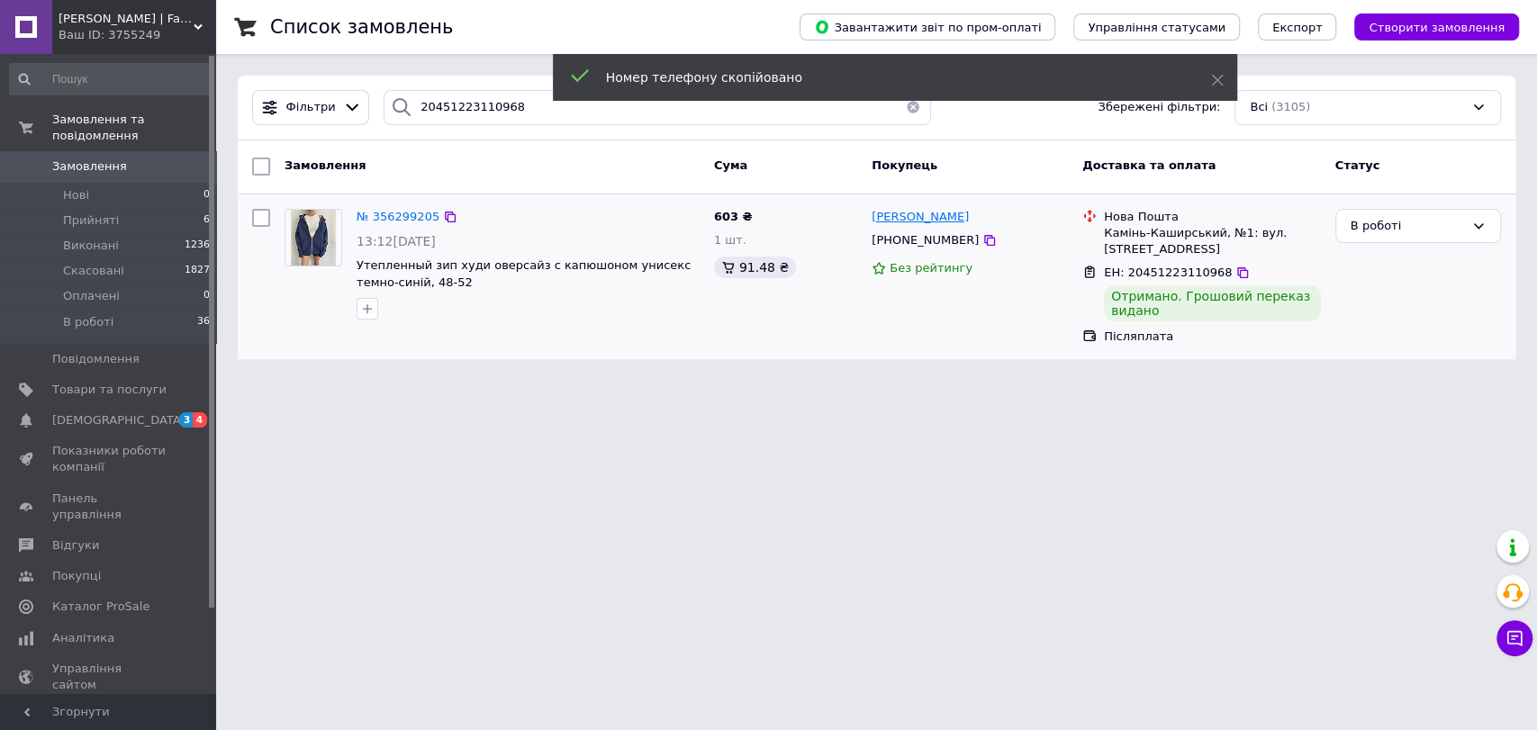
click at [931, 223] on span "[PERSON_NAME]" at bounding box center [920, 217] width 97 height 14
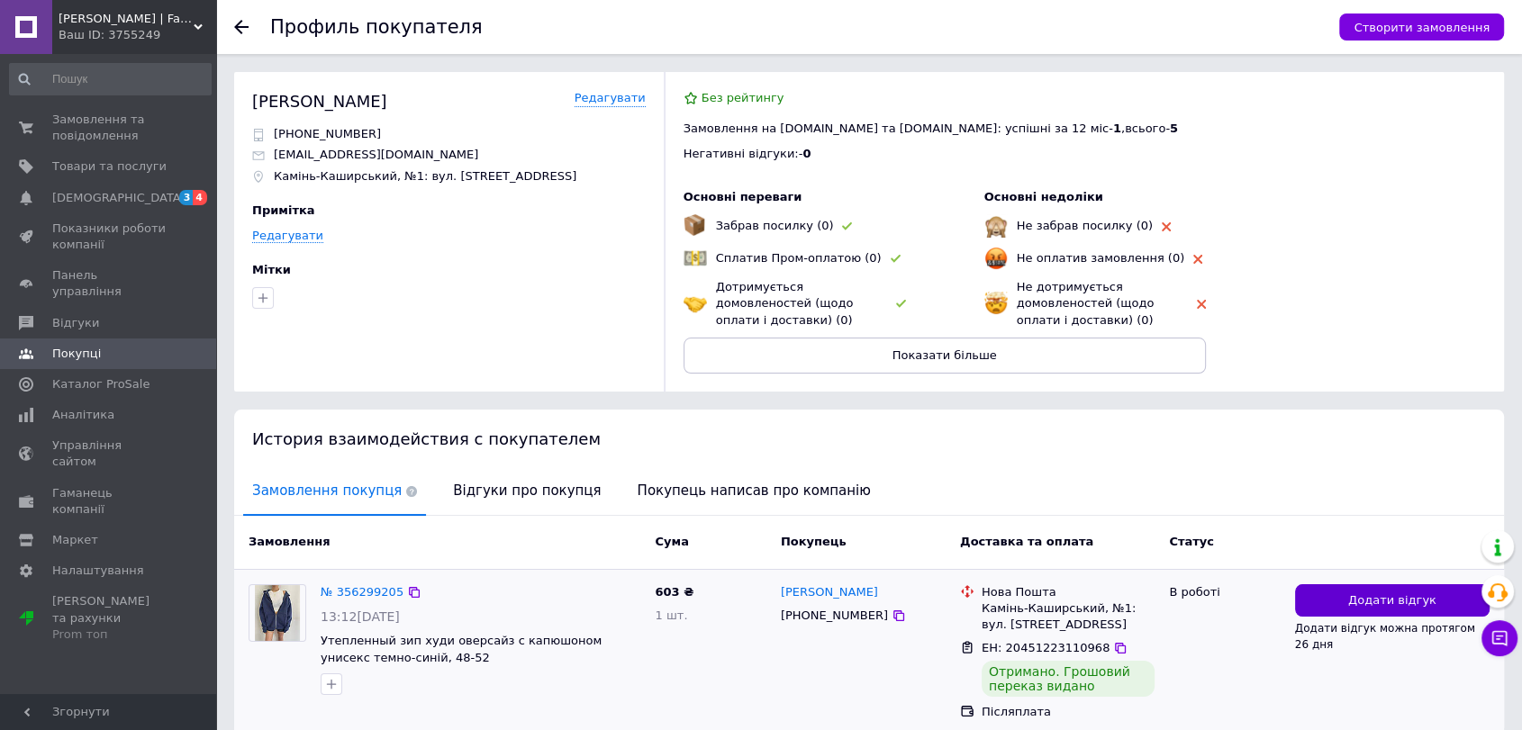
click at [1362, 592] on span "Додати відгук" at bounding box center [1392, 600] width 88 height 17
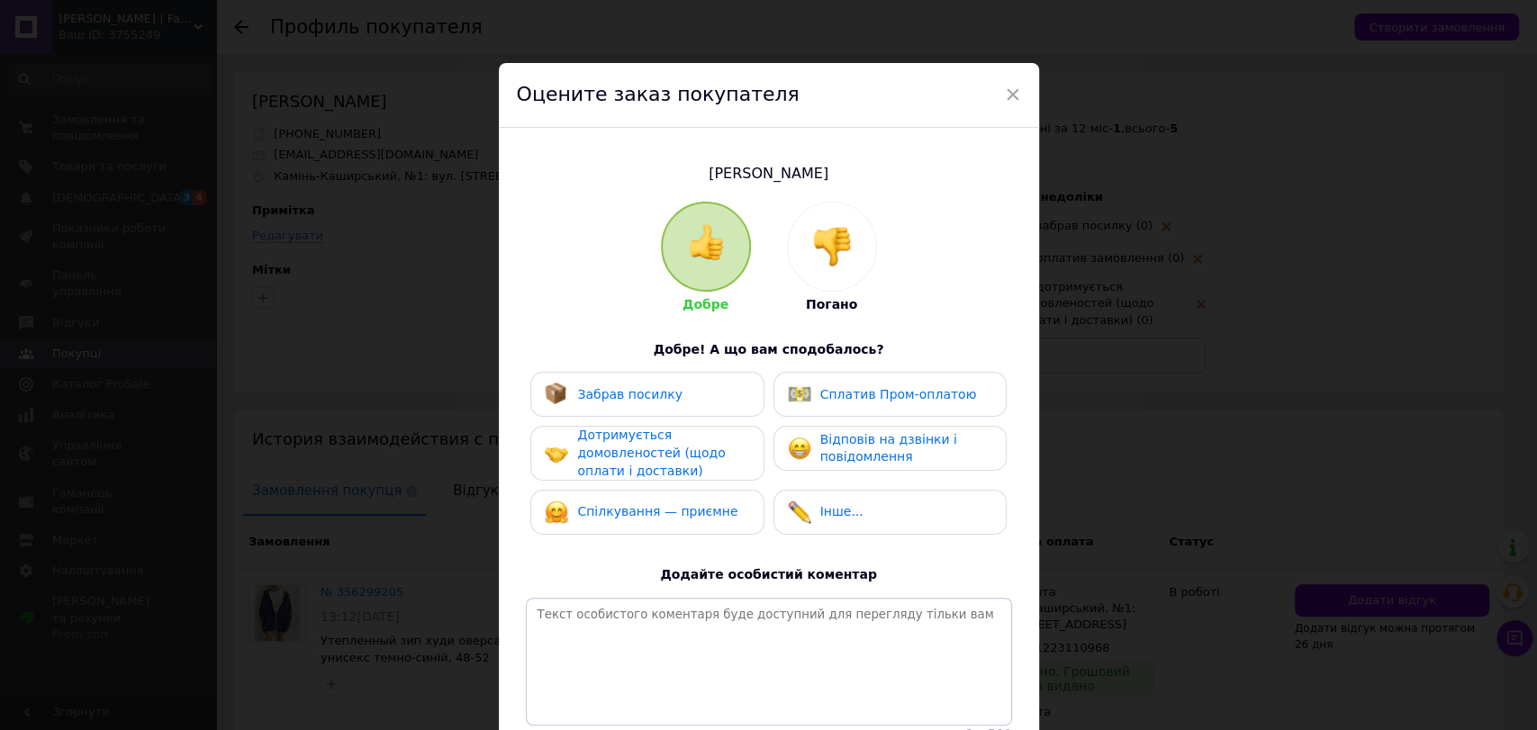
click at [721, 396] on div "Забрав посилку" at bounding box center [647, 394] width 204 height 23
click at [716, 463] on div "Дотримується домовленостей (щодо оплати і доставки)" at bounding box center [662, 453] width 171 height 53
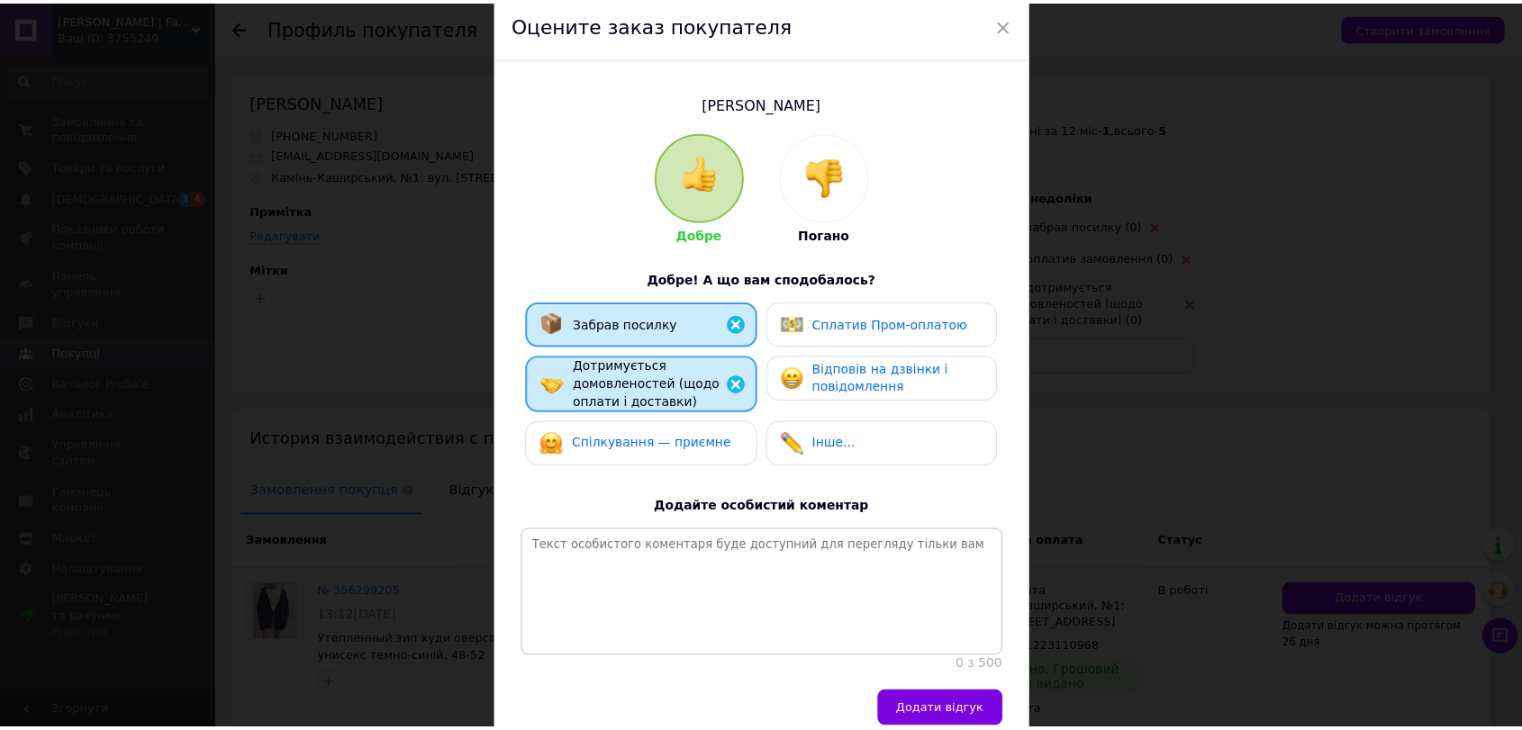
scroll to position [169, 0]
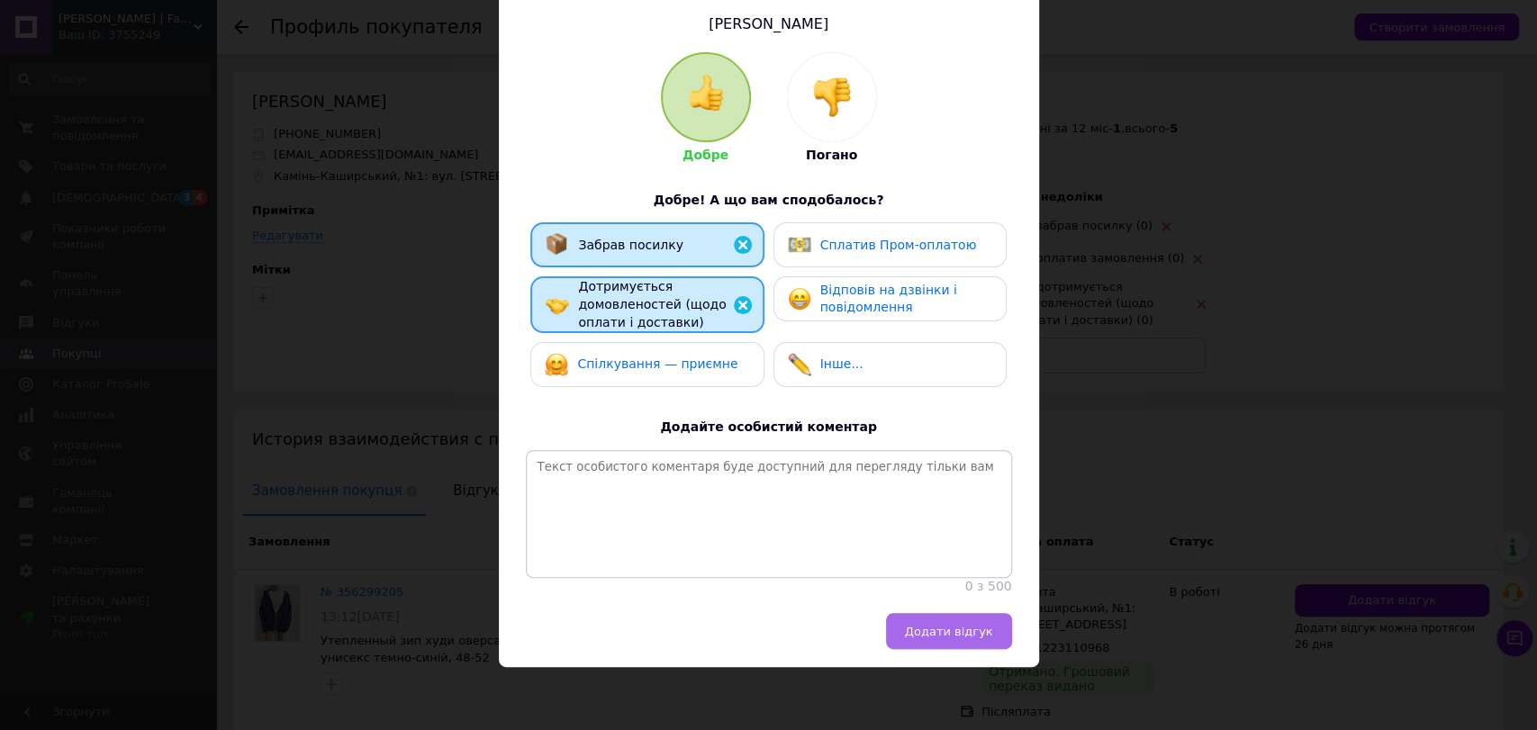
click at [936, 642] on button "Додати відгук" at bounding box center [949, 631] width 126 height 36
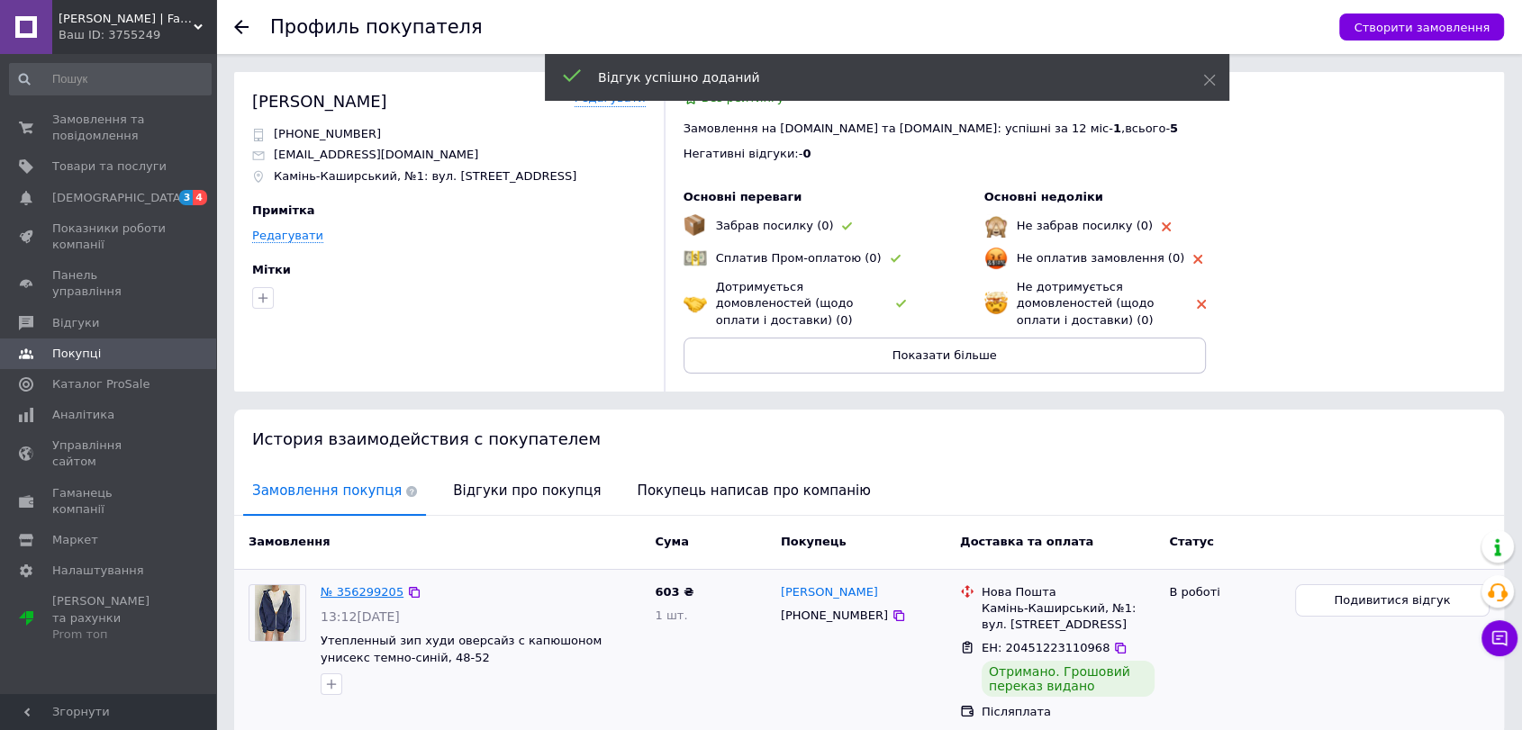
click at [371, 586] on link "№ 356299205" at bounding box center [362, 592] width 83 height 14
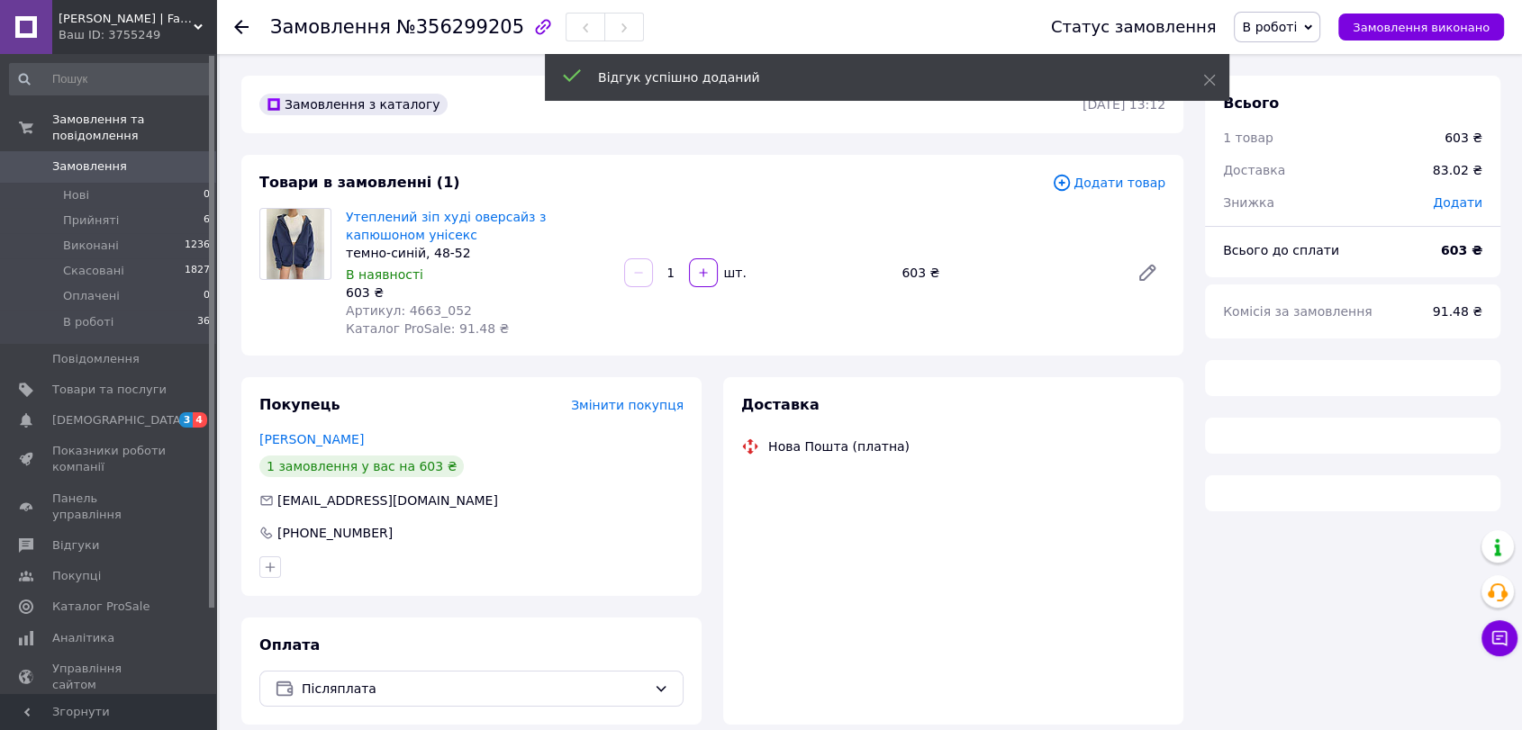
click at [1292, 28] on span "В роботі" at bounding box center [1269, 27] width 55 height 14
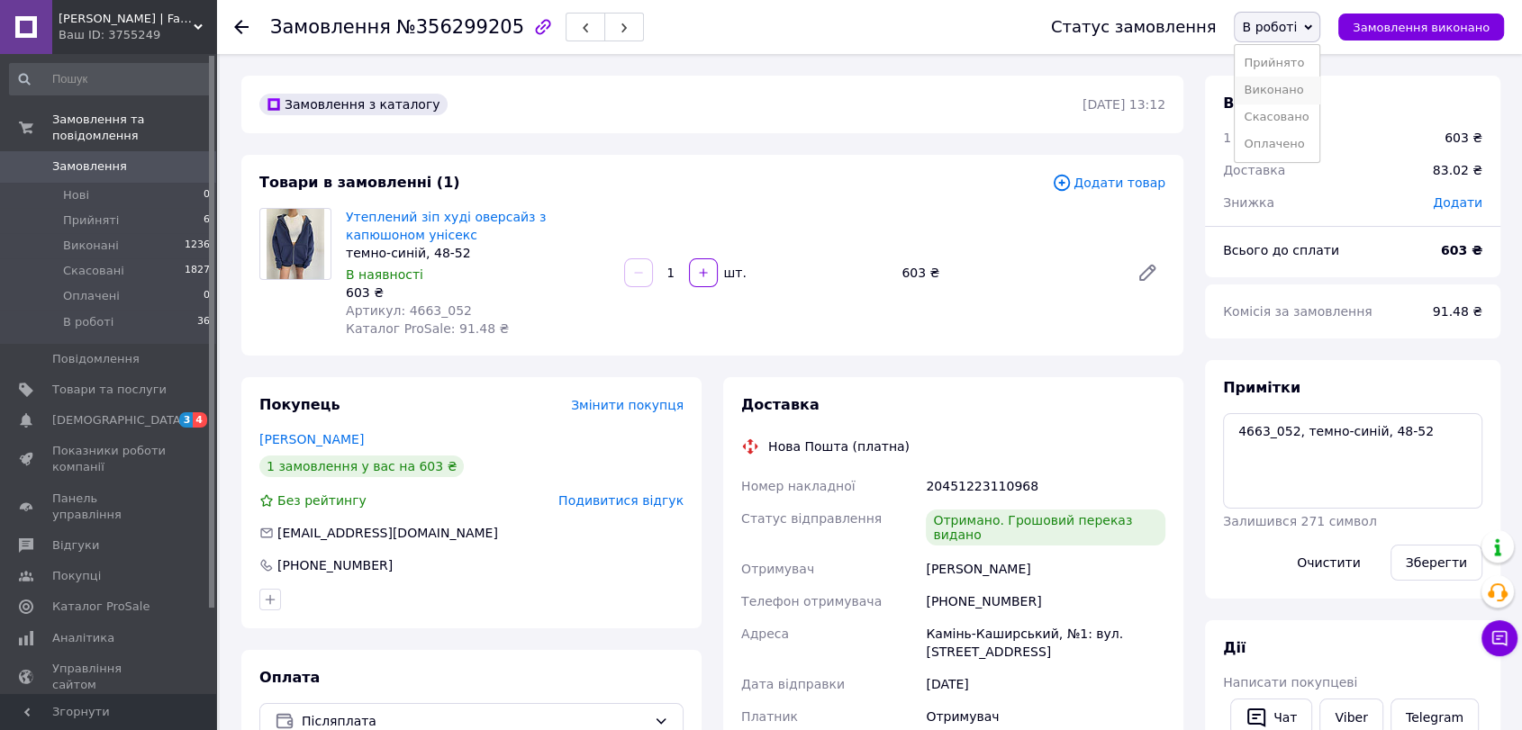
click at [1301, 96] on li "Виконано" at bounding box center [1276, 90] width 85 height 27
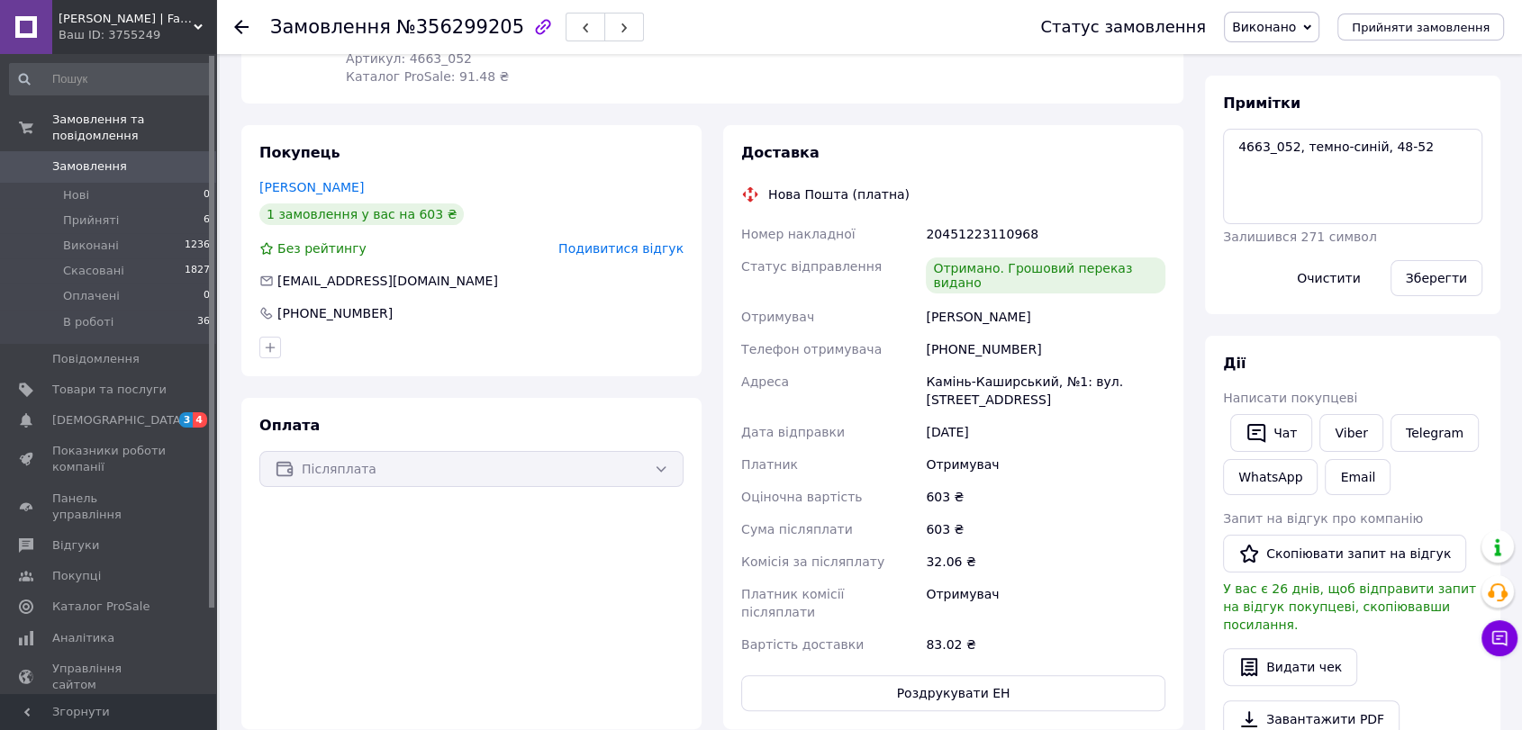
scroll to position [300, 0]
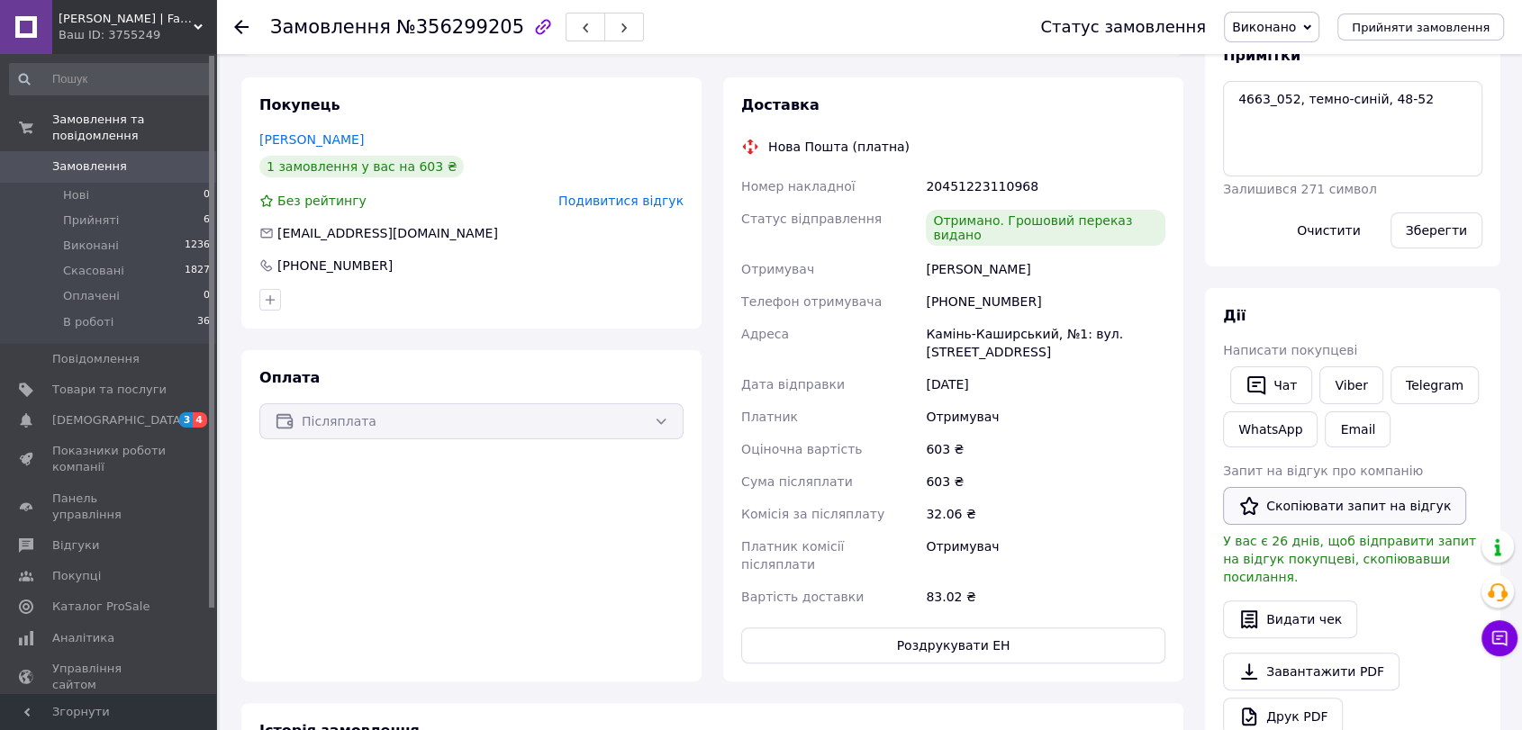
click at [1354, 504] on button "Скопіювати запит на відгук" at bounding box center [1344, 506] width 243 height 38
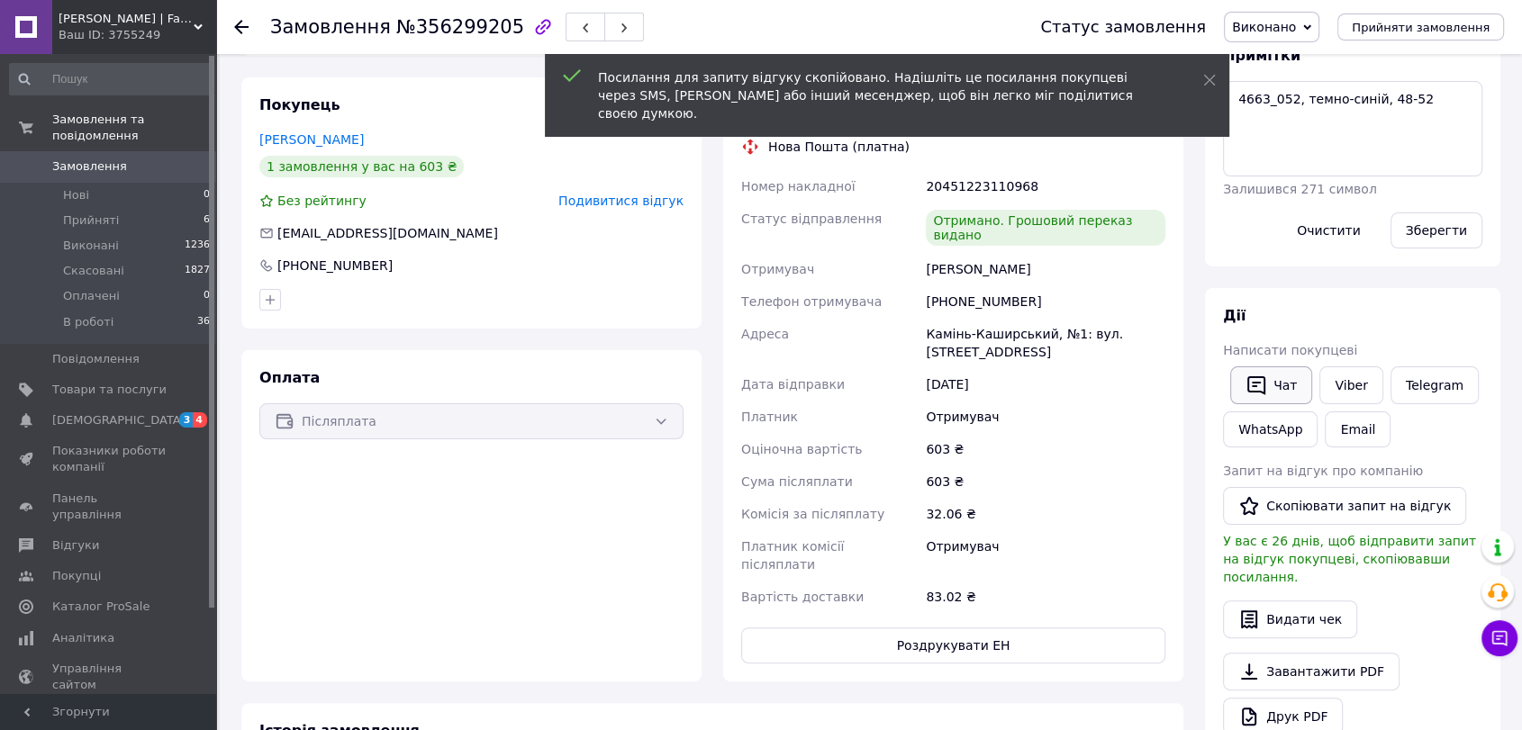
click at [1261, 384] on icon "button" at bounding box center [1256, 386] width 22 height 22
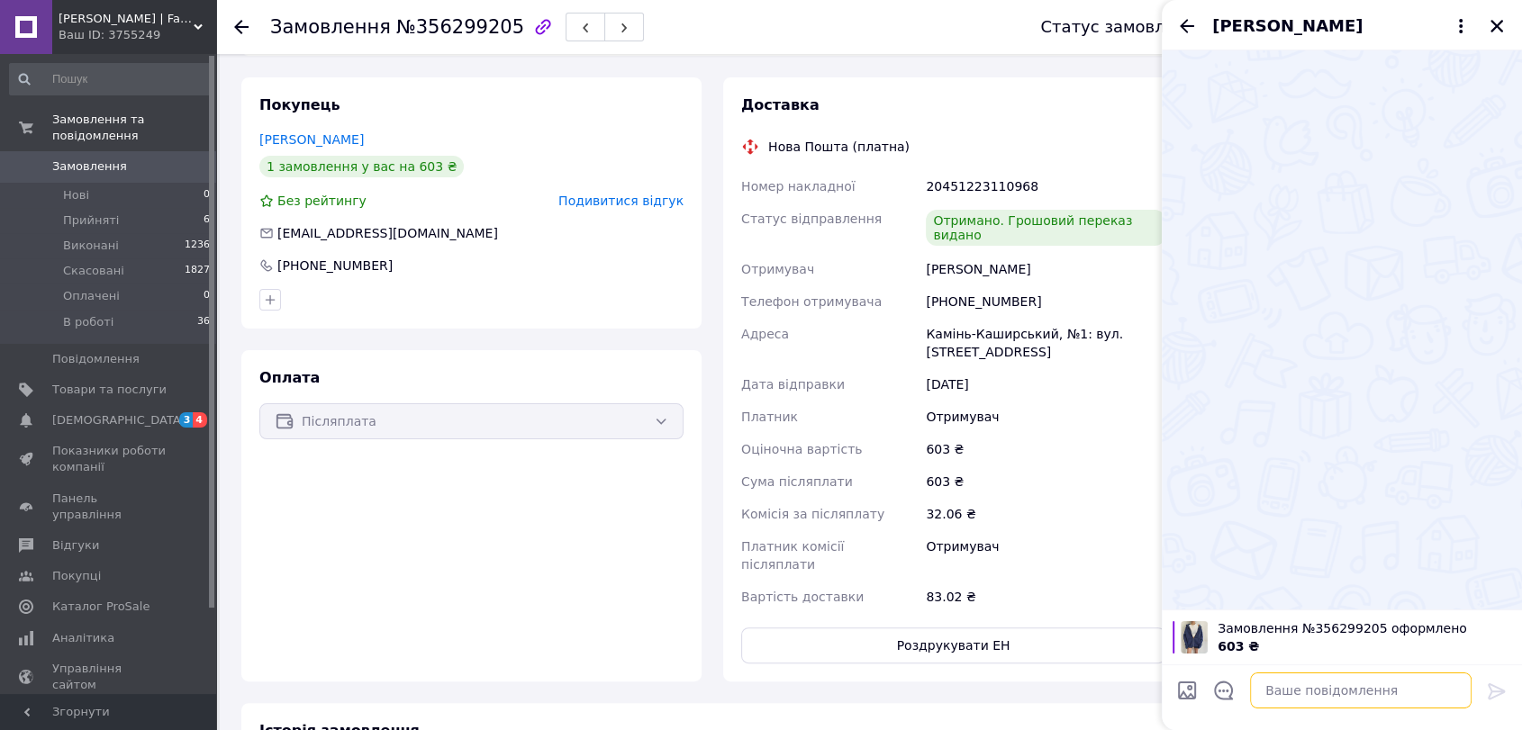
click at [1347, 680] on textarea at bounding box center [1360, 691] width 221 height 36
paste textarea "Добрий вечір! Сподіваюсь, що Ви задоволені своїм замовленням 💕 Мені дуже важлив…"
type textarea "Добрий вечір! Сподіваюсь, що Ви задоволені своїм замовленням 💕 Мені дуже важлив…"
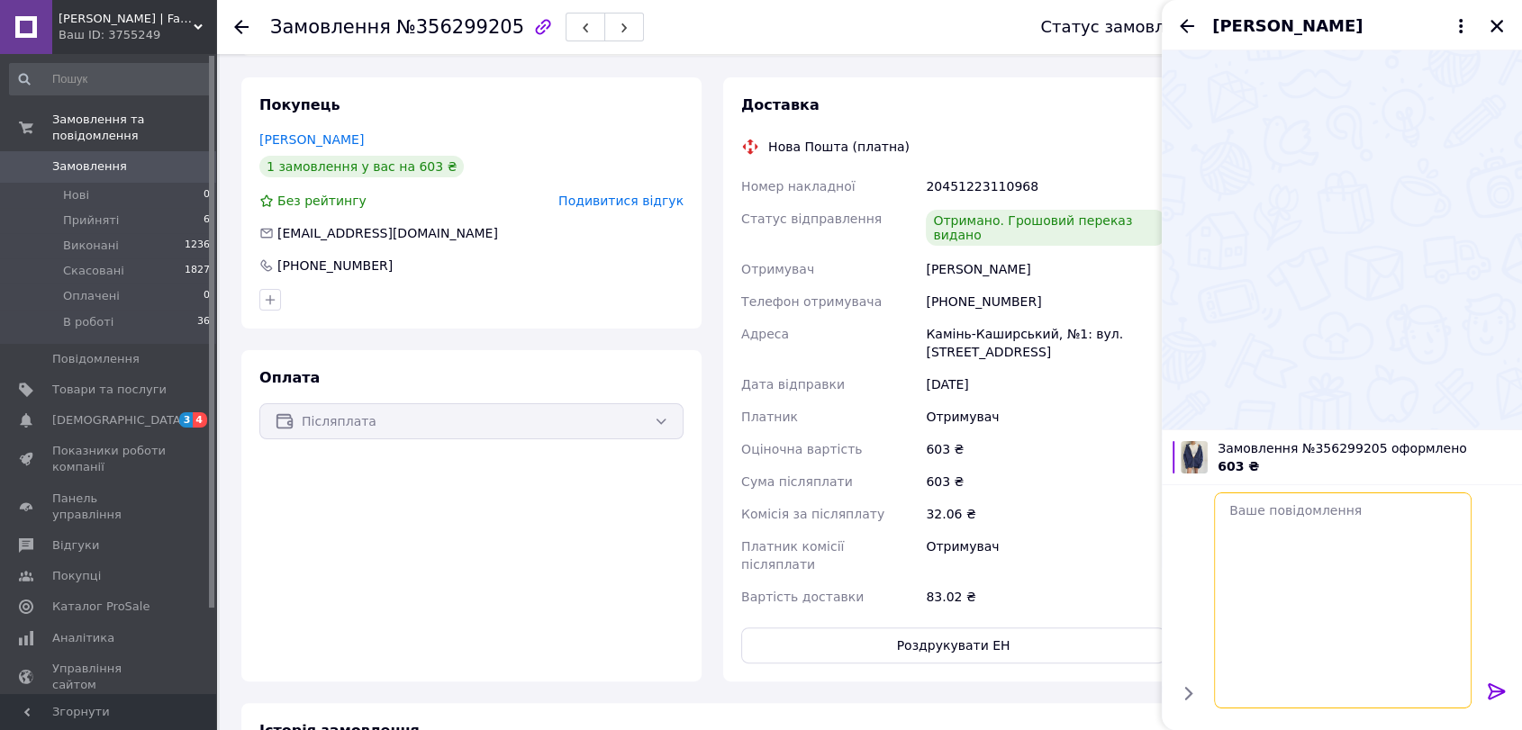
scroll to position [217, 0]
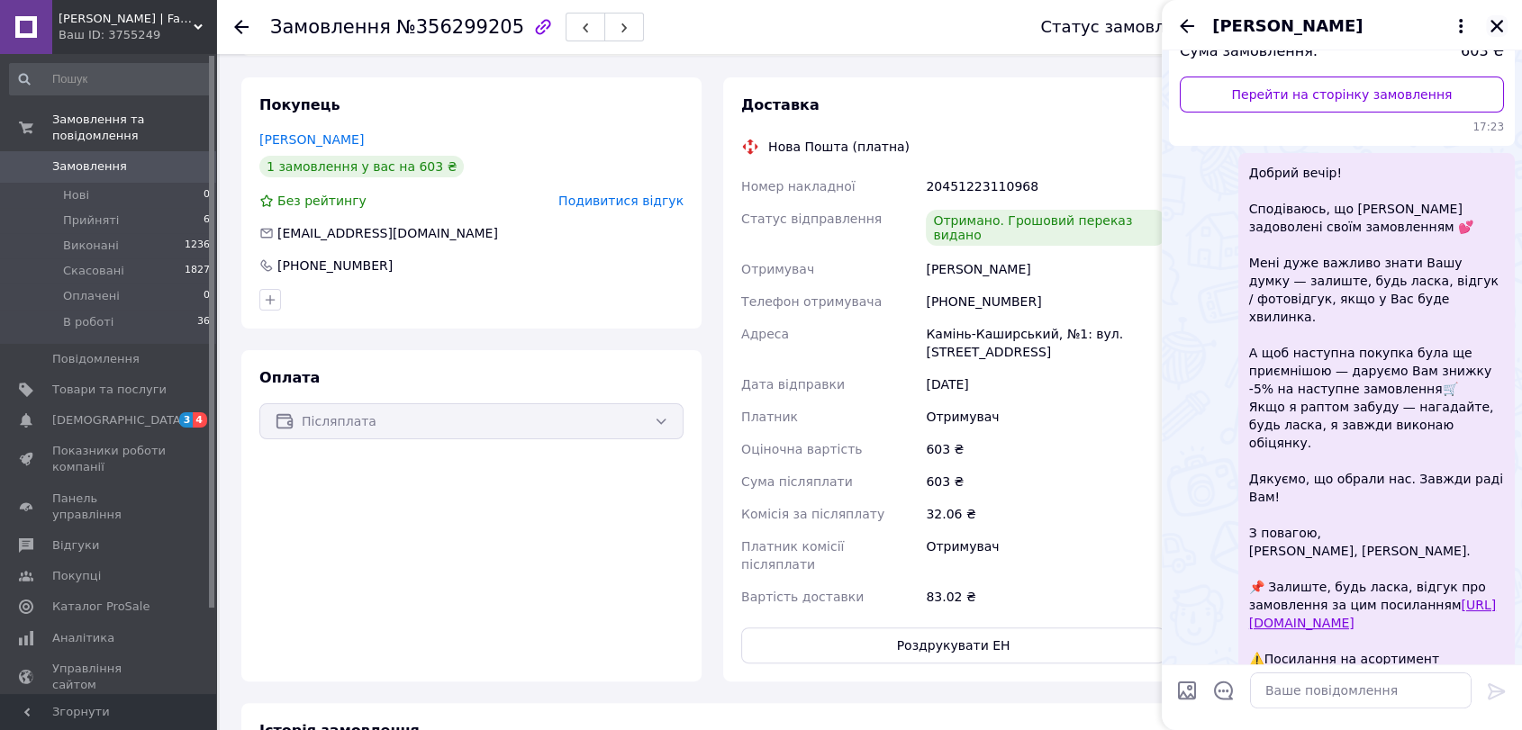
click at [1488, 23] on icon "Закрити" at bounding box center [1496, 26] width 16 height 16
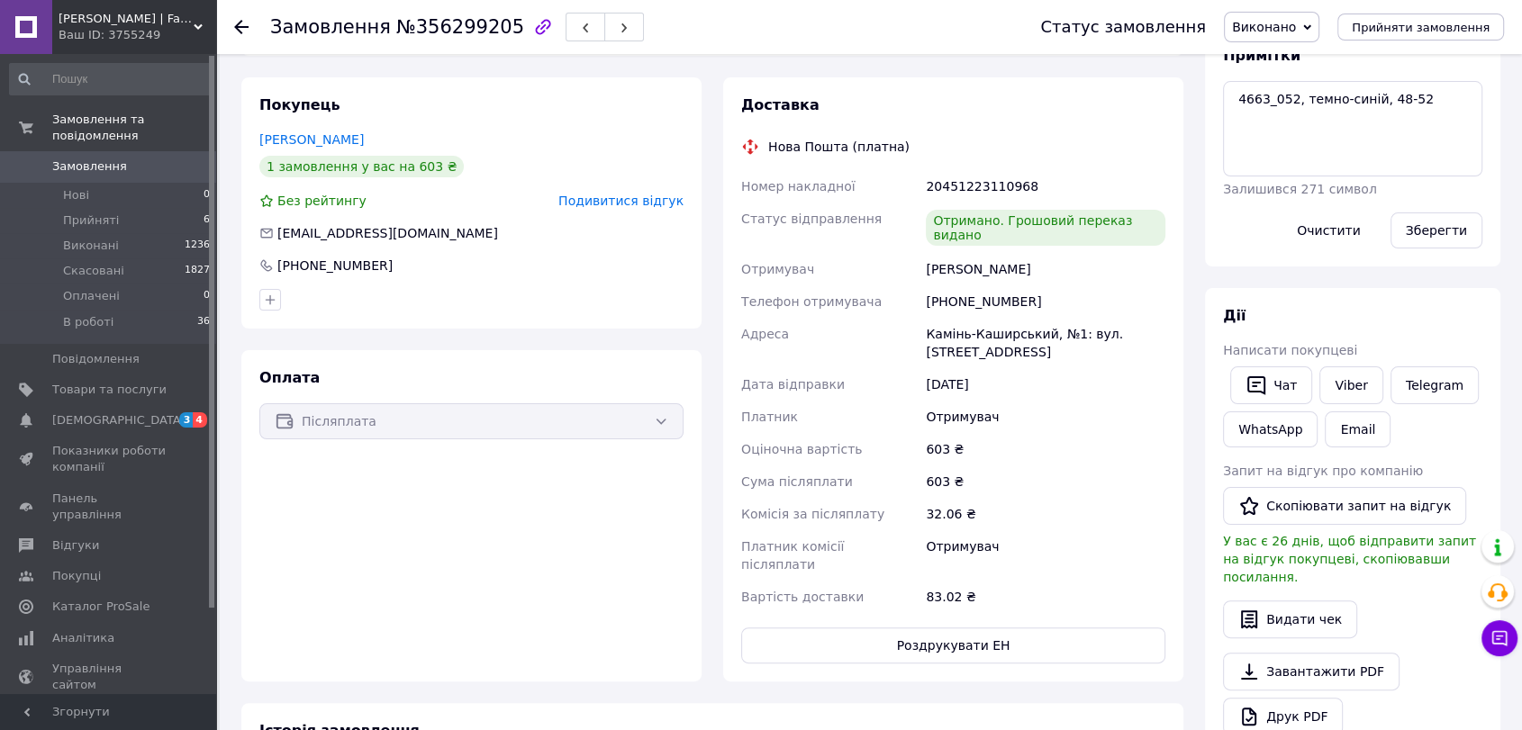
click at [144, 158] on span "Замовлення" at bounding box center [109, 166] width 114 height 16
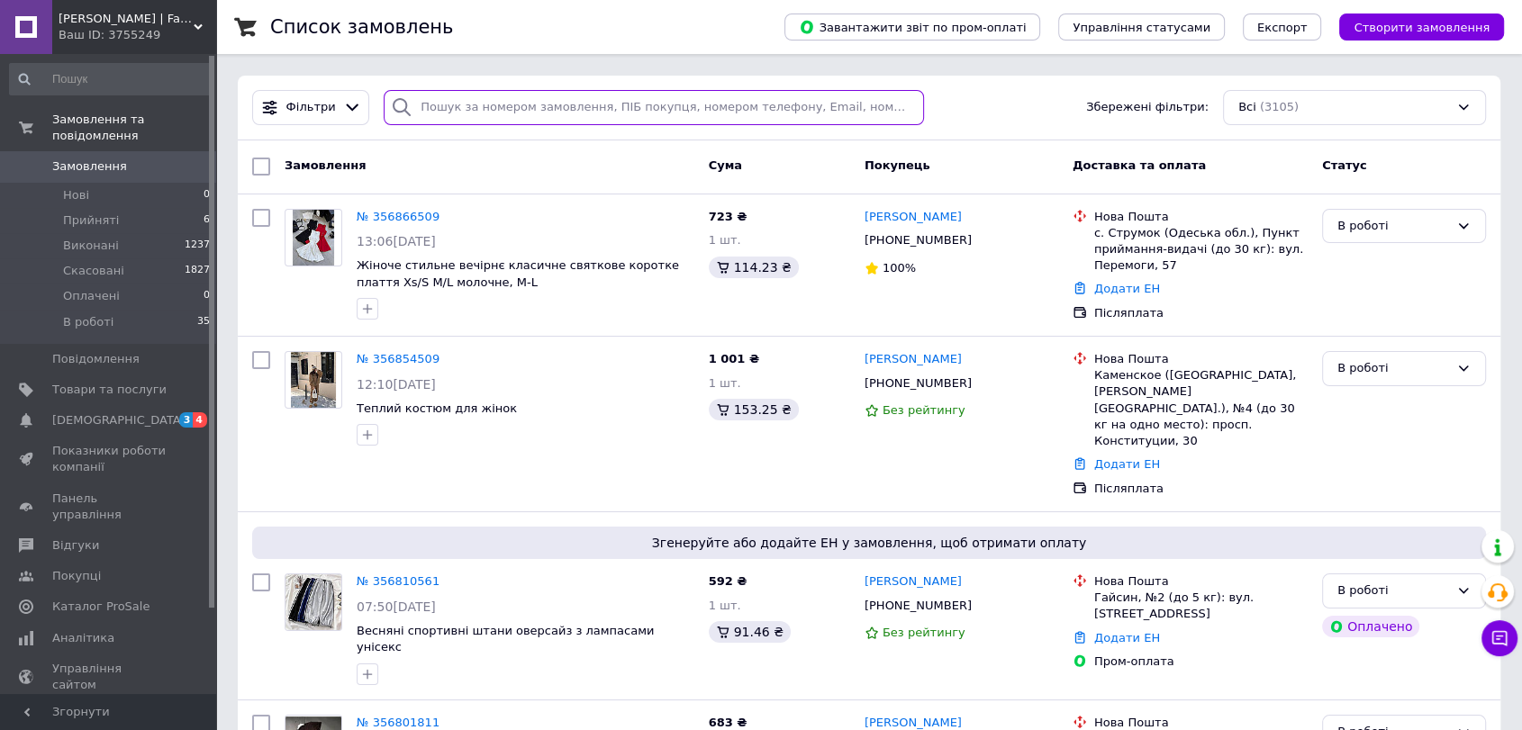
click at [630, 95] on input "search" at bounding box center [654, 107] width 540 height 35
paste input "20451223113123"
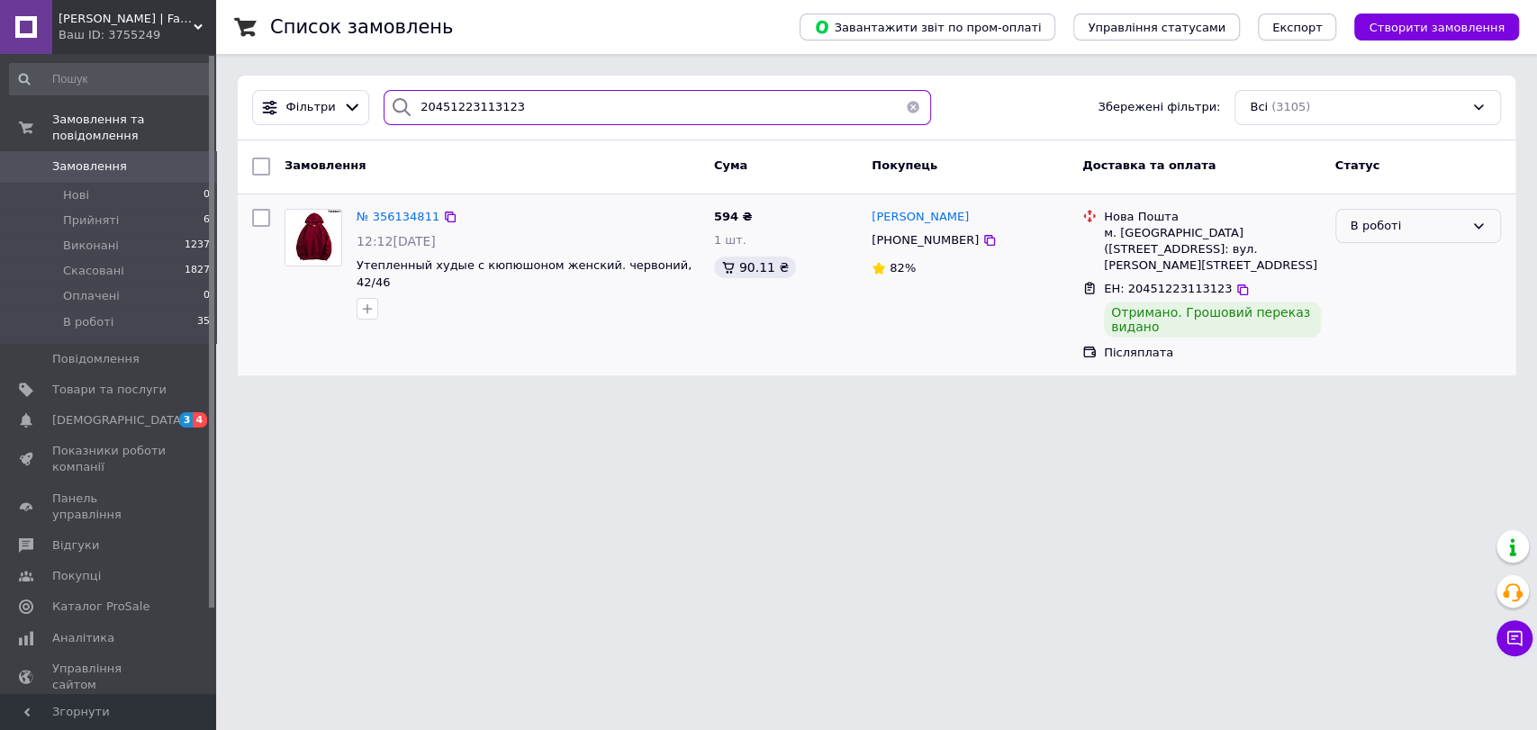
type input "20451223113123"
click at [1480, 224] on icon at bounding box center [1478, 226] width 14 height 14
click at [1394, 301] on li "Виконано" at bounding box center [1418, 296] width 164 height 33
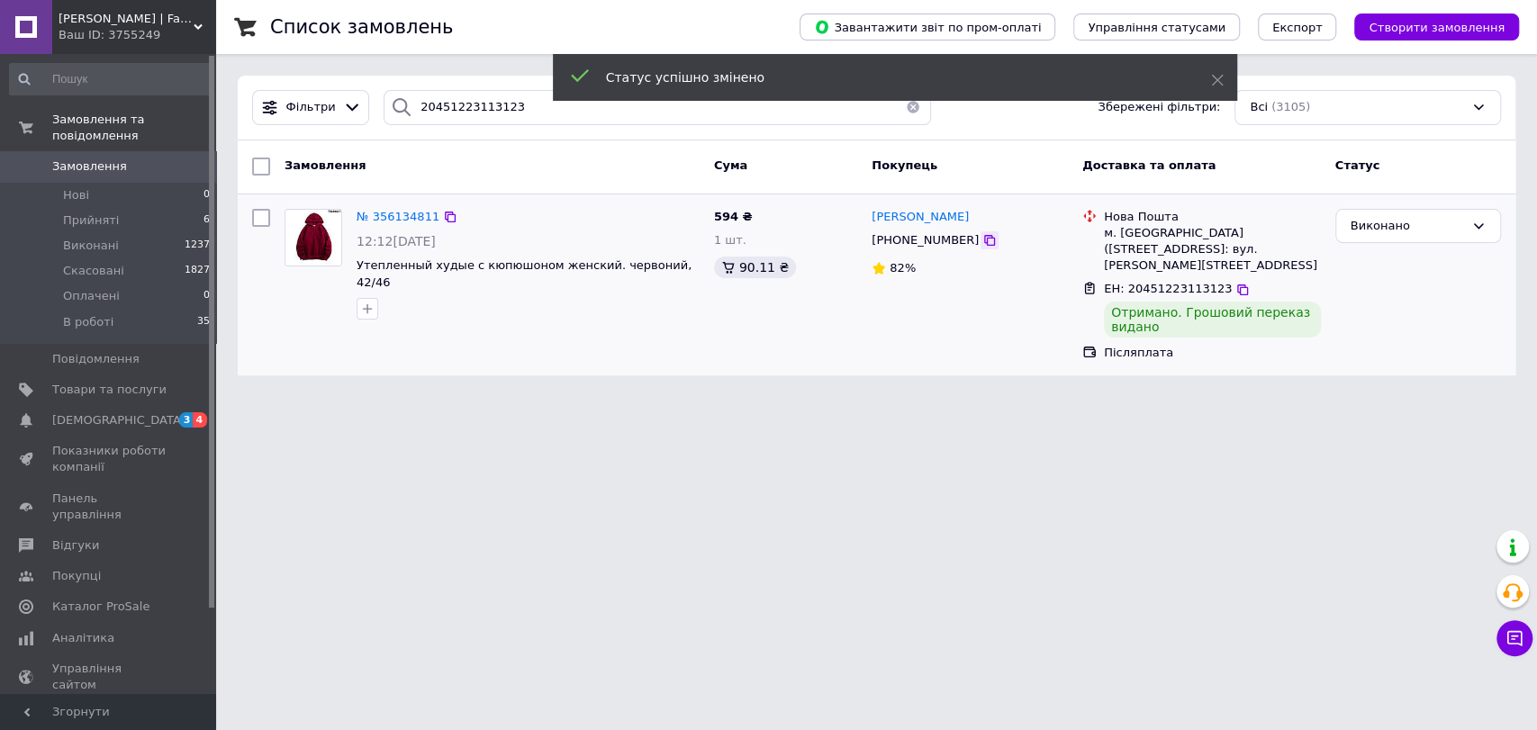
click at [984, 240] on icon at bounding box center [989, 240] width 11 height 11
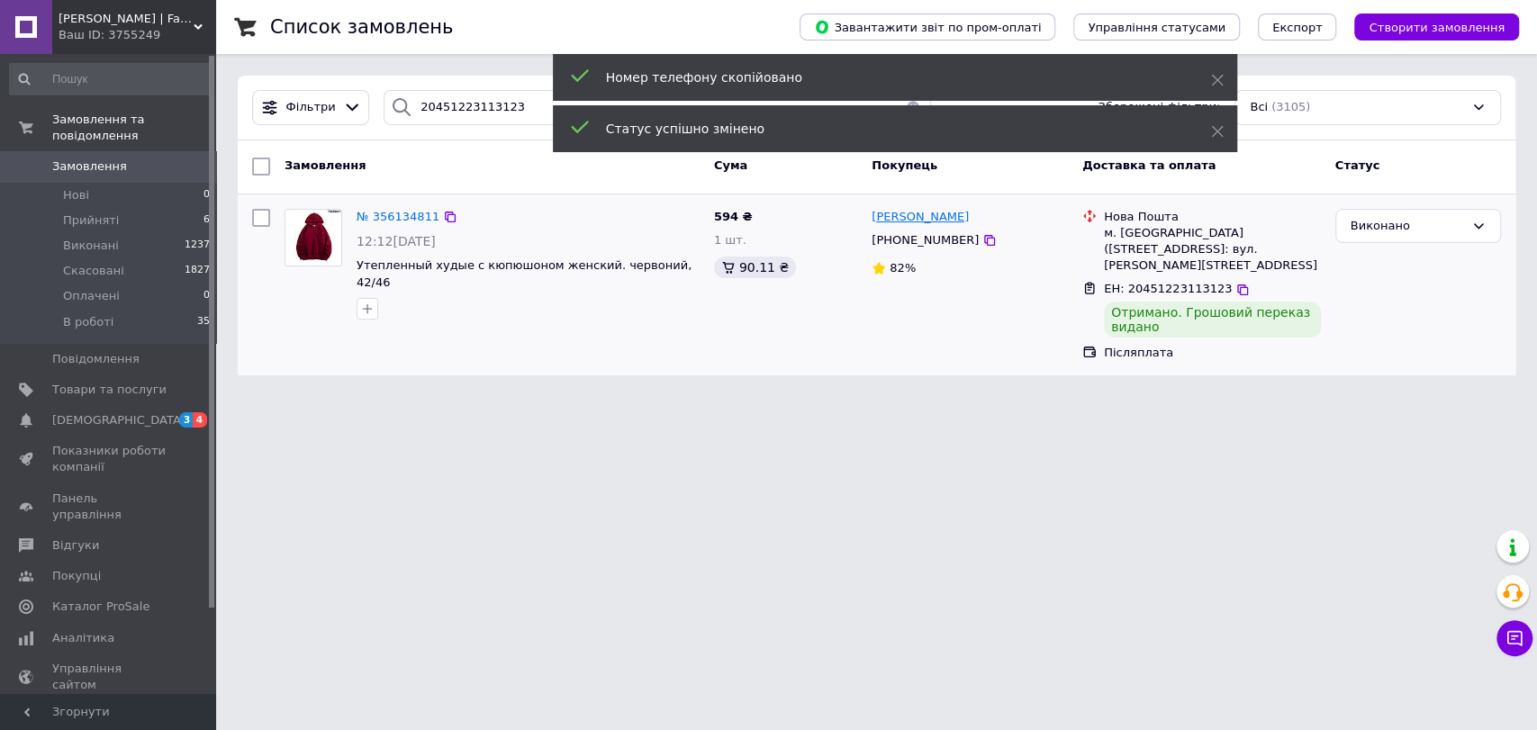
click at [917, 210] on span "[PERSON_NAME]" at bounding box center [920, 217] width 97 height 14
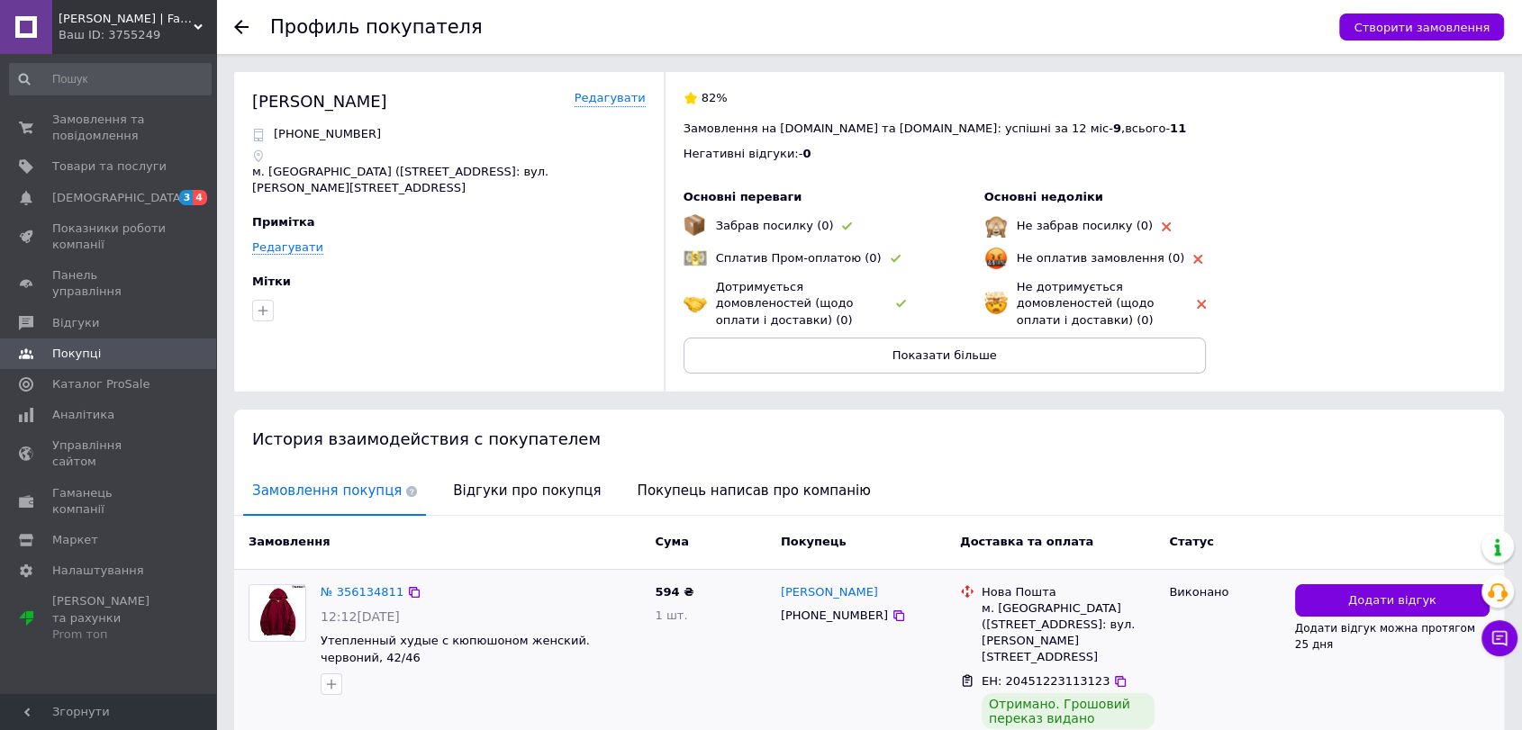
click at [1433, 579] on div "Додати відгук Додати відгук можна протягом 25 дня" at bounding box center [1392, 669] width 209 height 184
click at [1431, 589] on button "Додати відгук" at bounding box center [1392, 600] width 194 height 33
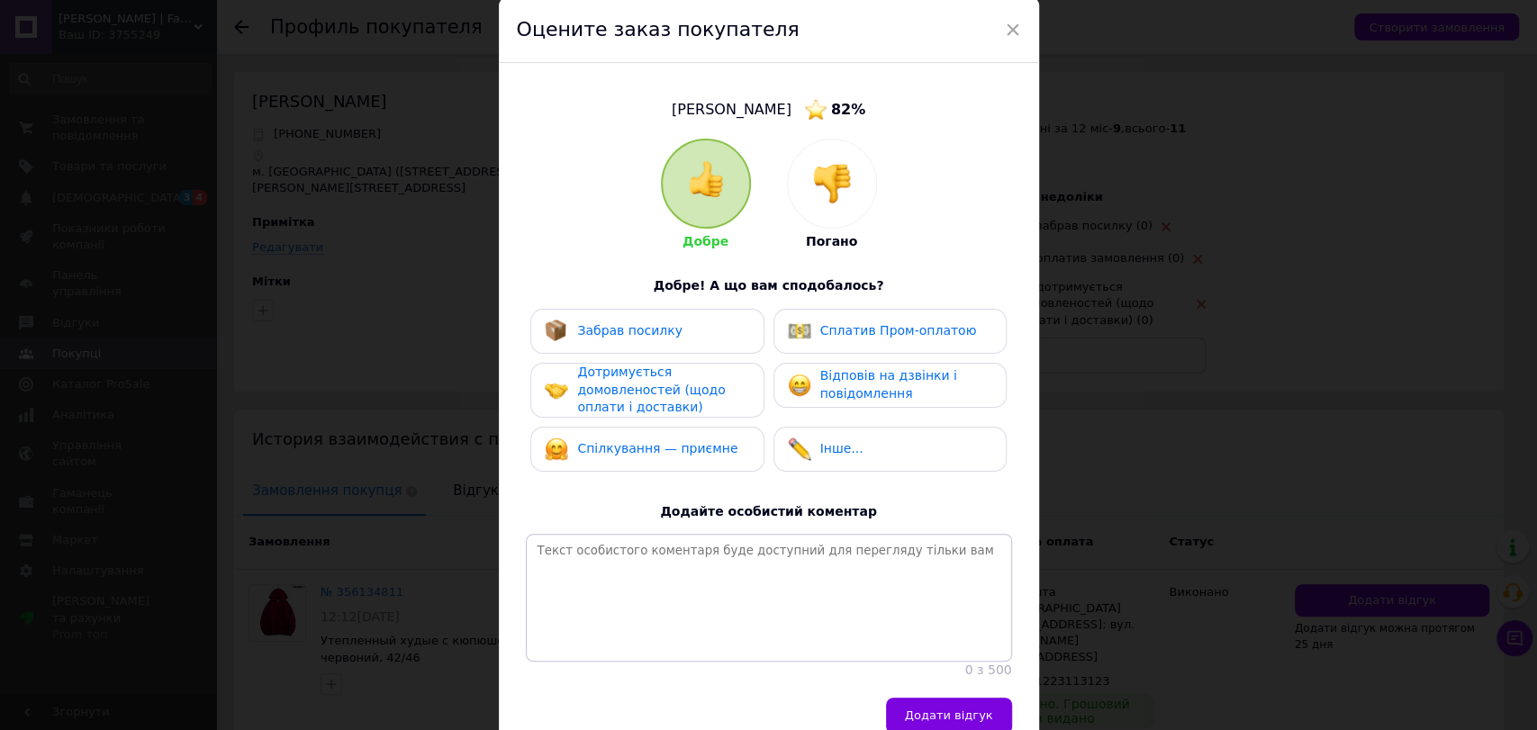
scroll to position [100, 0]
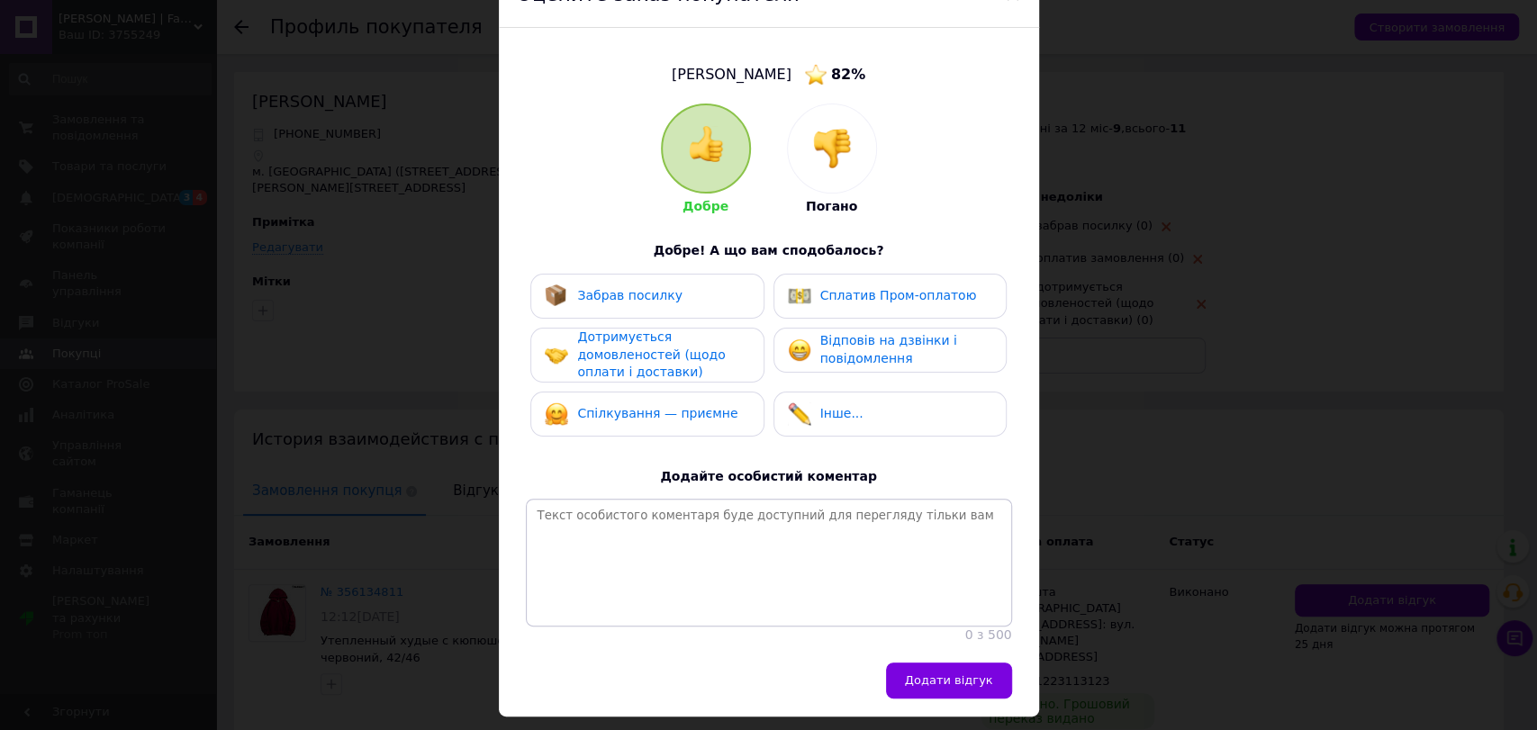
click at [719, 281] on div "Забрав посилку" at bounding box center [646, 296] width 233 height 45
click at [704, 362] on div "Дотримується домовленостей (щодо оплати і доставки)" at bounding box center [662, 355] width 171 height 53
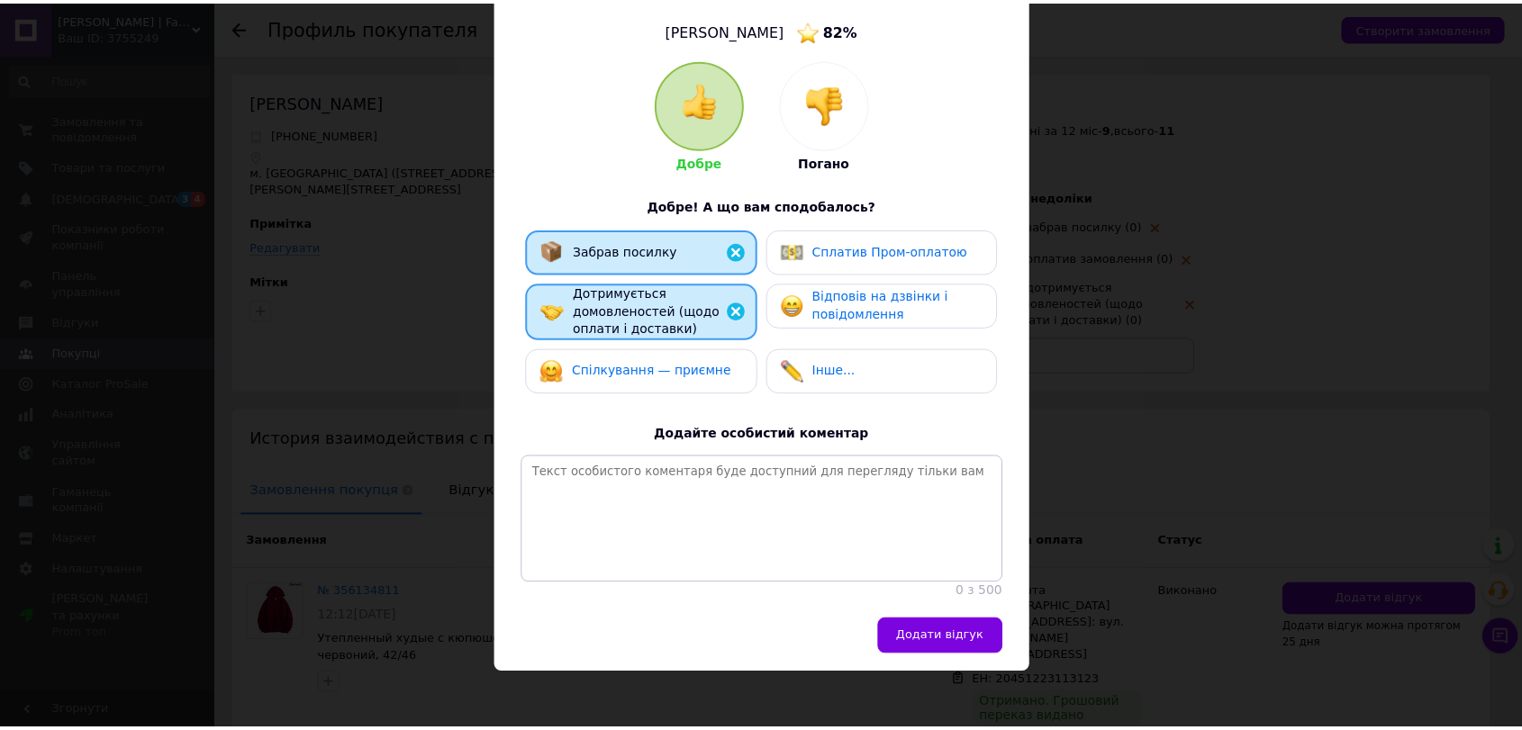
scroll to position [170, 0]
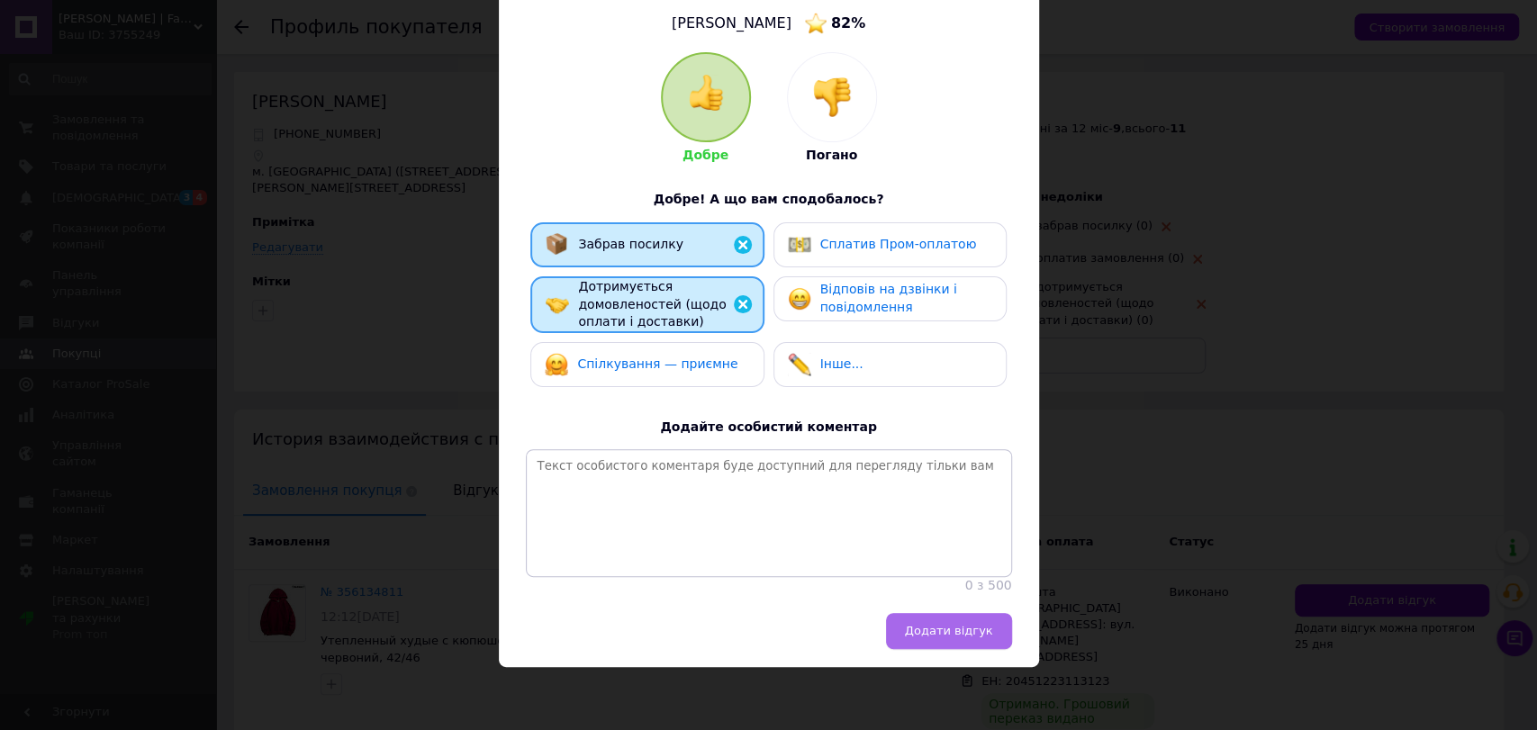
click at [954, 628] on span "Додати відгук" at bounding box center [949, 631] width 88 height 14
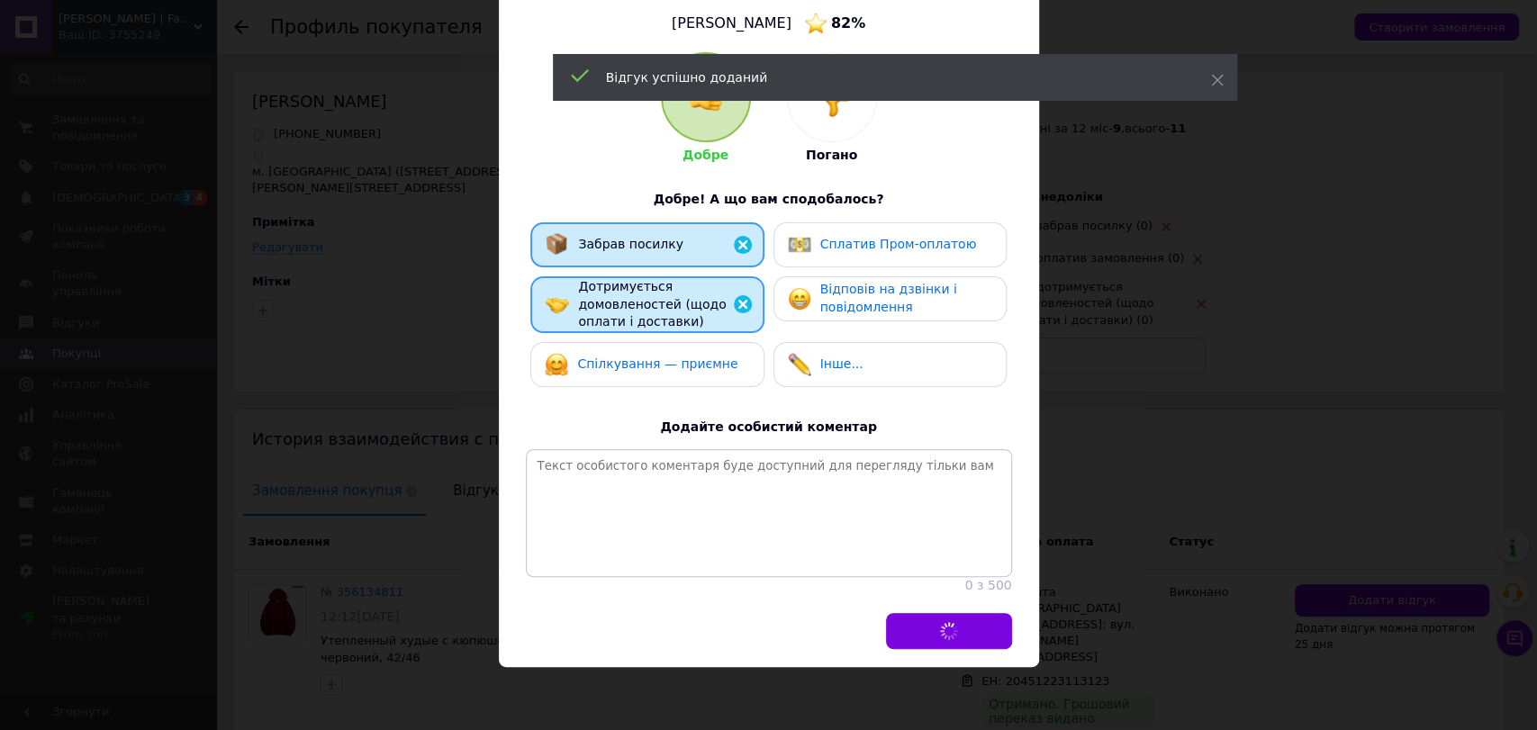
click at [322, 567] on div "× Оцените заказ покупателя Турчак Дарина 82 % Добре Погано Добре! А що вам спод…" at bounding box center [768, 365] width 1537 height 730
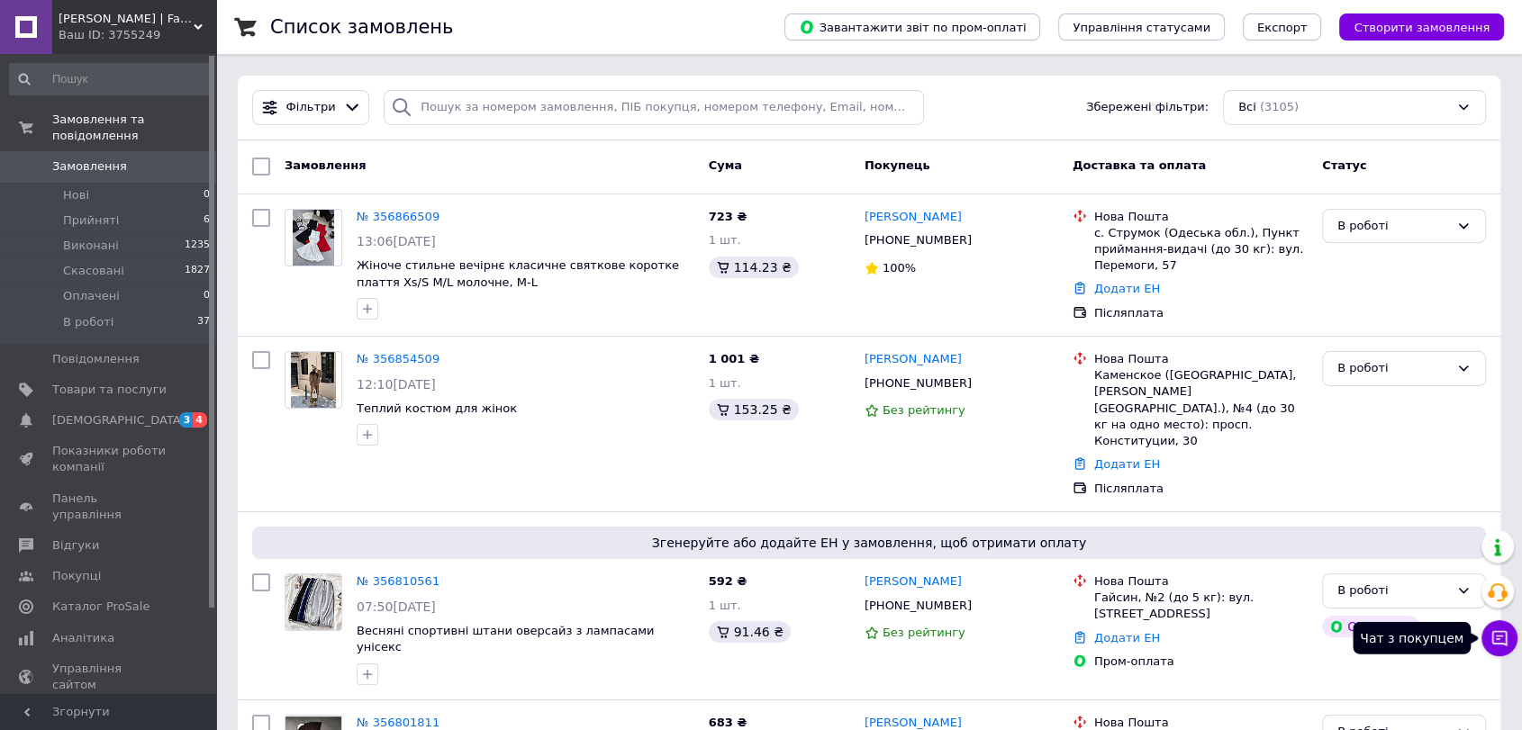
click at [1502, 650] on button "Чат з покупцем" at bounding box center [1499, 638] width 36 height 36
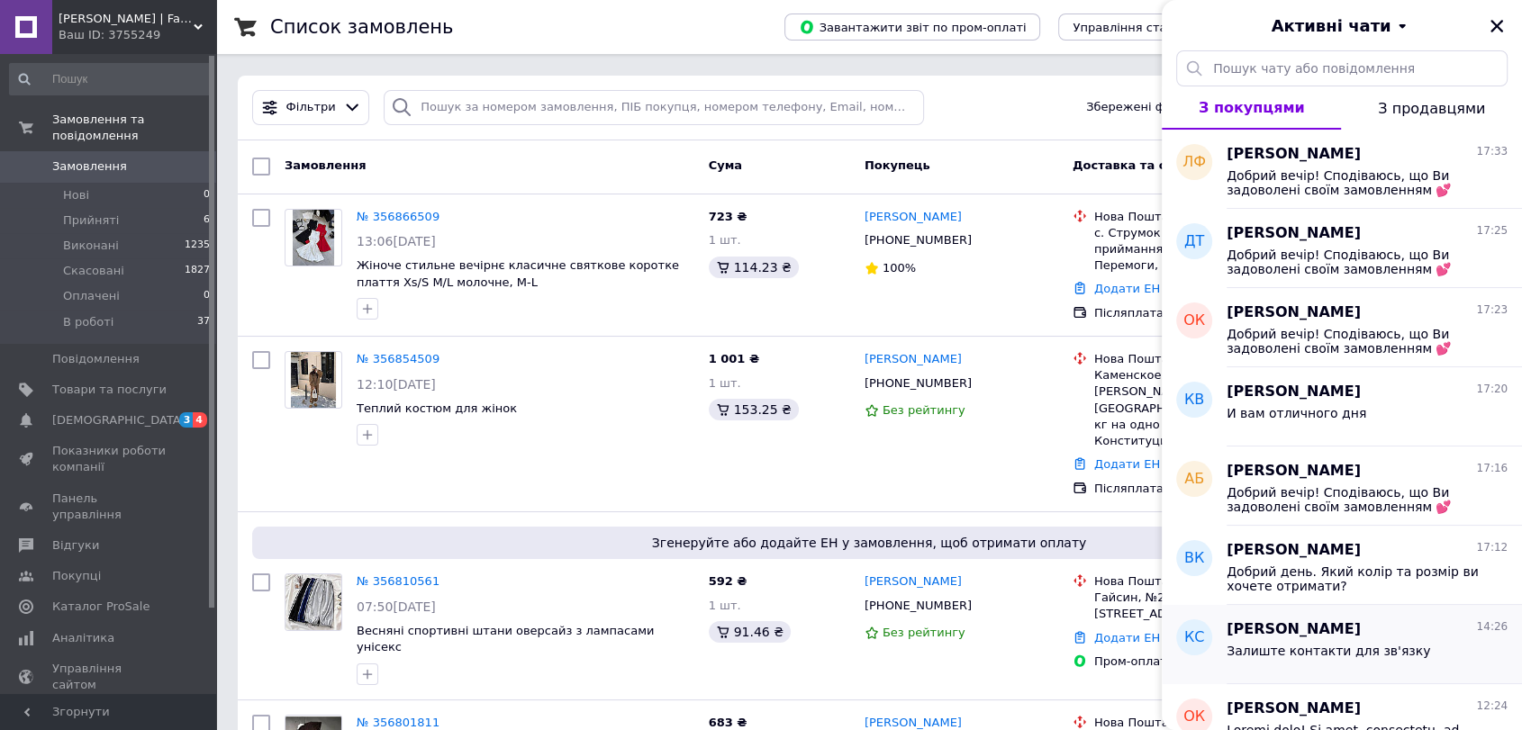
click at [1302, 645] on span "Залиште контакти для зв'язку" at bounding box center [1327, 651] width 203 height 14
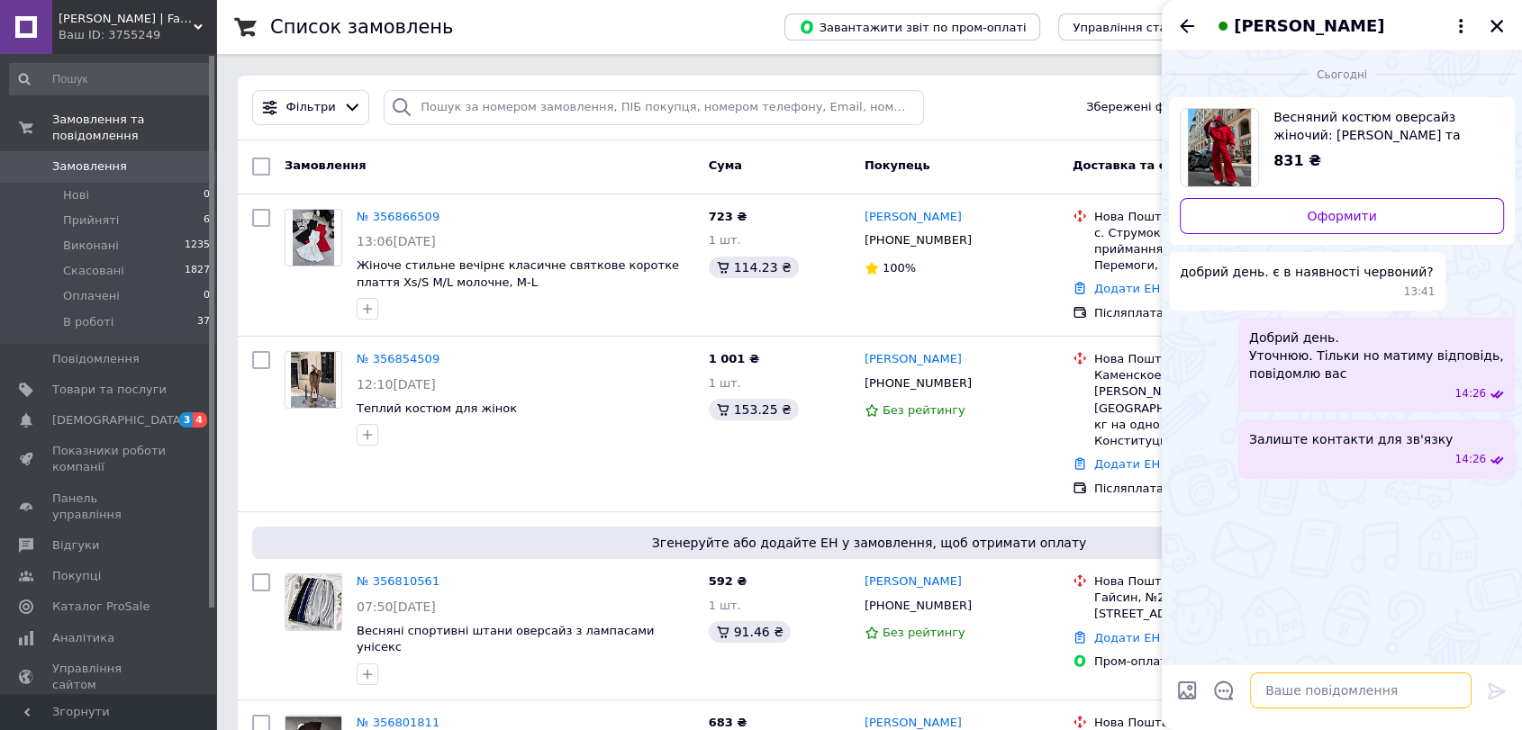
click at [1342, 695] on textarea at bounding box center [1360, 691] width 221 height 36
type textarea "Костюм в наявності"
type textarea "Планувати відправку на завтра?"
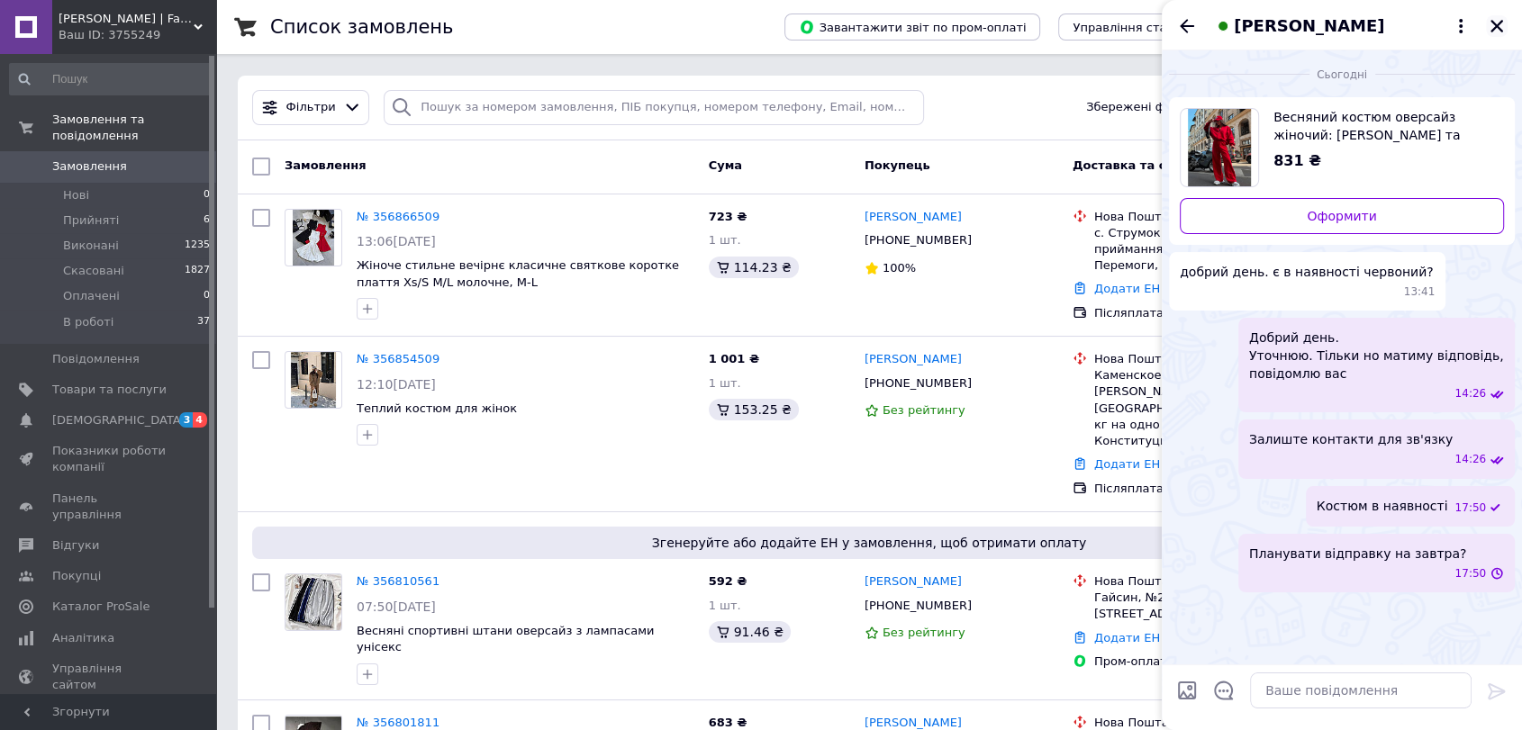
click at [1497, 23] on icon "Закрити" at bounding box center [1496, 26] width 13 height 13
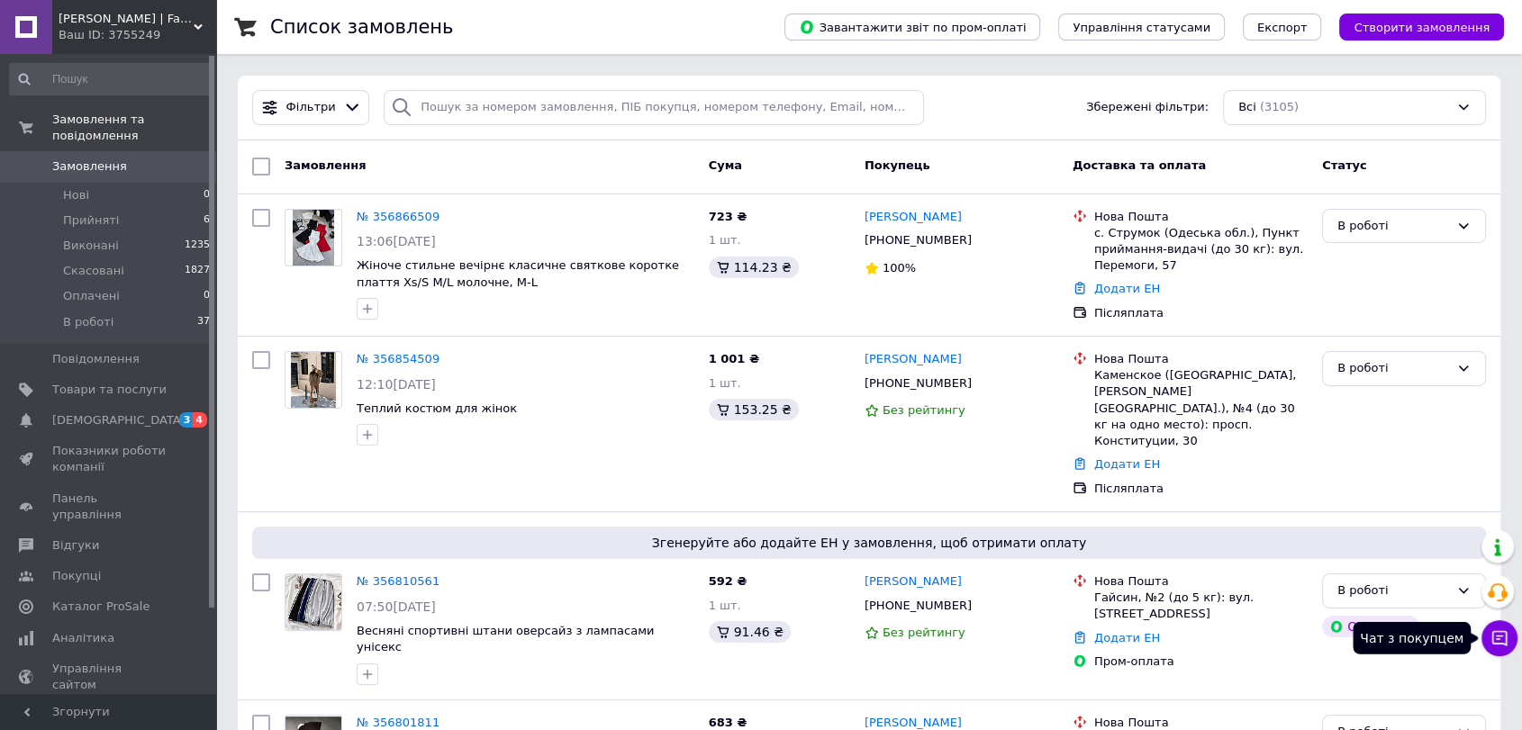
click at [1488, 646] on button "Чат з покупцем" at bounding box center [1499, 638] width 36 height 36
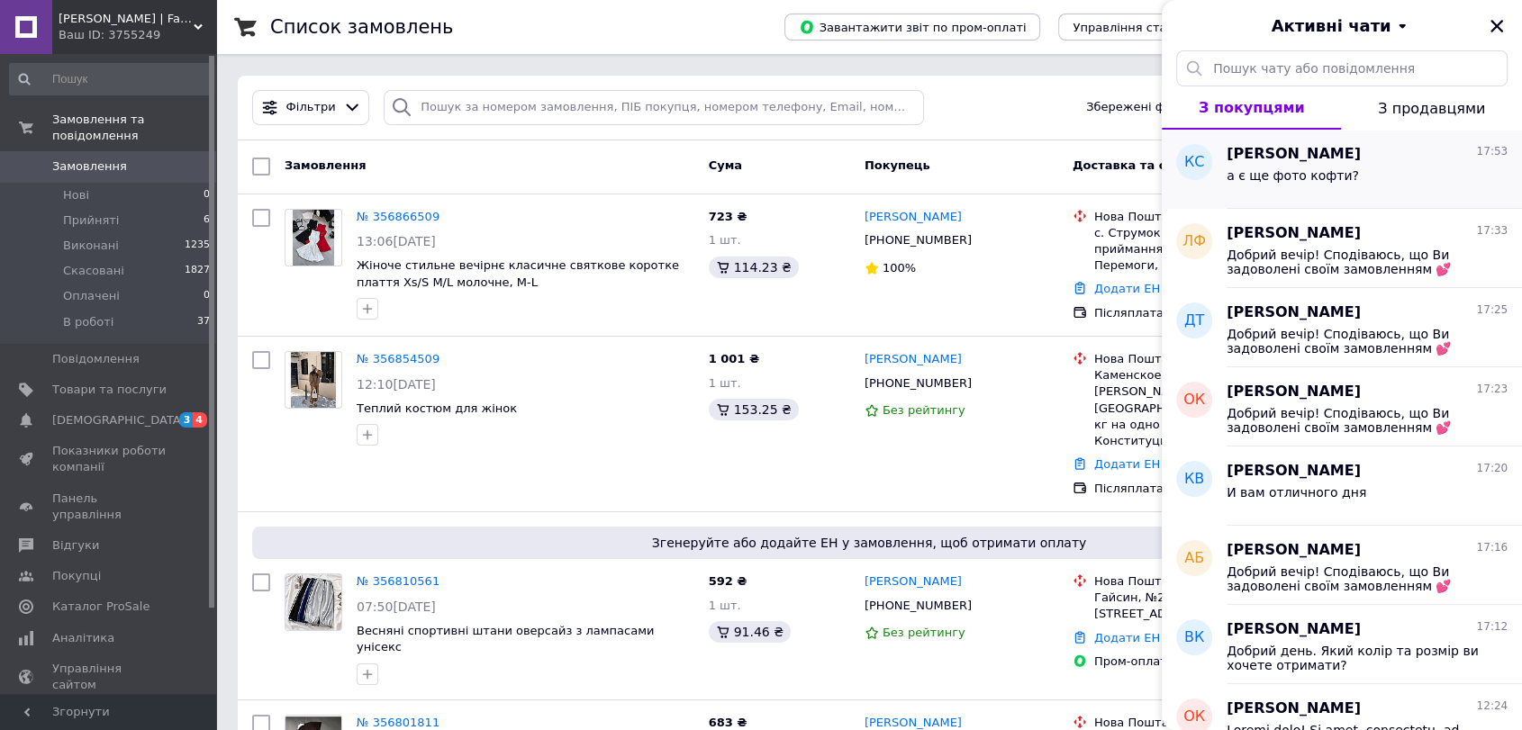
click at [1322, 170] on span "а є ще фото кофти?" at bounding box center [1292, 175] width 132 height 14
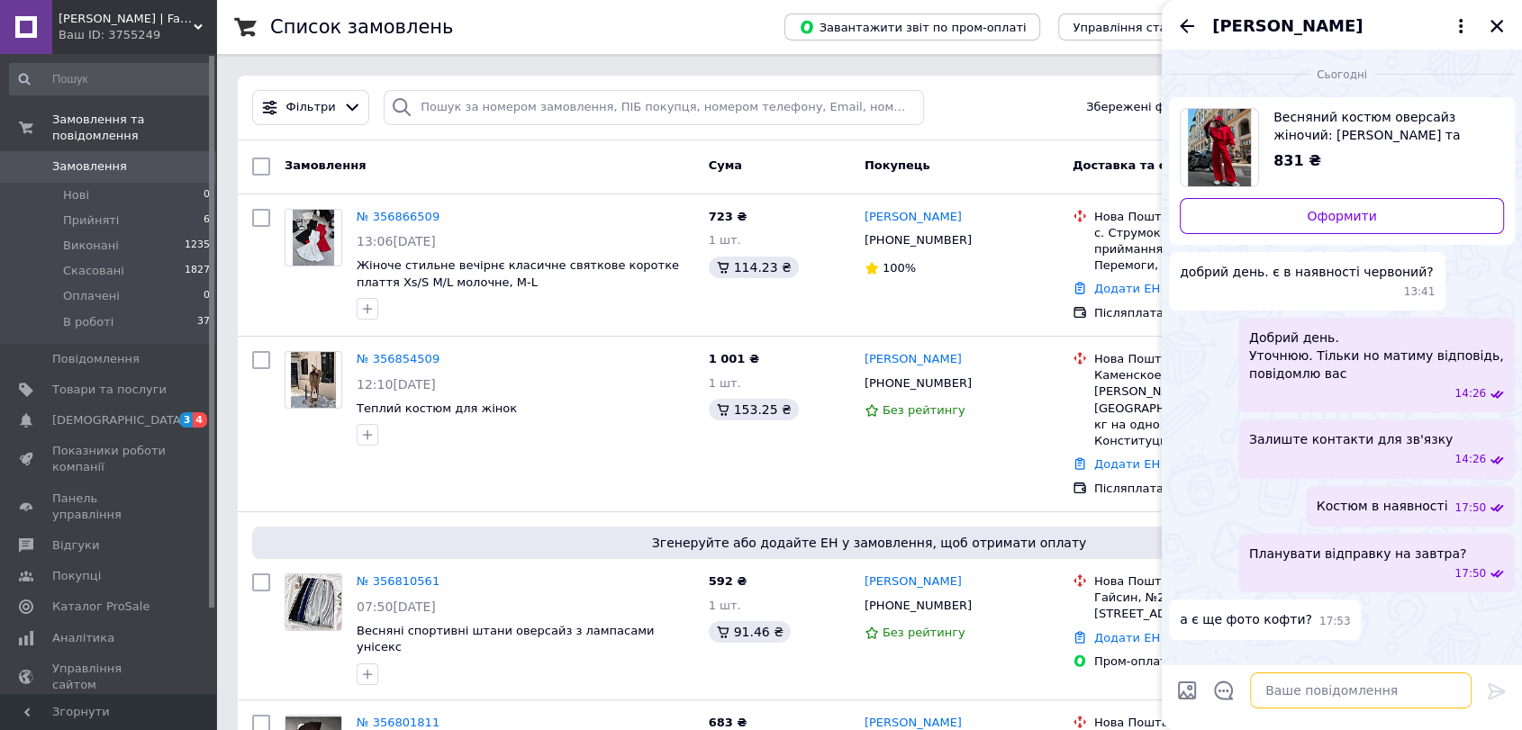
click at [1299, 687] on textarea at bounding box center [1360, 691] width 221 height 36
paste textarea "Добрий день. Дякую за інтерес. На жаль, виробник не надав розмірної сітки, і за…"
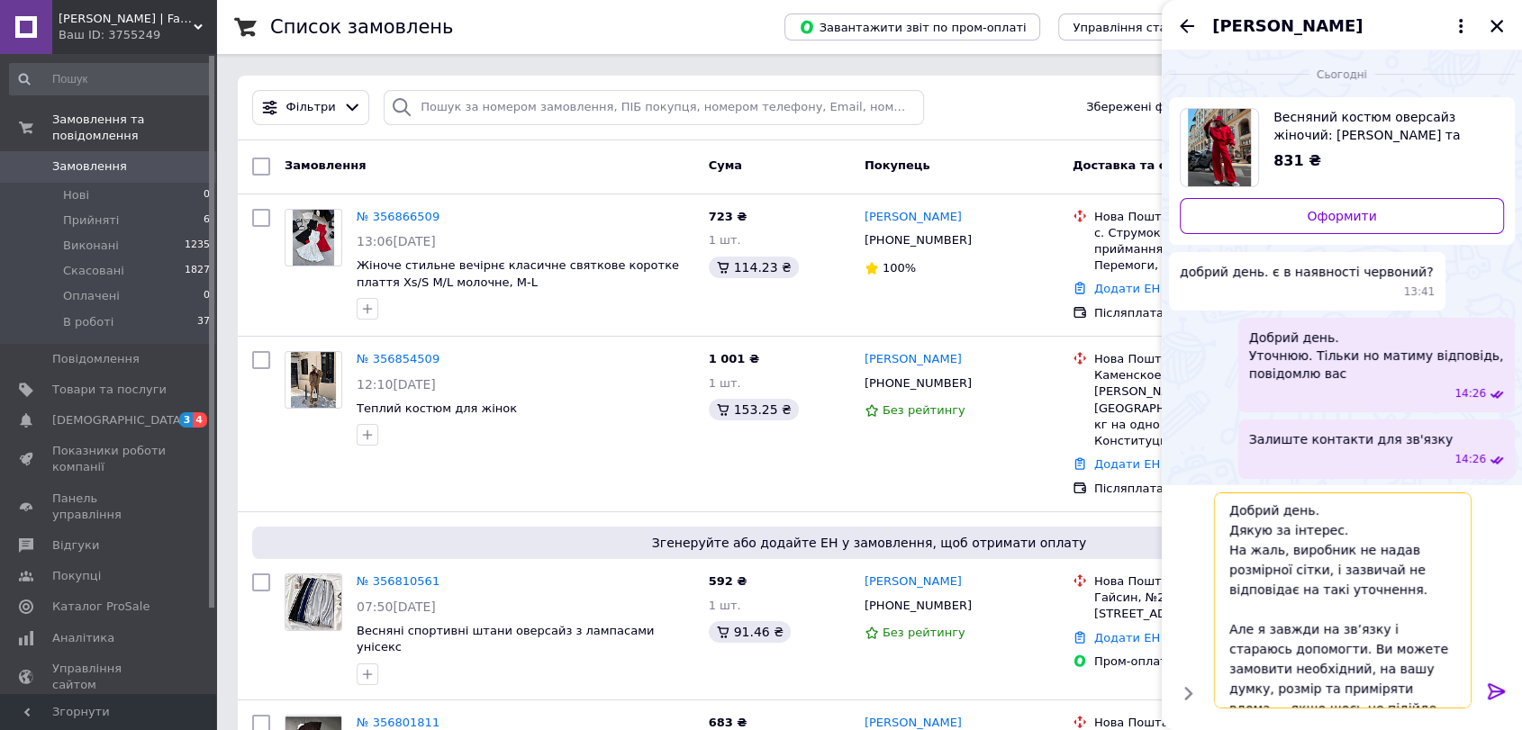
drag, startPoint x: 1311, startPoint y: 503, endPoint x: 1170, endPoint y: 501, distance: 141.4
click at [1170, 501] on div "Добрий день. Дякую за інтерес. На жаль, виробник не надав розмірної сітки, і за…" at bounding box center [1342, 600] width 346 height 230
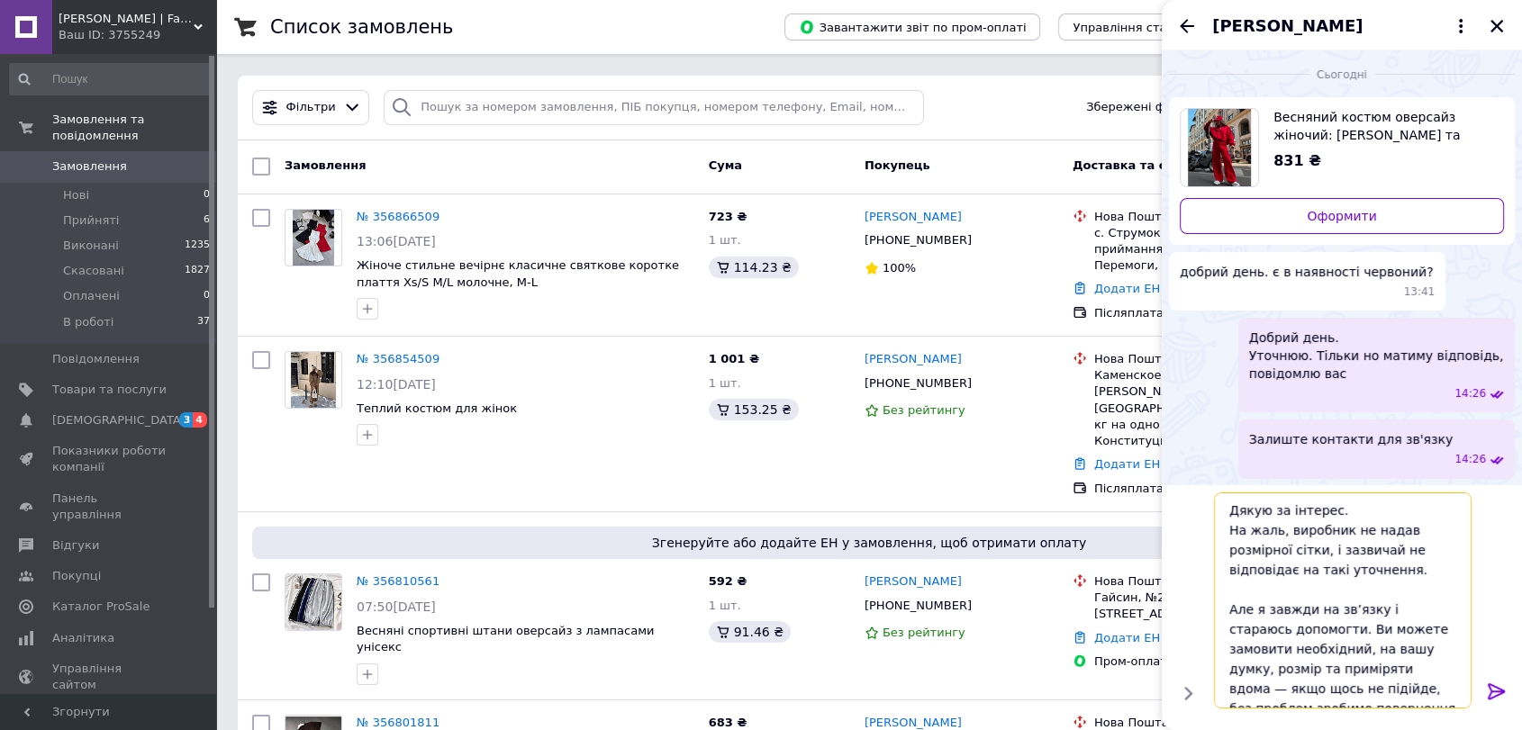
drag, startPoint x: 1313, startPoint y: 571, endPoint x: 1225, endPoint y: 569, distance: 88.3
click at [1225, 569] on textarea "Дякую за інтерес. На жаль, виробник не надав розмірної сітки, і зазвичай не від…" at bounding box center [1343, 601] width 258 height 216
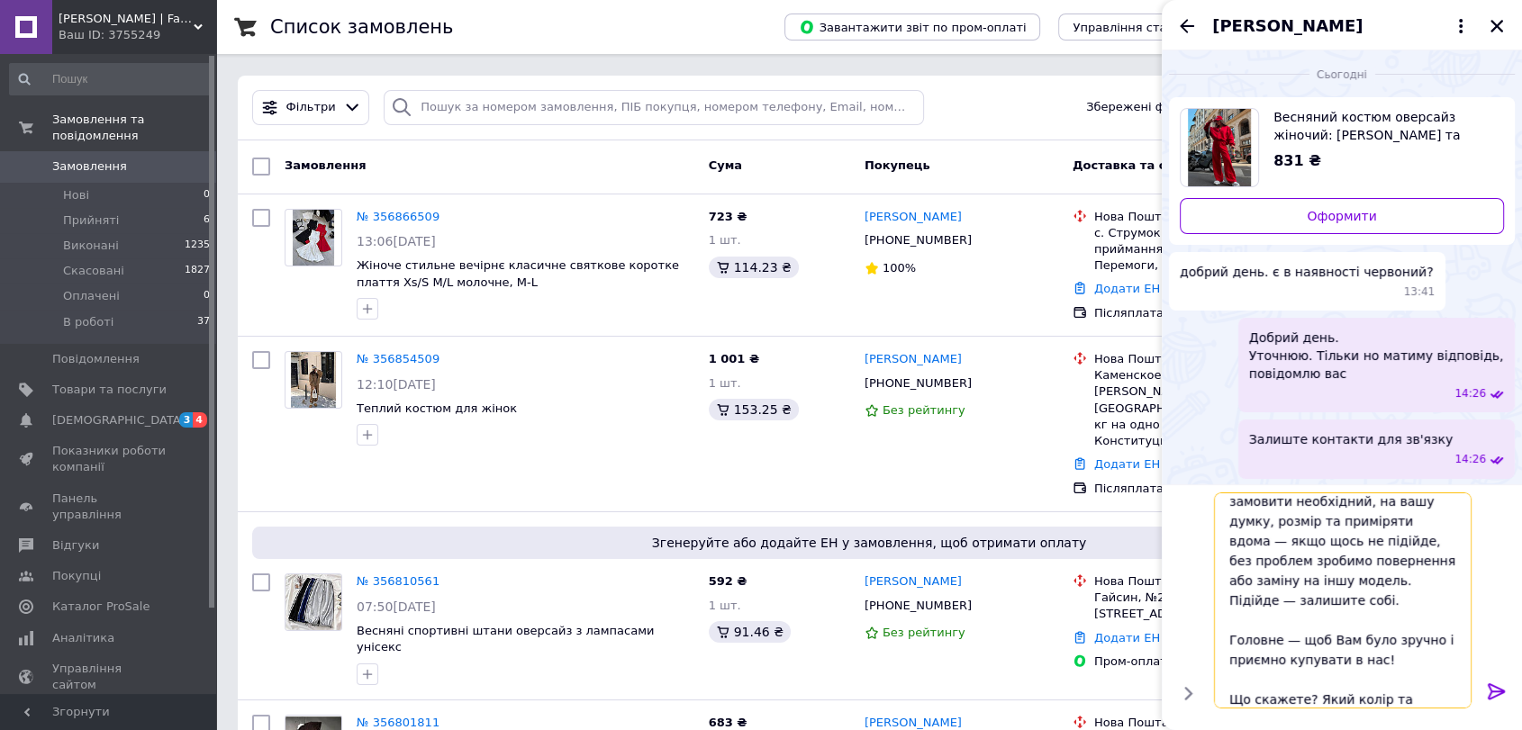
scroll to position [195, 0]
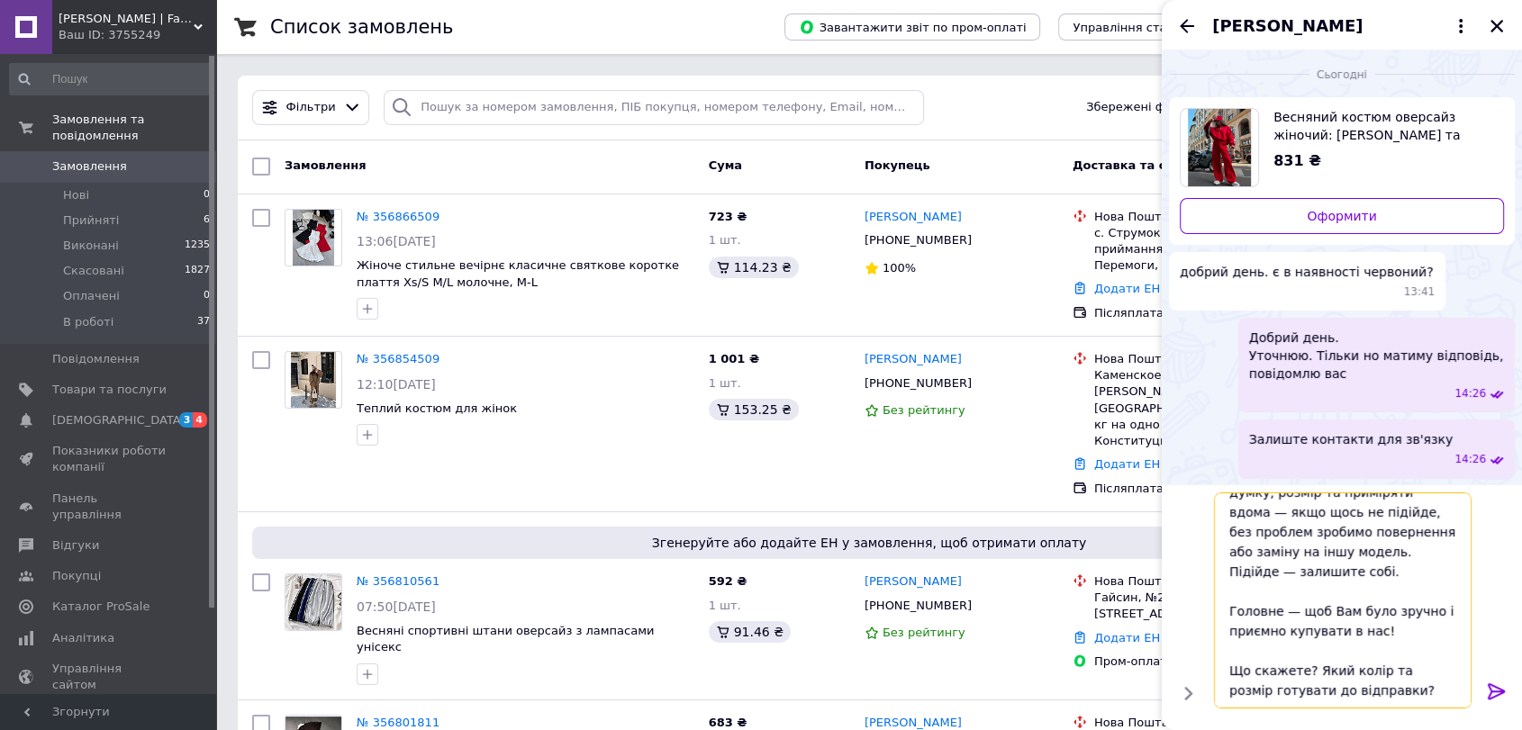
type textarea "Дякую за інтерес. На жаль, виробник не надав додатковихи, і зазвичай не відпові…"
click at [1496, 692] on icon at bounding box center [1497, 692] width 22 height 22
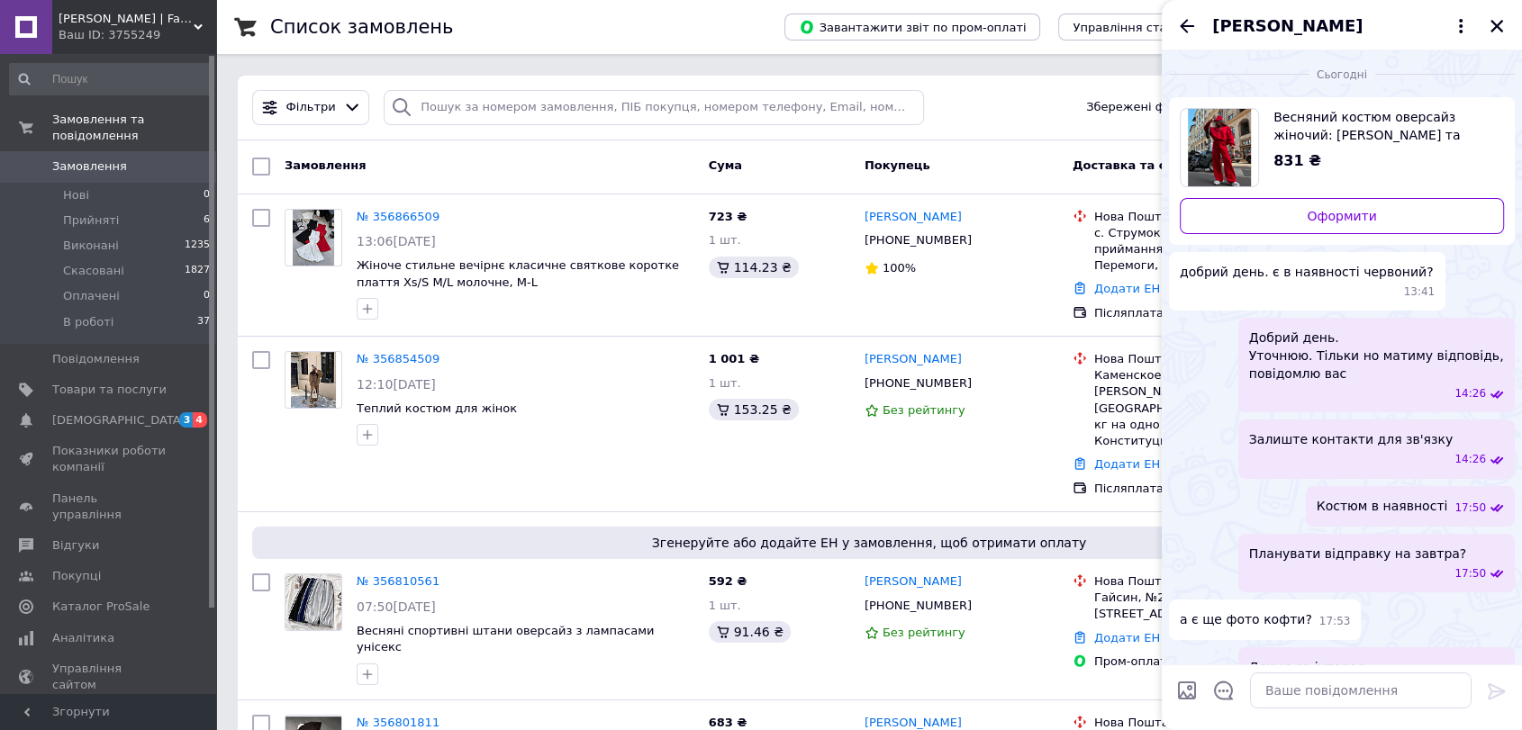
scroll to position [282, 0]
